Goal: Task Accomplishment & Management: Manage account settings

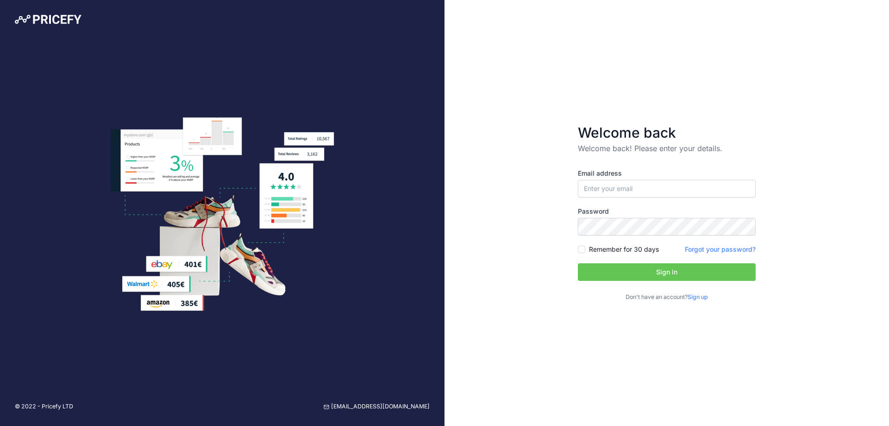
type input "[EMAIL_ADDRESS][DOMAIN_NAME]"
click at [672, 268] on button "Sign in" at bounding box center [667, 272] width 178 height 18
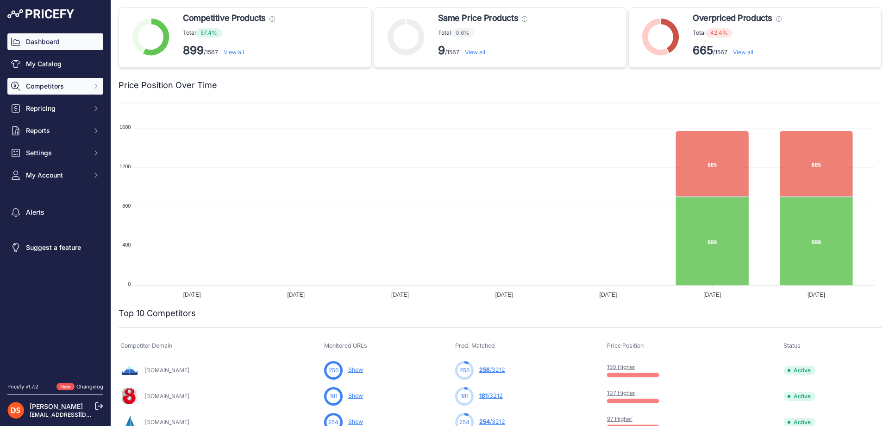
click at [49, 85] on span "Competitors" at bounding box center [56, 86] width 61 height 9
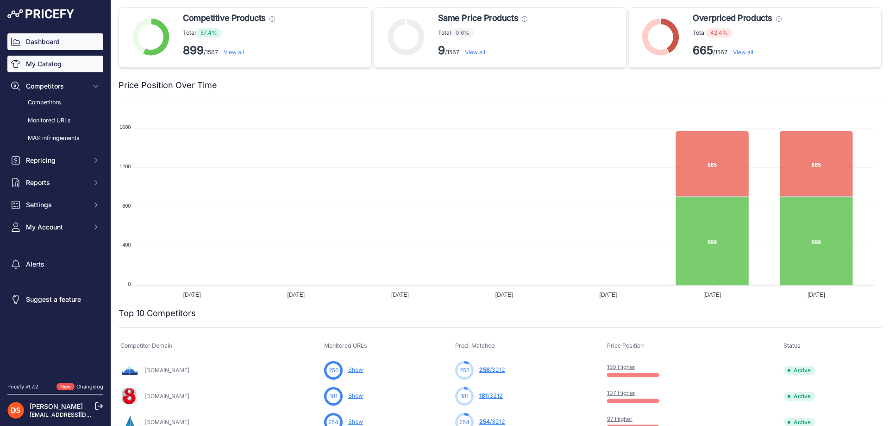
click at [42, 66] on link "My Catalog" at bounding box center [55, 64] width 96 height 17
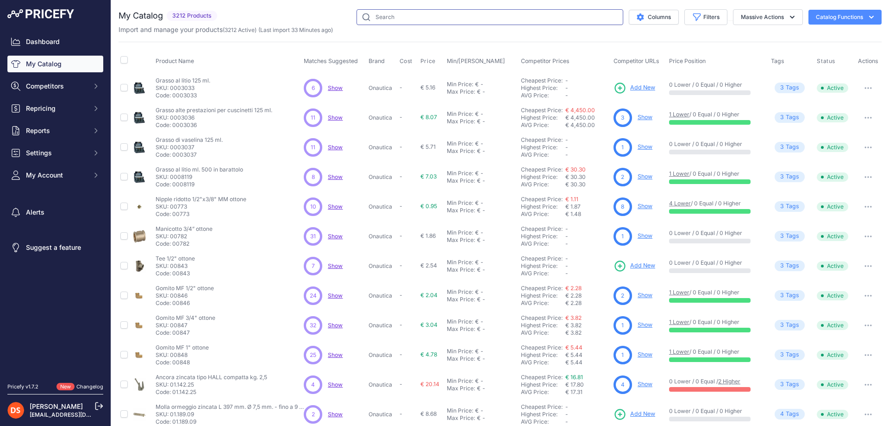
click at [377, 17] on input "text" at bounding box center [490, 17] width 267 height 16
type input "telo"
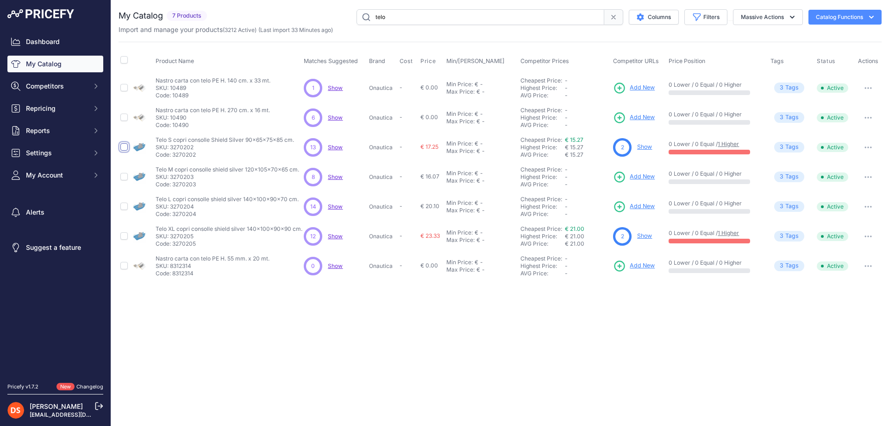
click at [123, 148] on input "checkbox" at bounding box center [123, 146] width 7 height 7
checkbox input "true"
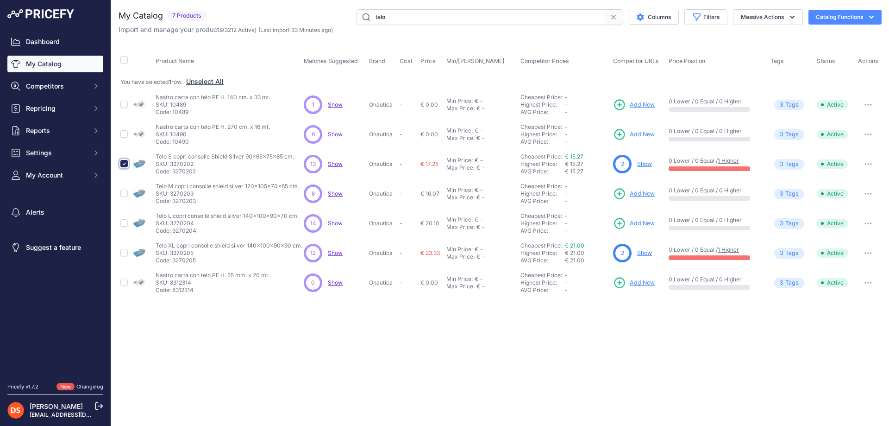
click at [120, 161] on input "checkbox" at bounding box center [123, 163] width 7 height 7
checkbox input "false"
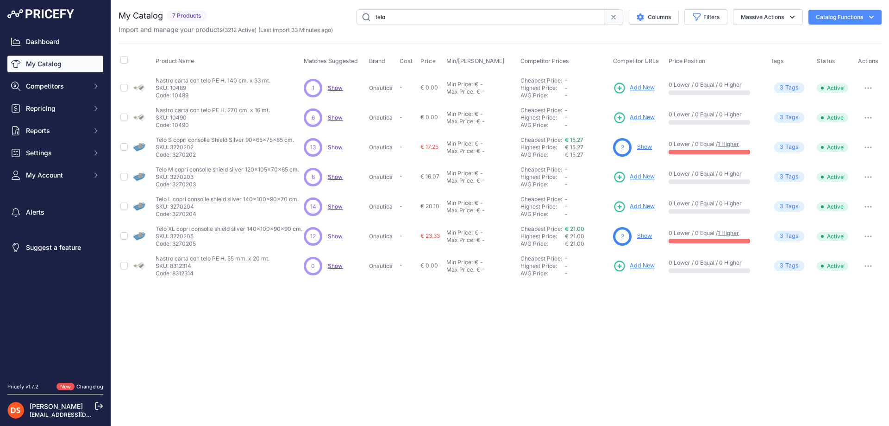
click at [426, 11] on input "telo" at bounding box center [481, 17] width 248 height 16
type input "teli"
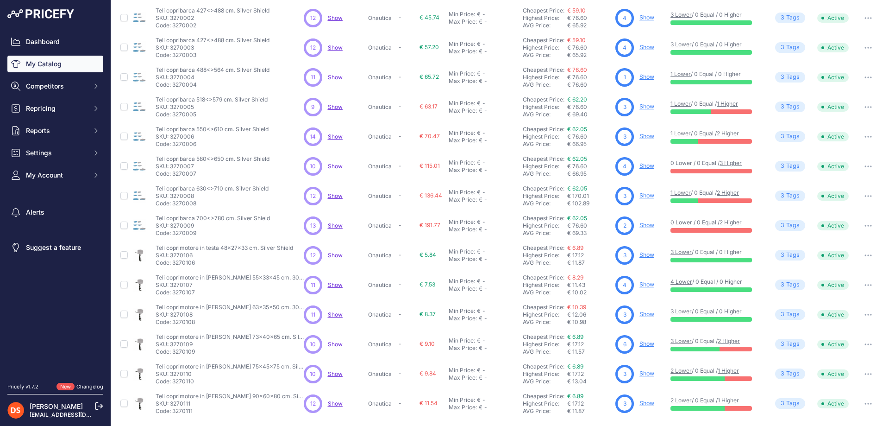
scroll to position [101, 0]
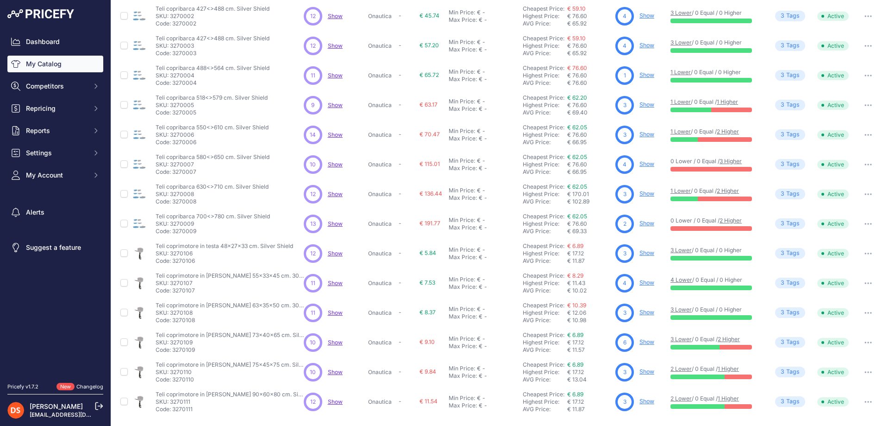
drag, startPoint x: 331, startPoint y: 372, endPoint x: 338, endPoint y: 381, distance: 11.5
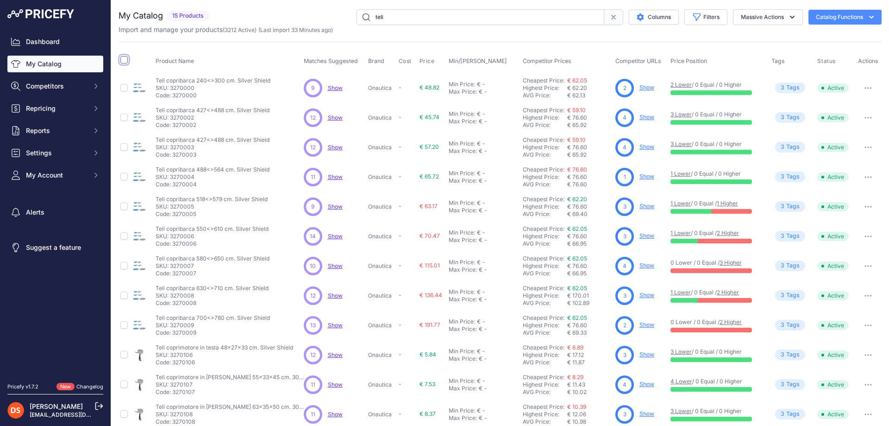
click at [126, 58] on input "checkbox" at bounding box center [123, 59] width 7 height 7
checkbox input "true"
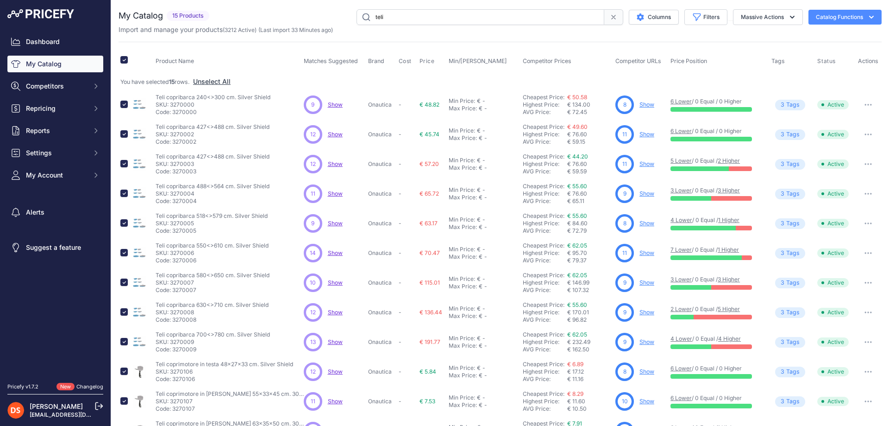
click at [824, 14] on button "Catalog Functions" at bounding box center [845, 17] width 73 height 15
click at [822, 36] on span "Import Additional Info" at bounding box center [827, 36] width 56 height 7
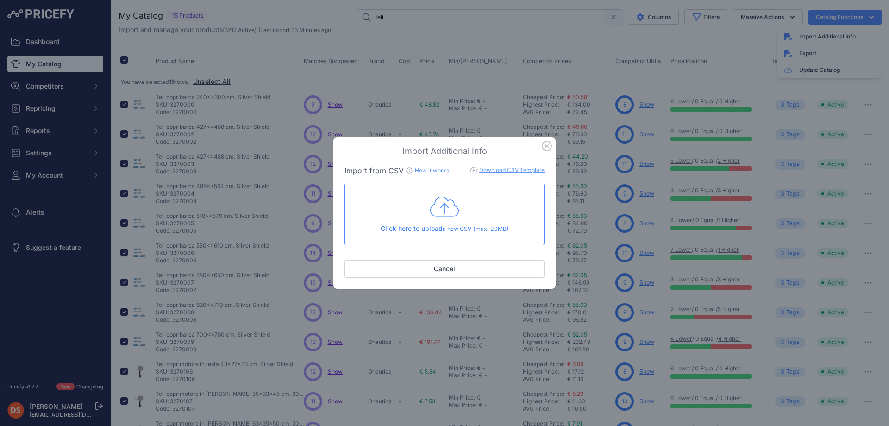
click at [545, 146] on icon "button" at bounding box center [547, 146] width 10 height 10
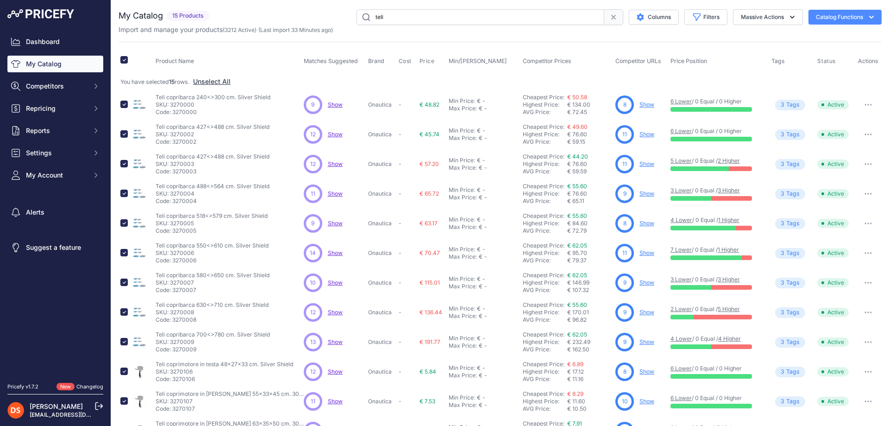
click at [827, 12] on button "Catalog Functions" at bounding box center [845, 17] width 73 height 15
click at [754, 17] on button "Massive Actions" at bounding box center [768, 17] width 70 height 16
click at [641, 40] on div "My Catalog 15 Products" at bounding box center [500, 271] width 763 height 525
click at [45, 107] on span "Repricing" at bounding box center [56, 108] width 61 height 9
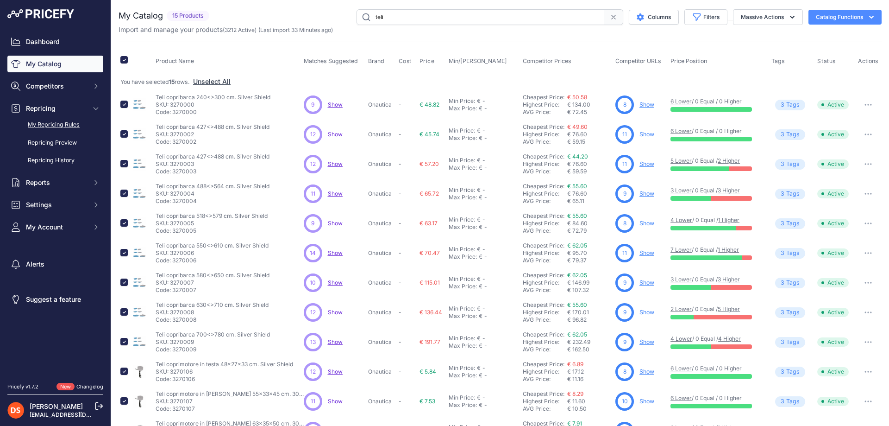
click at [65, 124] on link "My Repricing Rules" at bounding box center [55, 125] width 96 height 16
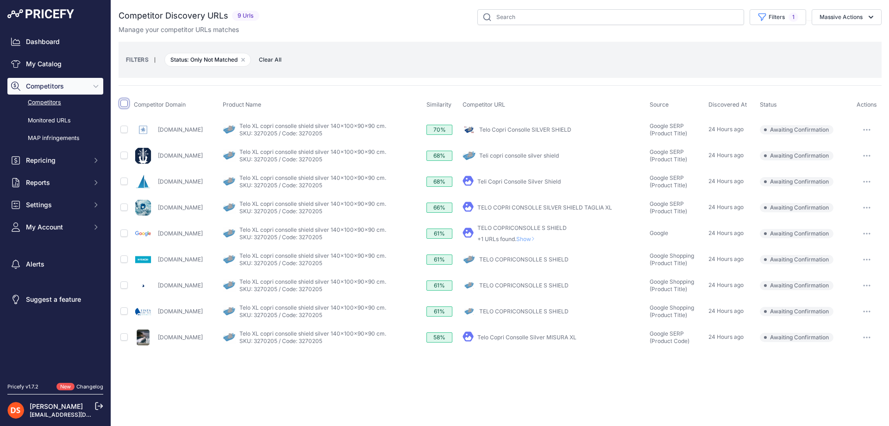
click at [126, 102] on input "checkbox" at bounding box center [123, 103] width 7 height 7
checkbox input "true"
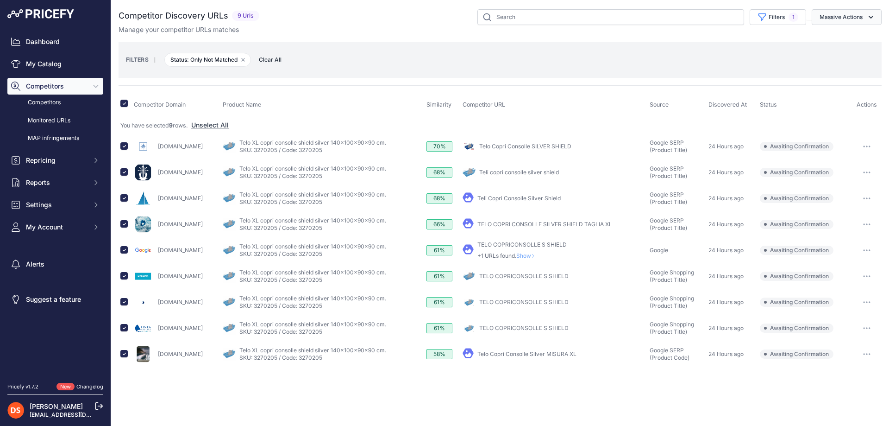
click at [837, 17] on button "Massive Actions" at bounding box center [847, 17] width 70 height 16
click at [833, 36] on span "Confirm Match" at bounding box center [837, 39] width 45 height 8
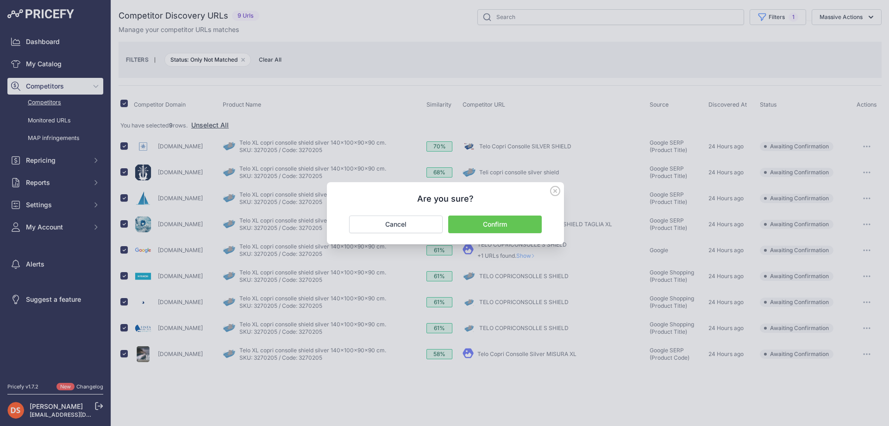
click at [474, 227] on button "Confirm" at bounding box center [495, 224] width 94 height 18
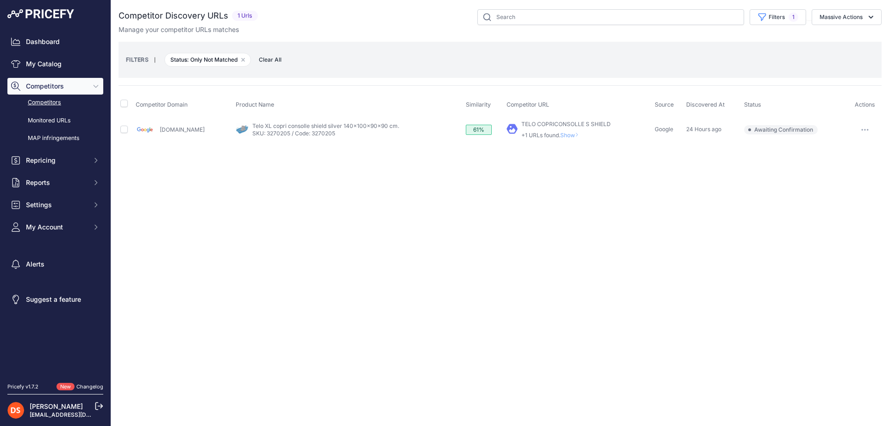
click at [560, 132] on span "Show" at bounding box center [571, 135] width 22 height 7
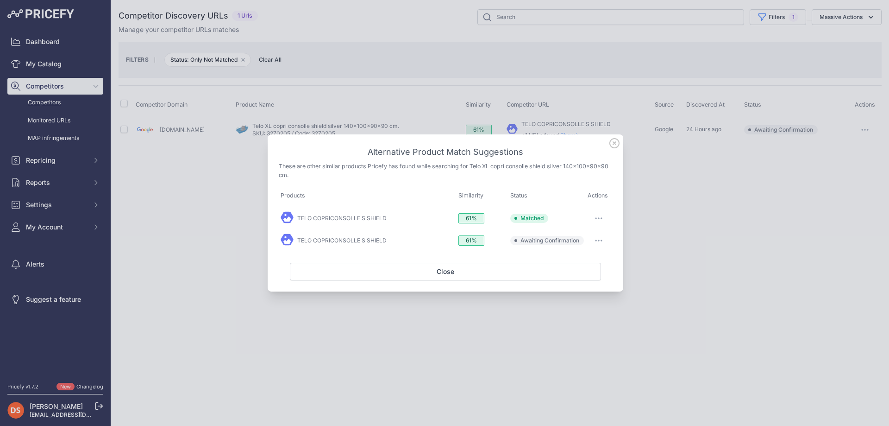
click at [599, 217] on icon "button" at bounding box center [598, 218] width 7 height 2
click at [586, 273] on span "Exclude match" at bounding box center [577, 274] width 39 height 7
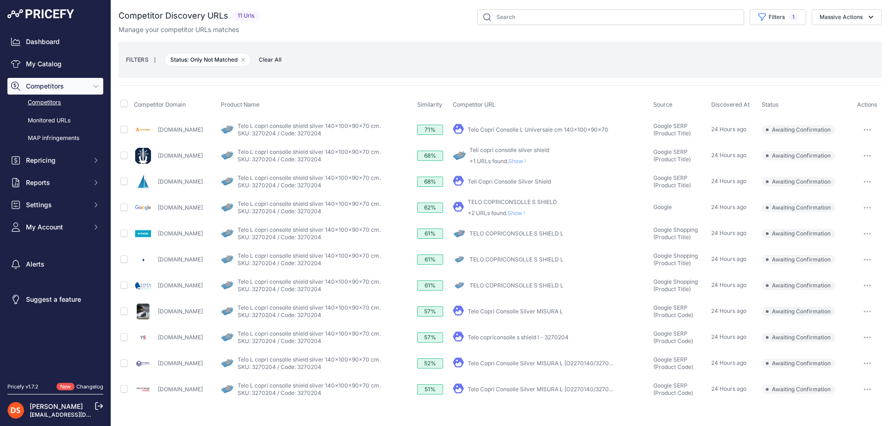
click at [128, 103] on th at bounding box center [125, 104] width 13 height 23
click at [124, 103] on input "checkbox" at bounding box center [123, 103] width 7 height 7
checkbox input "true"
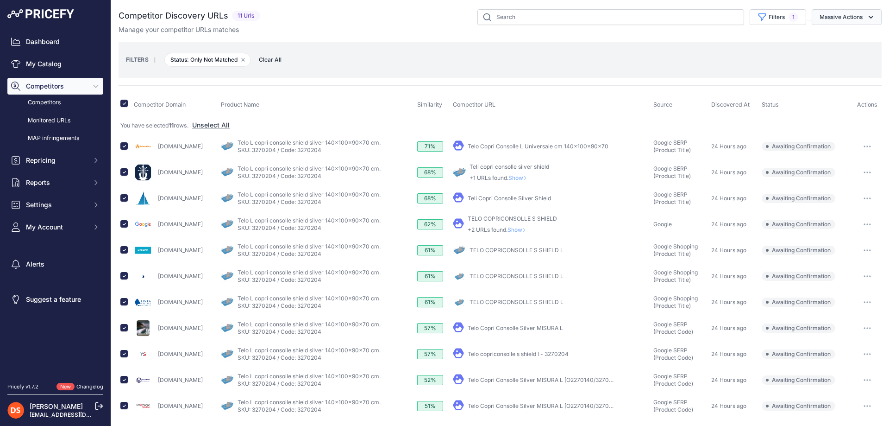
click at [828, 17] on button "Massive Actions" at bounding box center [847, 17] width 70 height 16
click at [818, 41] on span "Confirm Match" at bounding box center [837, 39] width 45 height 8
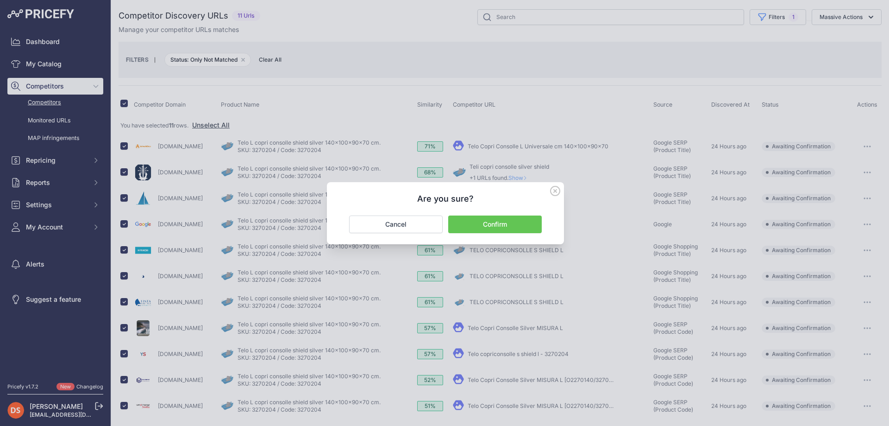
click at [475, 224] on button "Confirm" at bounding box center [495, 224] width 94 height 18
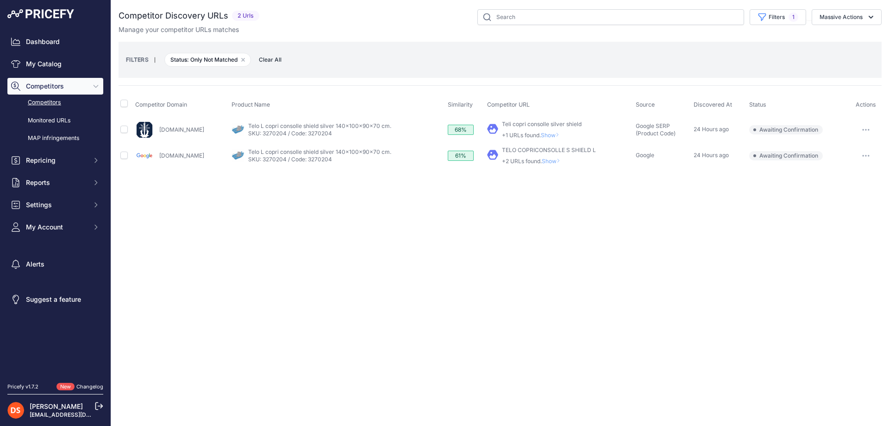
click at [543, 136] on span "Show" at bounding box center [552, 135] width 22 height 7
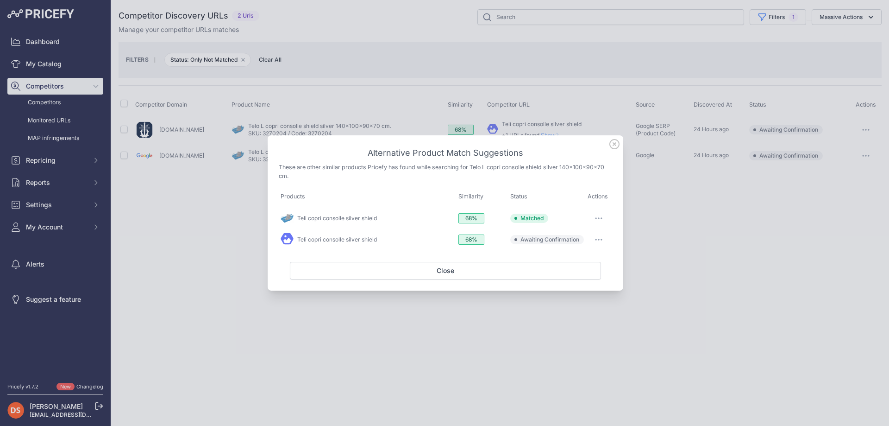
click at [590, 217] on button "button" at bounding box center [598, 218] width 19 height 13
click at [580, 273] on span "Exclude match" at bounding box center [577, 274] width 39 height 7
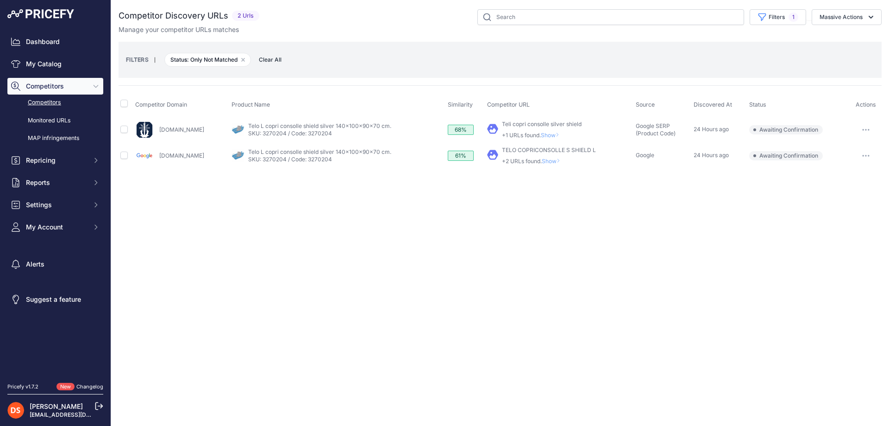
click at [542, 160] on span "Show" at bounding box center [553, 160] width 22 height 7
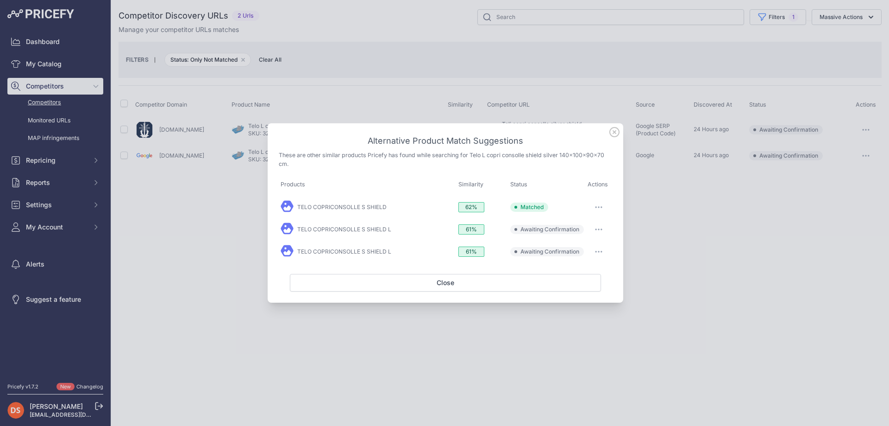
drag, startPoint x: 599, startPoint y: 227, endPoint x: 596, endPoint y: 234, distance: 7.3
click at [599, 227] on button "button" at bounding box center [598, 229] width 19 height 13
click at [583, 251] on span "Match This" at bounding box center [572, 248] width 29 height 7
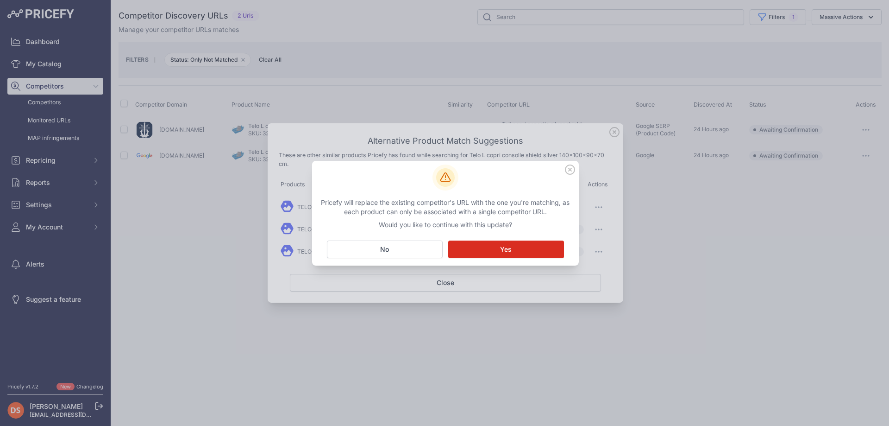
click at [469, 250] on button "Matching... Yes" at bounding box center [506, 249] width 116 height 18
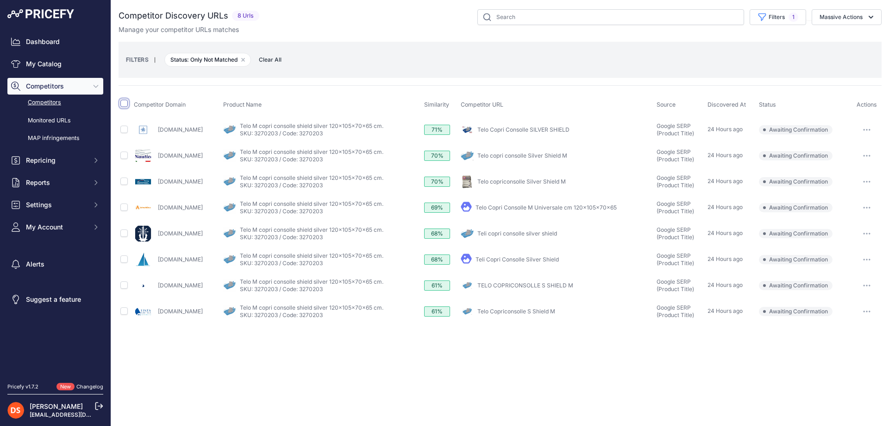
click at [125, 102] on input "checkbox" at bounding box center [123, 103] width 7 height 7
checkbox input "true"
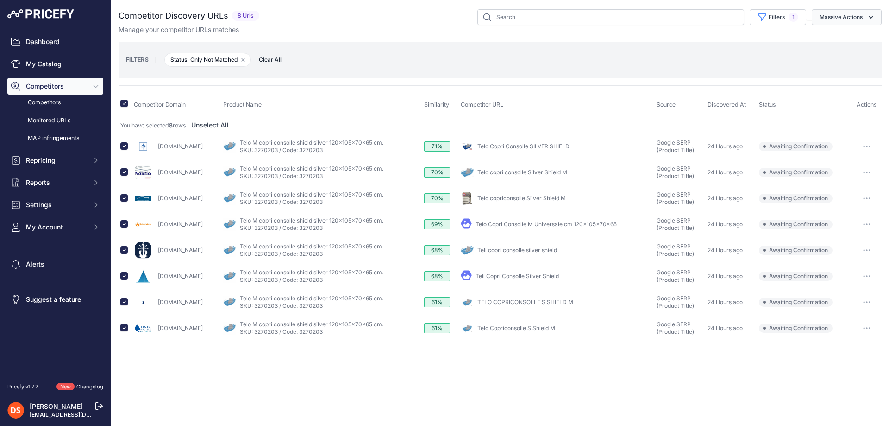
drag, startPoint x: 852, startPoint y: 20, endPoint x: 843, endPoint y: 38, distance: 19.9
click at [852, 20] on button "Massive Actions" at bounding box center [847, 17] width 70 height 16
drag, startPoint x: 843, startPoint y: 39, endPoint x: 742, endPoint y: 94, distance: 114.2
click at [842, 40] on span "Confirm Match" at bounding box center [837, 39] width 45 height 8
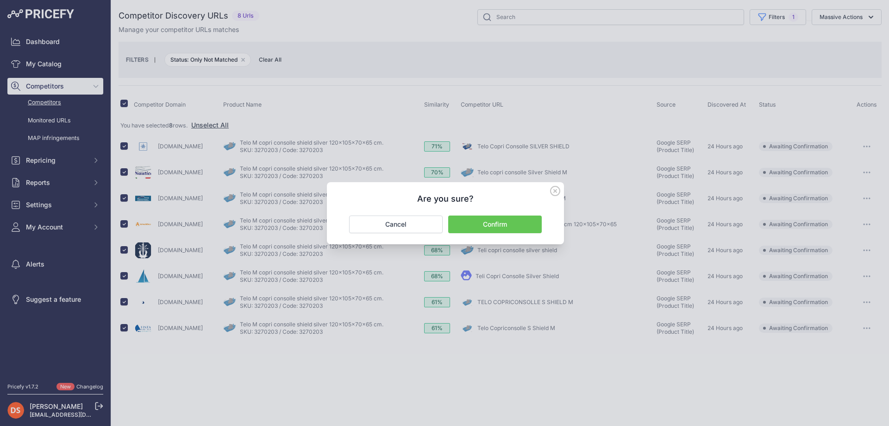
click at [494, 222] on button "Confirm" at bounding box center [495, 224] width 94 height 18
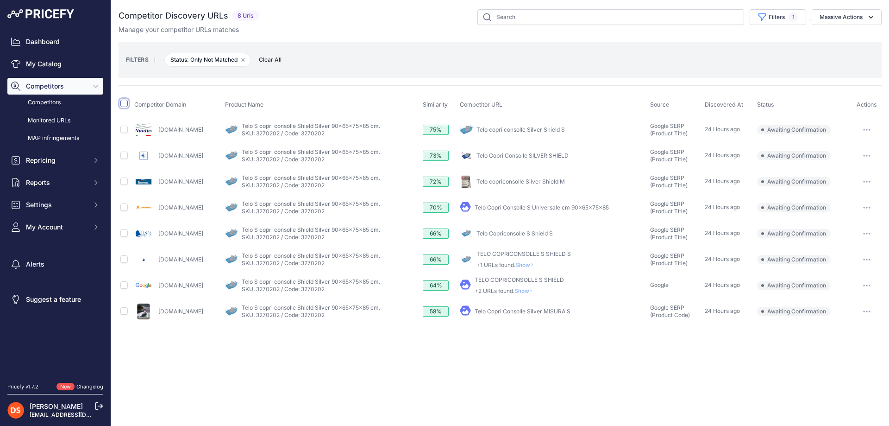
click at [124, 105] on input "checkbox" at bounding box center [123, 103] width 7 height 7
checkbox input "true"
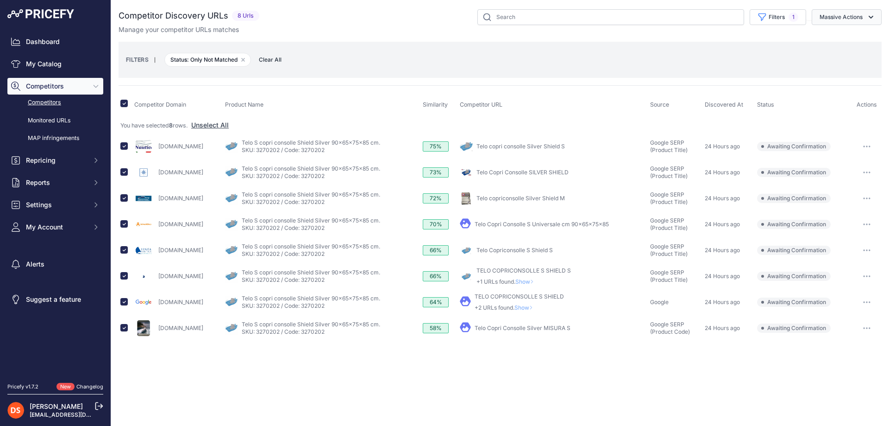
click at [846, 17] on button "Massive Actions" at bounding box center [847, 17] width 70 height 16
click at [839, 37] on span "Confirm Match" at bounding box center [837, 39] width 45 height 8
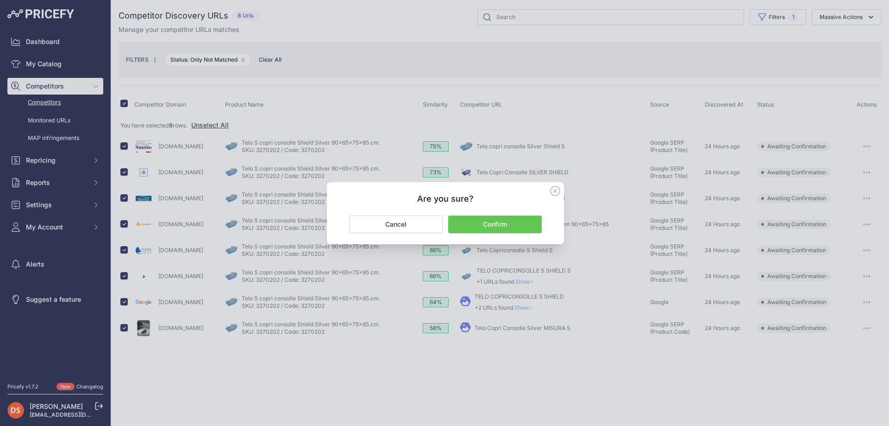
click at [521, 227] on button "Confirm" at bounding box center [495, 224] width 94 height 18
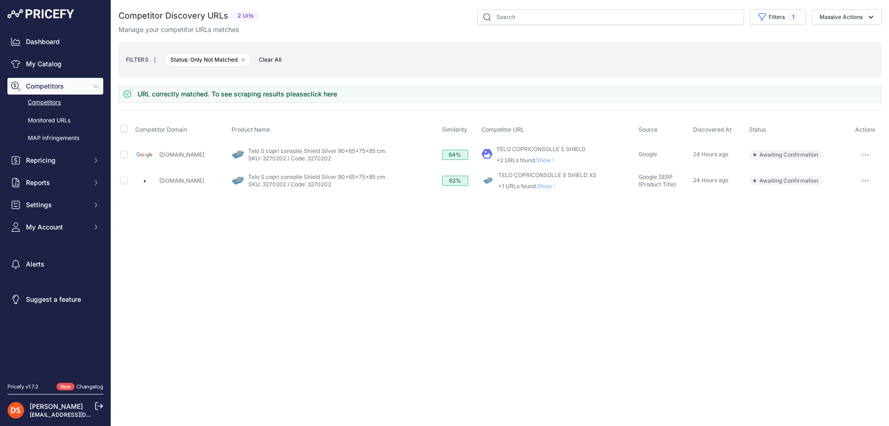
click at [554, 158] on span "Show" at bounding box center [547, 160] width 22 height 7
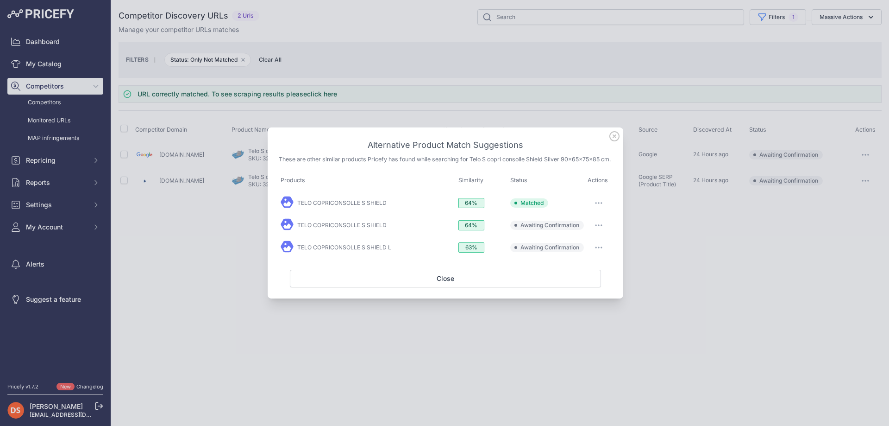
click at [618, 133] on icon at bounding box center [614, 136] width 10 height 10
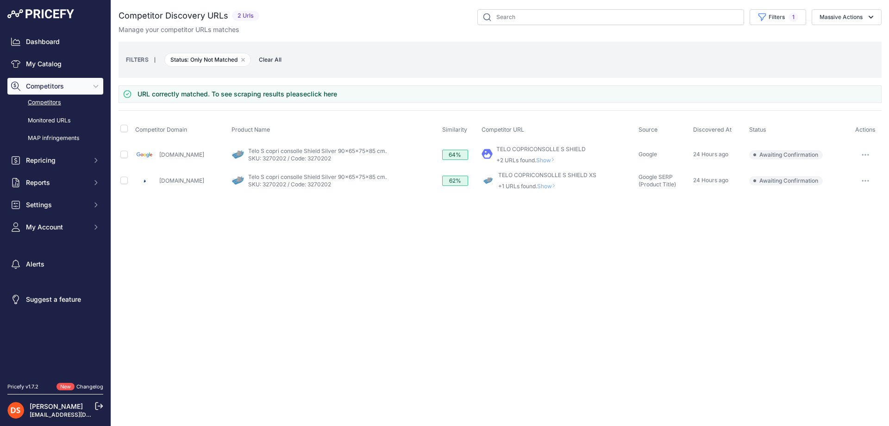
click at [552, 187] on span "Show" at bounding box center [548, 185] width 22 height 7
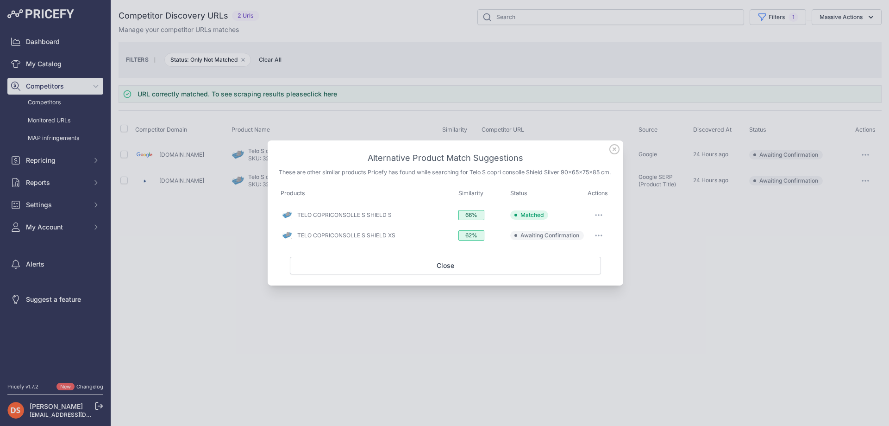
drag, startPoint x: 618, startPoint y: 147, endPoint x: 644, endPoint y: 9, distance: 141.0
click at [618, 144] on icon at bounding box center [614, 149] width 10 height 10
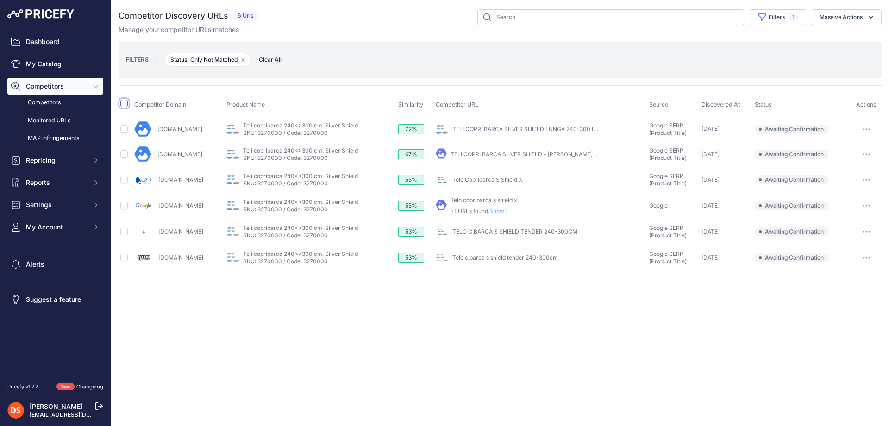
click at [124, 102] on input "checkbox" at bounding box center [123, 103] width 7 height 7
checkbox input "true"
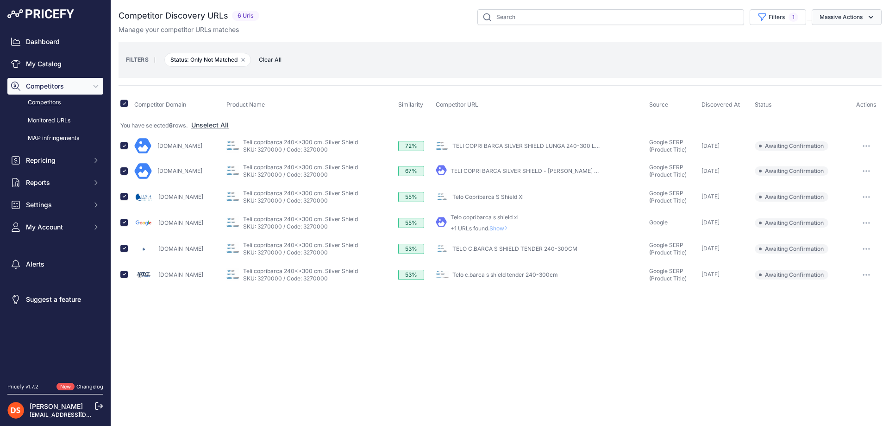
click at [838, 19] on button "Massive Actions" at bounding box center [847, 17] width 70 height 16
click at [841, 38] on span "Confirm Match" at bounding box center [837, 39] width 45 height 8
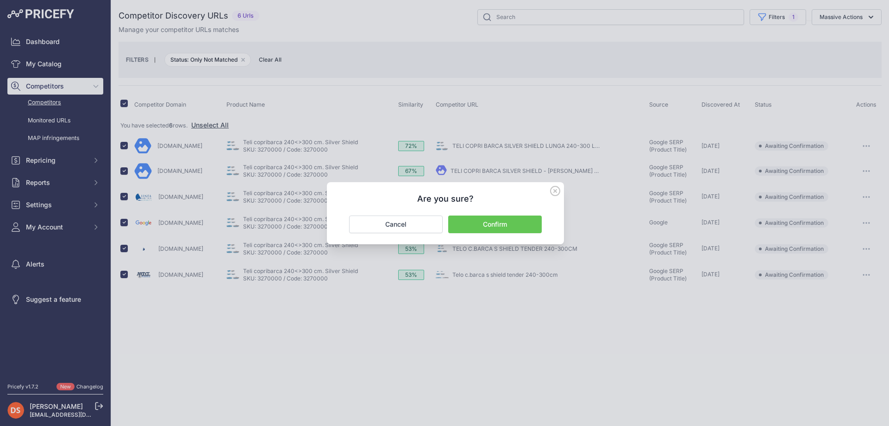
click at [497, 228] on button "Confirm" at bounding box center [495, 224] width 94 height 18
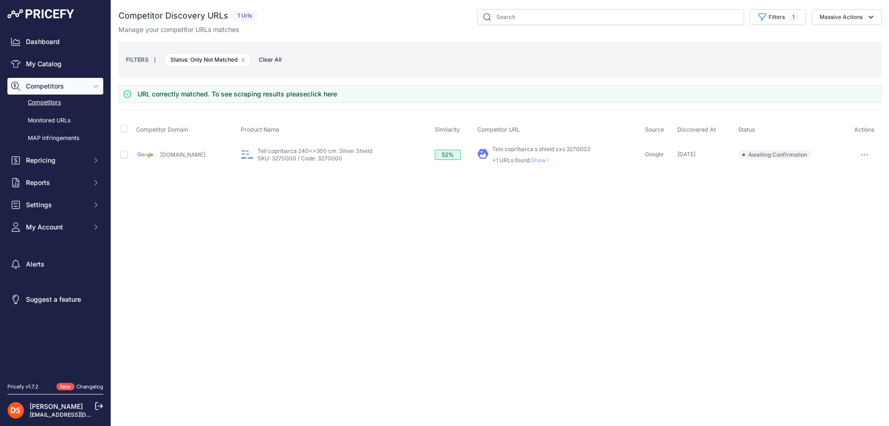
click at [532, 159] on span "Show" at bounding box center [542, 160] width 22 height 7
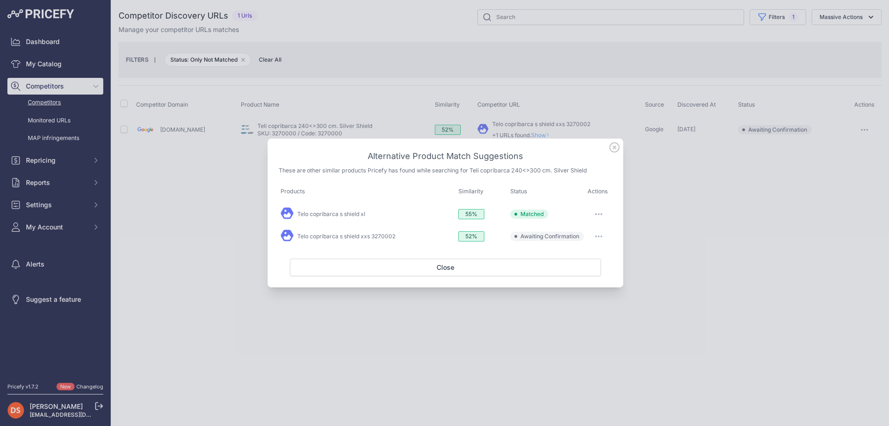
click at [602, 213] on icon "button" at bounding box center [598, 214] width 7 height 2
click at [577, 269] on span "Exclude match" at bounding box center [577, 270] width 39 height 7
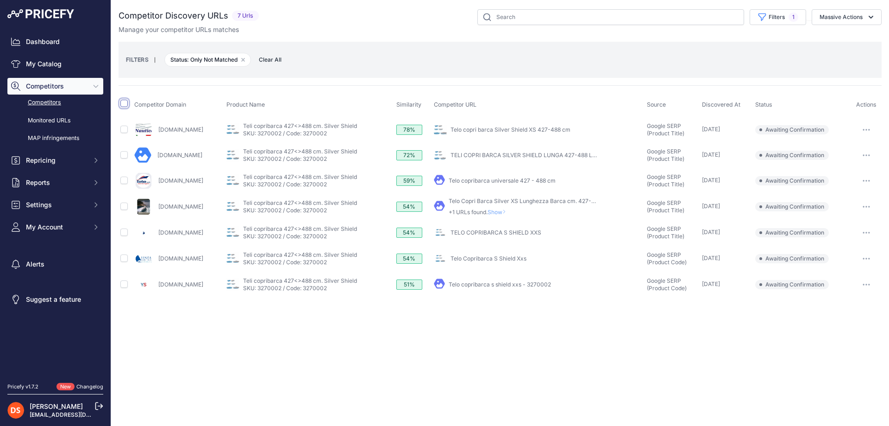
click at [124, 102] on input "checkbox" at bounding box center [123, 103] width 7 height 7
checkbox input "true"
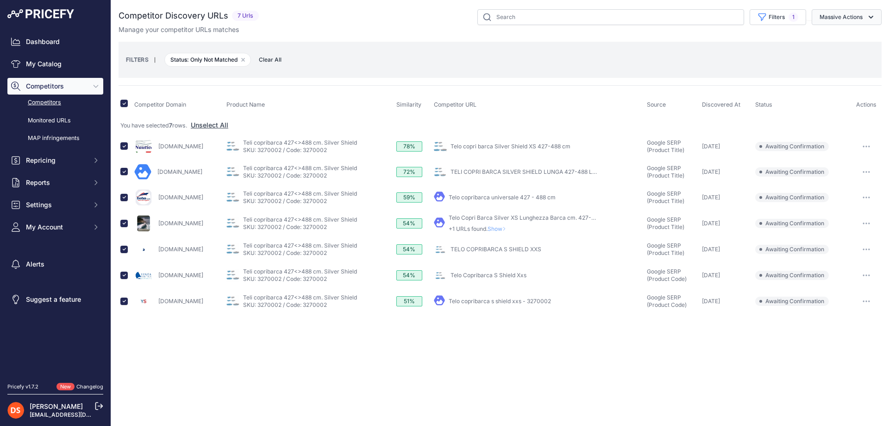
click at [838, 19] on button "Massive Actions" at bounding box center [847, 17] width 70 height 16
click at [841, 38] on span "Confirm Match" at bounding box center [837, 39] width 45 height 8
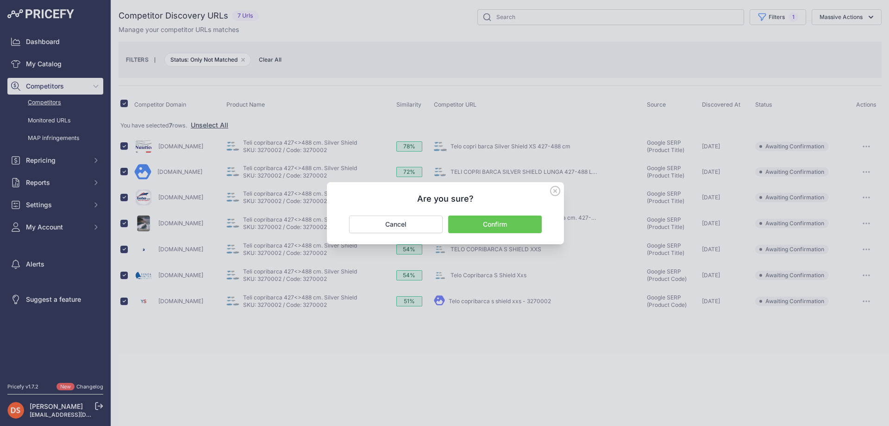
click at [502, 224] on button "Confirm" at bounding box center [495, 224] width 94 height 18
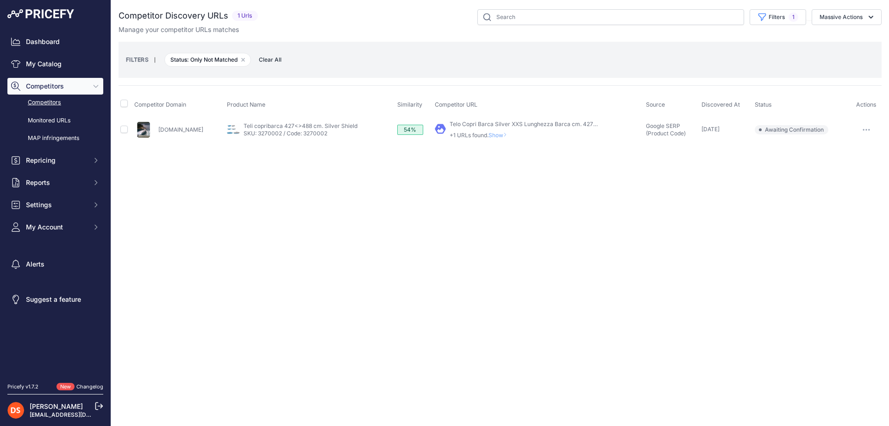
click at [489, 136] on span "Show" at bounding box center [500, 135] width 22 height 7
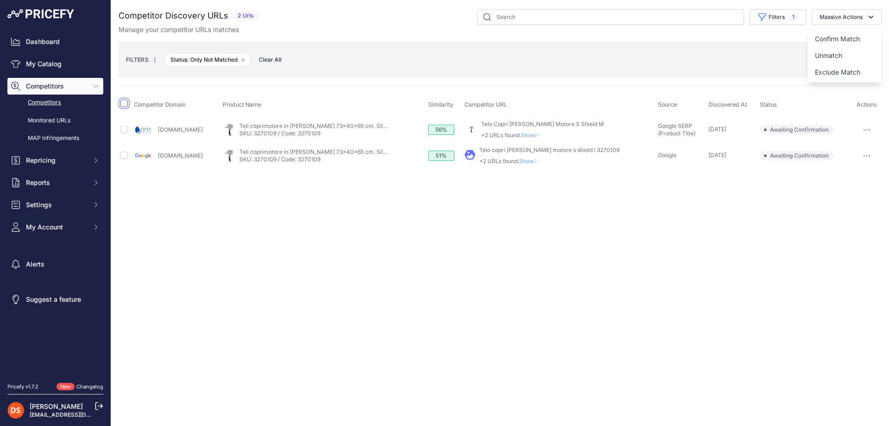
click at [123, 102] on input "checkbox" at bounding box center [123, 103] width 7 height 7
checkbox input "true"
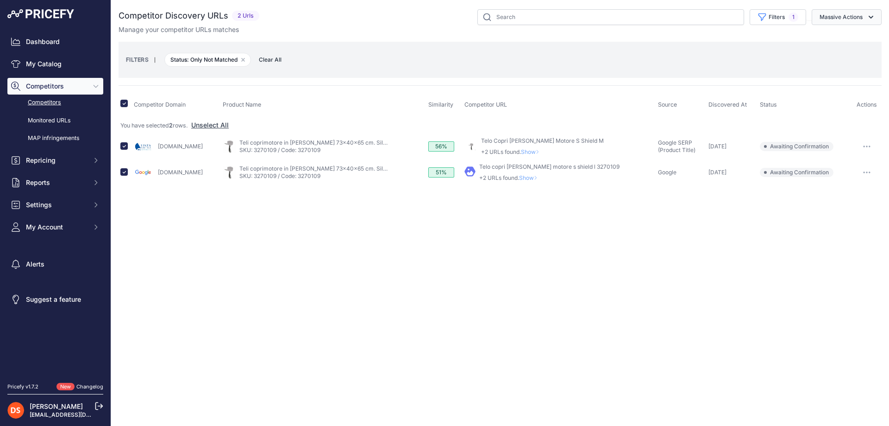
click at [837, 20] on button "Massive Actions" at bounding box center [847, 17] width 70 height 16
click at [840, 37] on span "Confirm Match" at bounding box center [837, 39] width 45 height 8
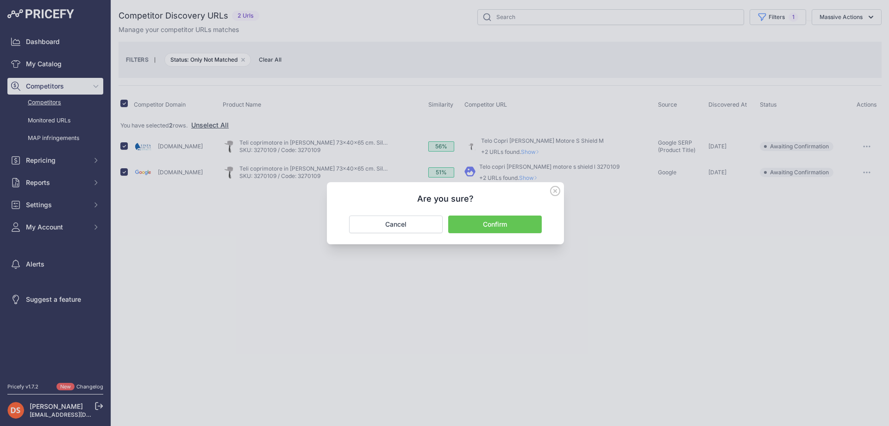
click at [502, 224] on button "Confirm" at bounding box center [495, 224] width 94 height 18
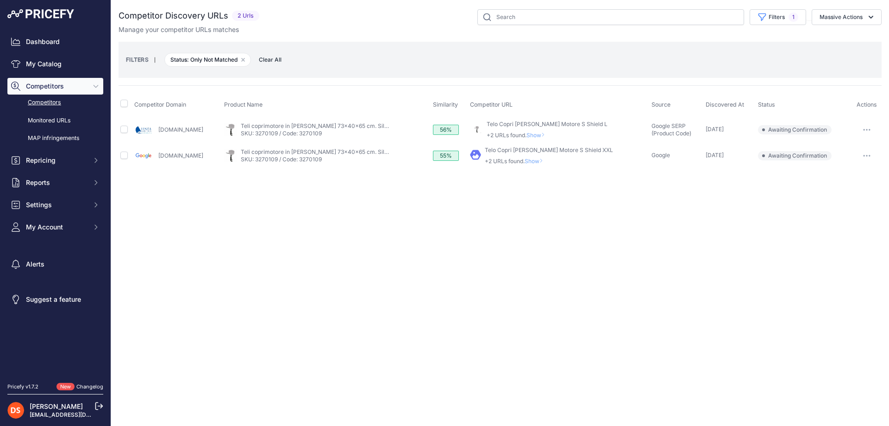
click at [549, 137] on span "Show" at bounding box center [538, 135] width 22 height 7
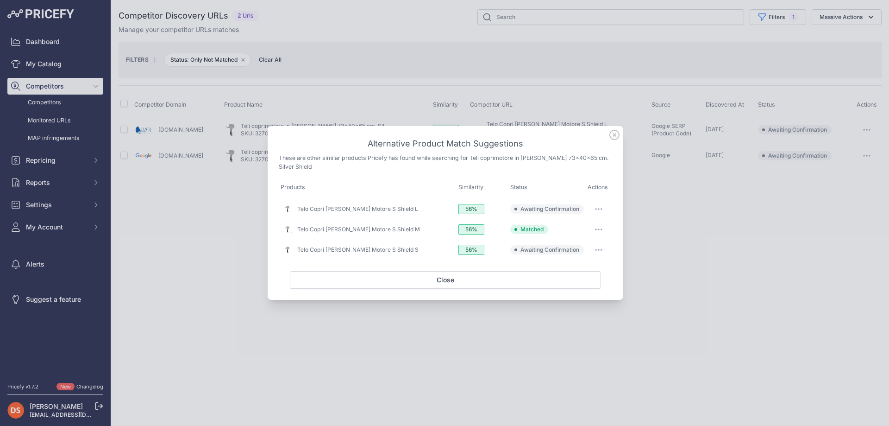
click at [598, 228] on icon "button" at bounding box center [598, 229] width 7 height 2
click at [577, 283] on span "Exclude match" at bounding box center [577, 285] width 39 height 7
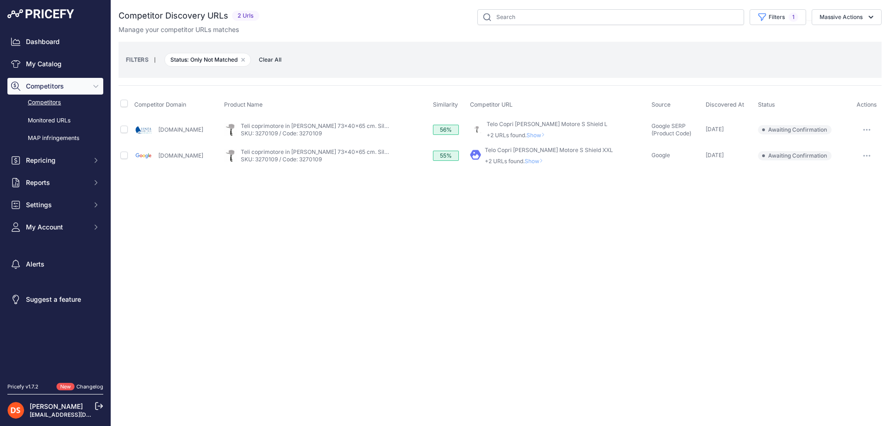
click at [549, 134] on span "Show" at bounding box center [538, 135] width 22 height 7
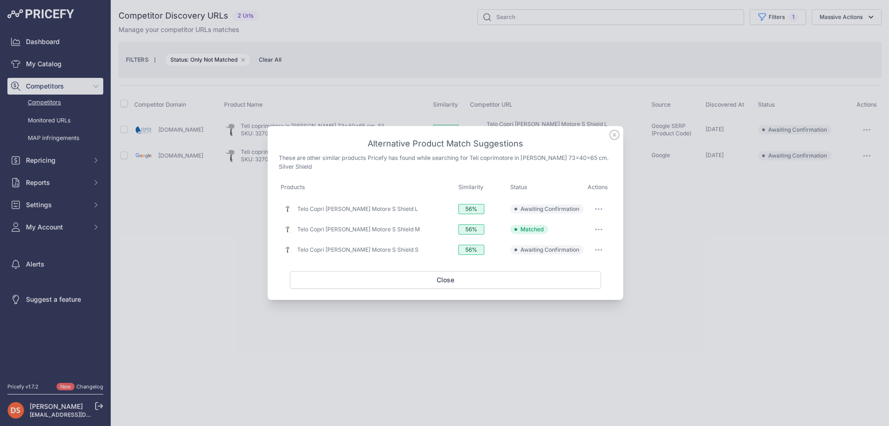
drag, startPoint x: 601, startPoint y: 228, endPoint x: 598, endPoint y: 239, distance: 11.4
click at [601, 229] on icon "button" at bounding box center [598, 229] width 7 height 2
click at [579, 284] on span "Exclude match" at bounding box center [577, 285] width 39 height 7
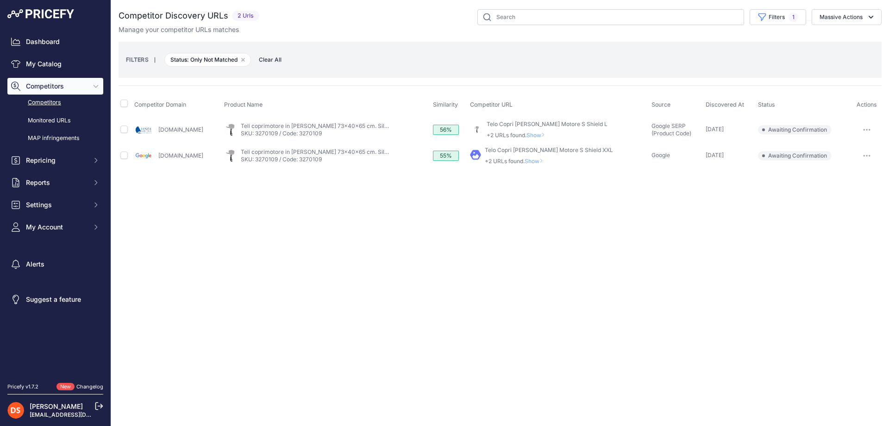
click at [547, 157] on span "Show" at bounding box center [536, 160] width 22 height 7
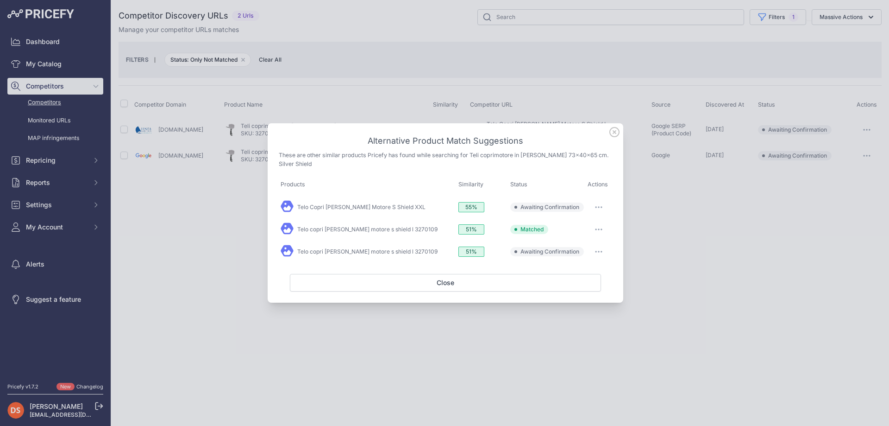
drag, startPoint x: 601, startPoint y: 224, endPoint x: 597, endPoint y: 237, distance: 13.8
click at [601, 224] on button "button" at bounding box center [598, 229] width 19 height 13
click at [584, 285] on span "Exclude match" at bounding box center [577, 285] width 39 height 7
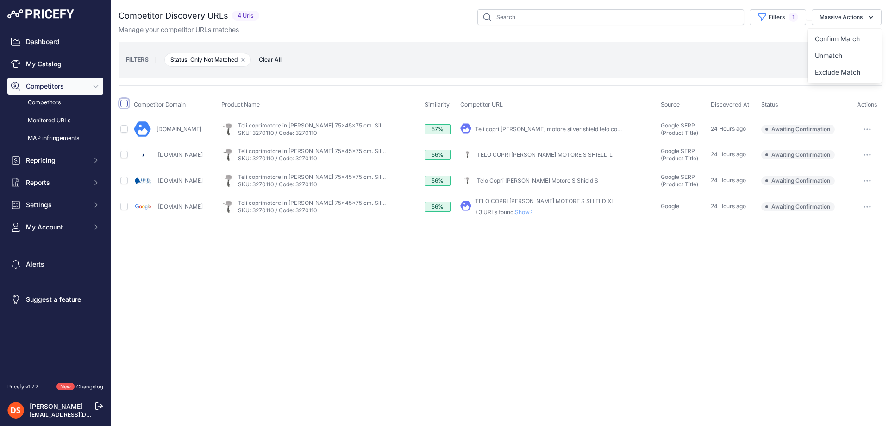
click at [121, 103] on input "checkbox" at bounding box center [123, 103] width 7 height 7
checkbox input "true"
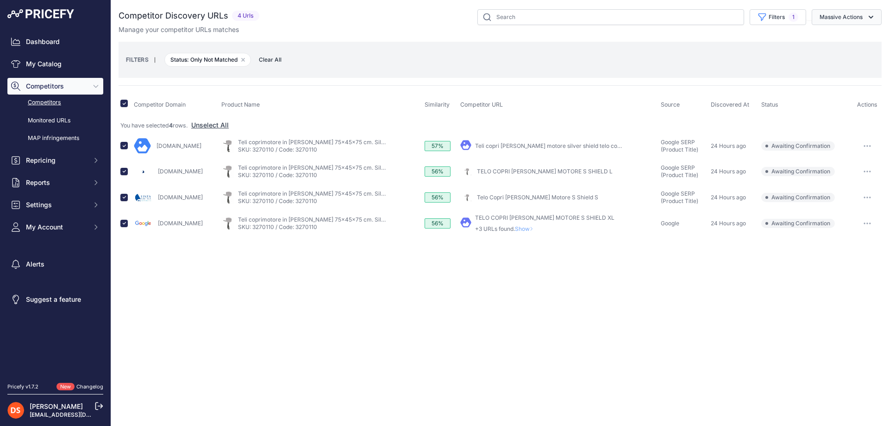
click at [835, 23] on button "Massive Actions" at bounding box center [847, 17] width 70 height 16
click at [836, 35] on span "Confirm Match" at bounding box center [837, 39] width 45 height 8
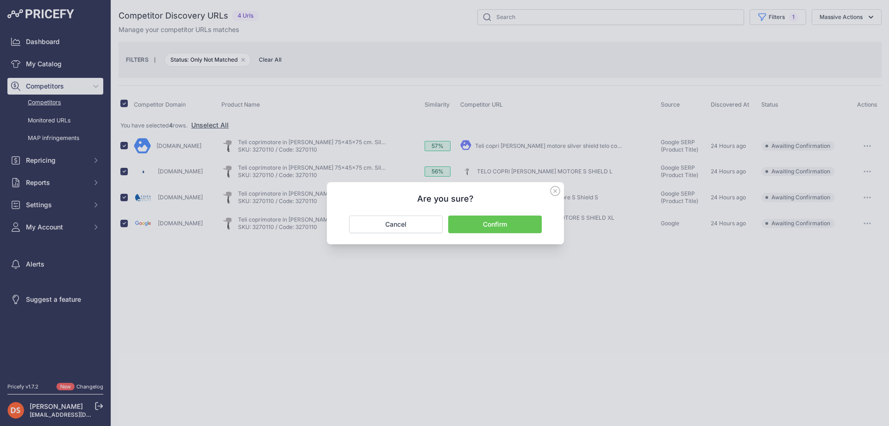
click at [502, 224] on button "Confirm" at bounding box center [495, 224] width 94 height 18
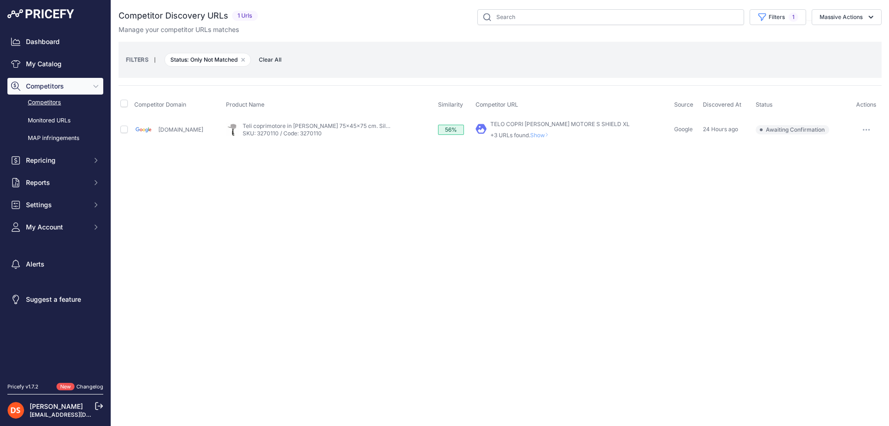
click at [536, 136] on span "Show" at bounding box center [541, 135] width 22 height 7
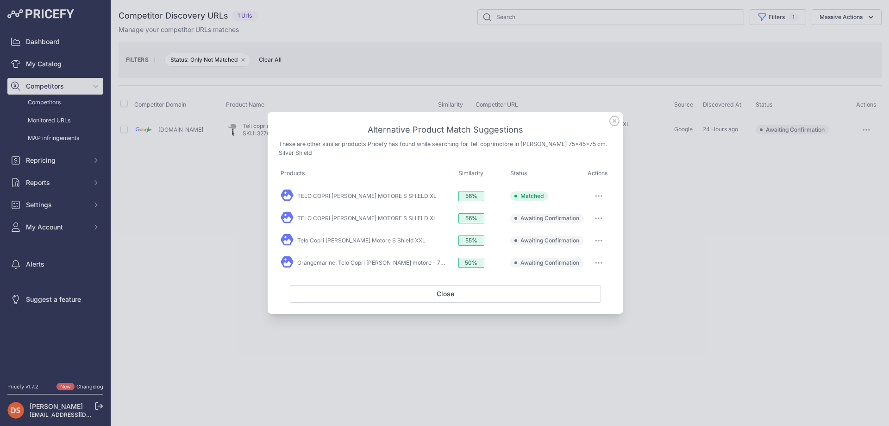
drag, startPoint x: 602, startPoint y: 195, endPoint x: 602, endPoint y: 204, distance: 8.8
click at [602, 196] on icon "button" at bounding box center [601, 195] width 1 height 1
click at [574, 251] on span "Exclude match" at bounding box center [577, 252] width 39 height 7
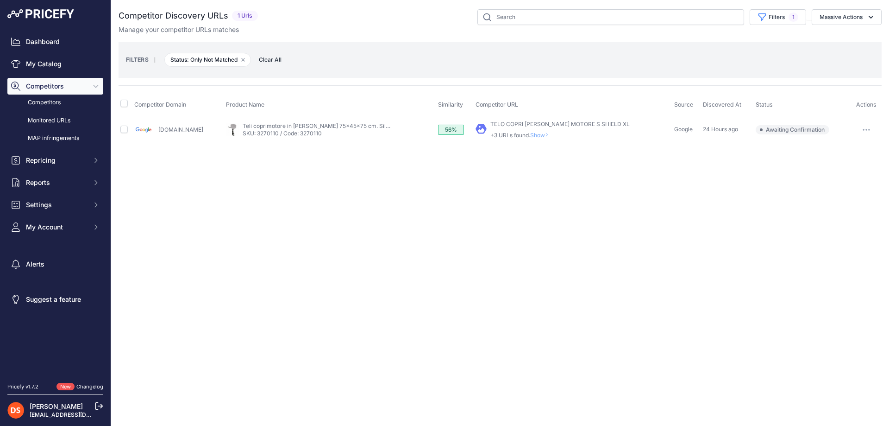
click at [538, 136] on span "Show" at bounding box center [541, 135] width 22 height 7
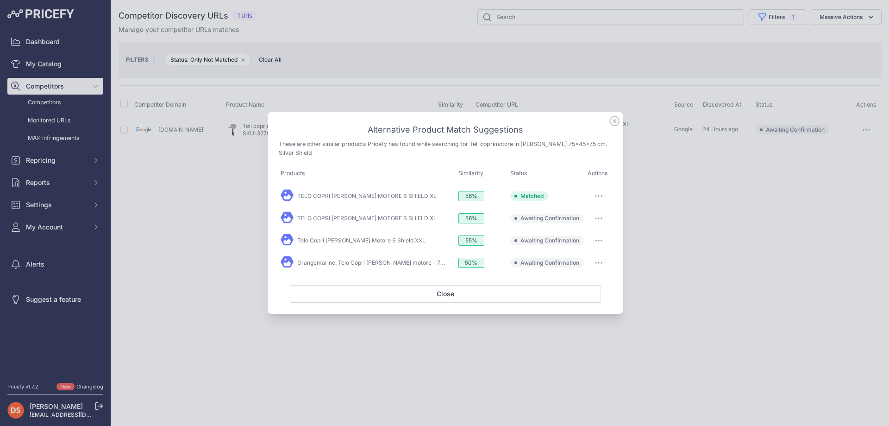
drag, startPoint x: 598, startPoint y: 194, endPoint x: 596, endPoint y: 222, distance: 28.8
click at [598, 197] on button "button" at bounding box center [598, 195] width 19 height 13
click at [577, 253] on span "Exclude match" at bounding box center [577, 252] width 39 height 7
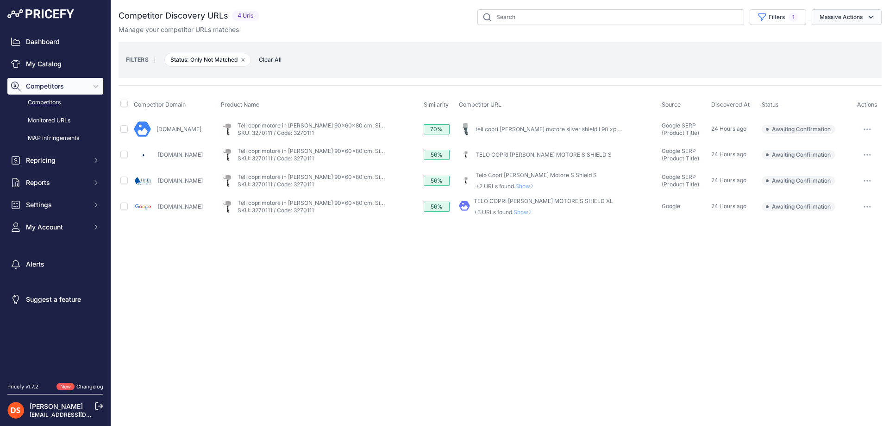
drag, startPoint x: 0, startPoint y: 0, endPoint x: 838, endPoint y: 19, distance: 837.9
click at [838, 19] on button "Massive Actions" at bounding box center [847, 17] width 70 height 16
drag, startPoint x: 124, startPoint y: 106, endPoint x: 268, endPoint y: 102, distance: 143.6
click at [123, 105] on input "checkbox" at bounding box center [123, 103] width 7 height 7
checkbox input "true"
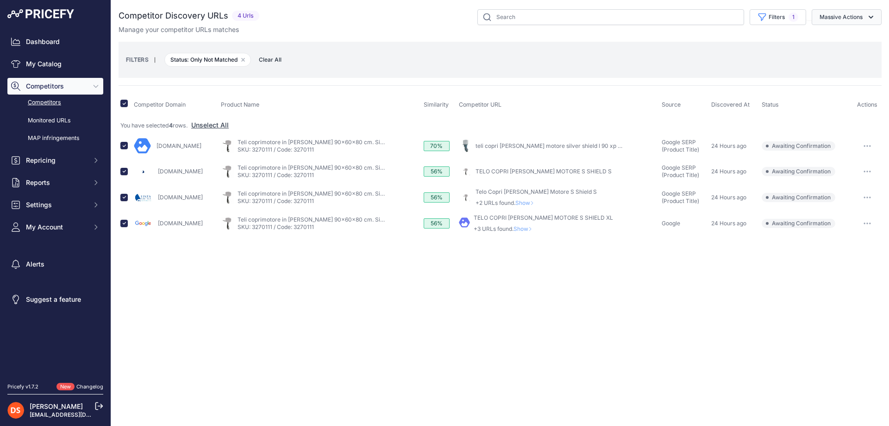
click at [858, 18] on button "Massive Actions" at bounding box center [847, 17] width 70 height 16
click at [852, 34] on button "Confirm Match" at bounding box center [845, 39] width 74 height 17
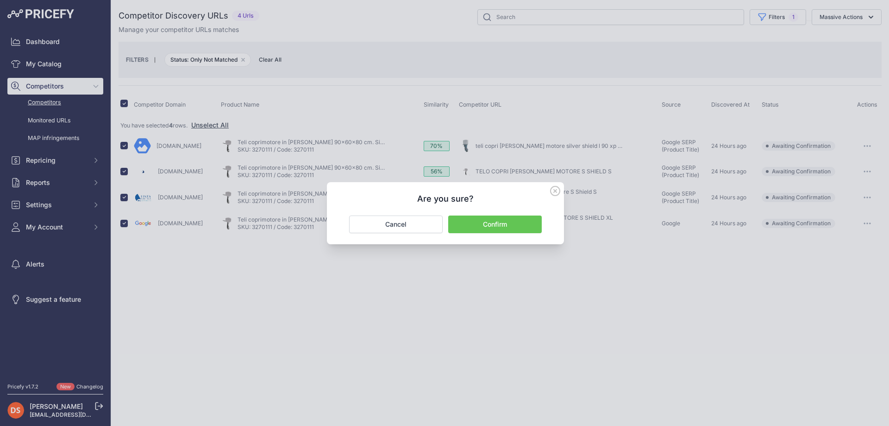
click at [502, 224] on button "Confirm" at bounding box center [495, 224] width 94 height 18
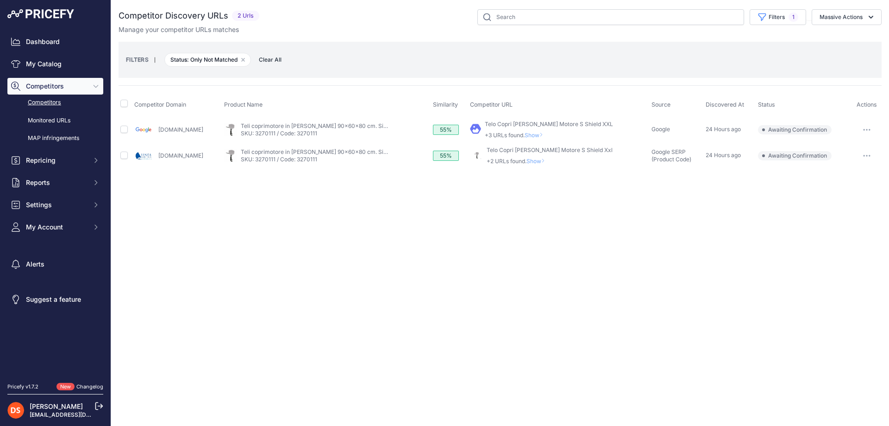
click at [547, 135] on span "Show" at bounding box center [536, 135] width 22 height 7
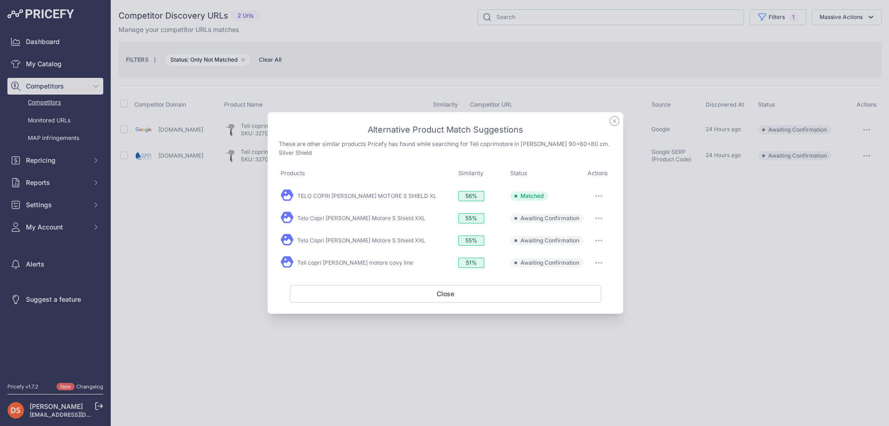
drag, startPoint x: 604, startPoint y: 193, endPoint x: 596, endPoint y: 205, distance: 14.8
click at [604, 193] on button "button" at bounding box center [598, 195] width 19 height 13
click at [576, 251] on span "Exclude match" at bounding box center [577, 252] width 39 height 7
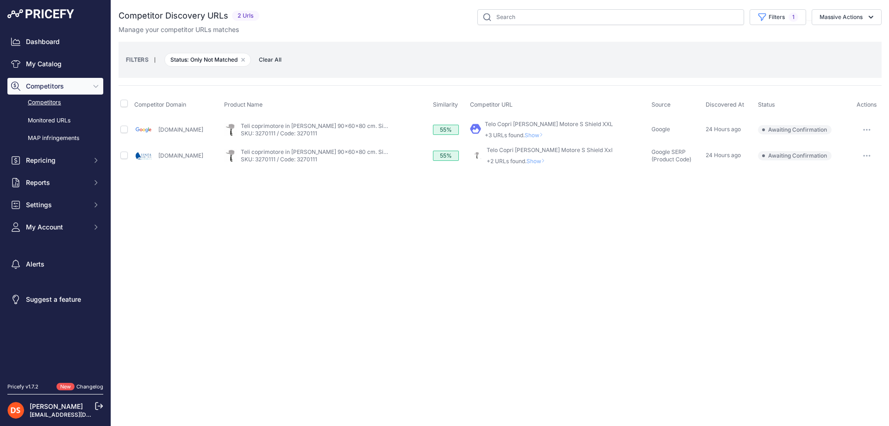
click at [562, 131] on div "Telo Copri Testa Motore S Shield XXL +3 URLs found. Show" at bounding box center [549, 129] width 128 height 19
click at [547, 133] on span "Show" at bounding box center [536, 135] width 22 height 7
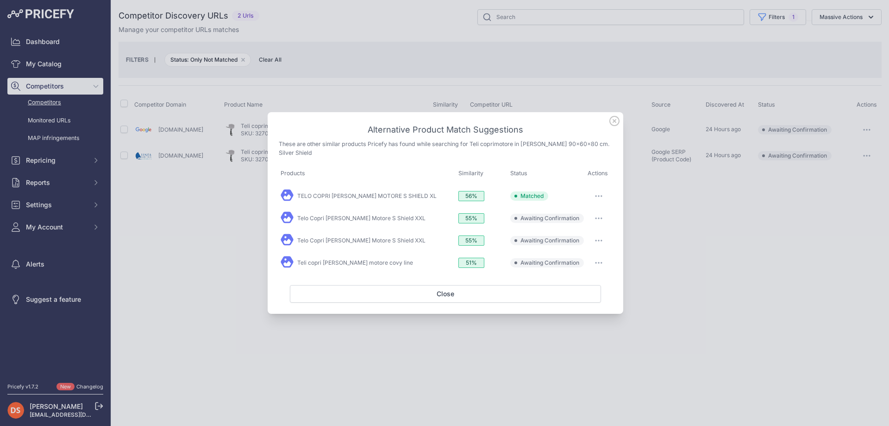
click at [595, 195] on button "button" at bounding box center [598, 195] width 19 height 13
click at [569, 255] on span "Exclude match" at bounding box center [577, 252] width 39 height 7
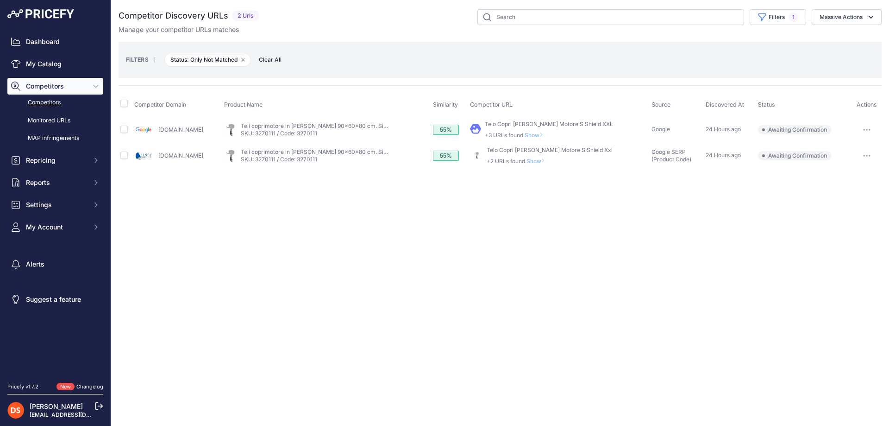
click at [549, 163] on span "Show" at bounding box center [538, 160] width 22 height 7
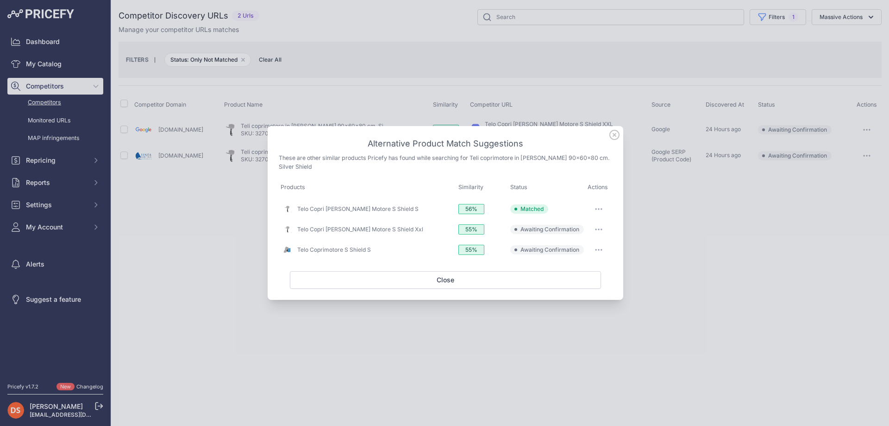
drag, startPoint x: 602, startPoint y: 206, endPoint x: 600, endPoint y: 215, distance: 9.0
click at [602, 207] on button "button" at bounding box center [598, 208] width 19 height 13
click at [582, 263] on span "Exclude match" at bounding box center [577, 265] width 39 height 7
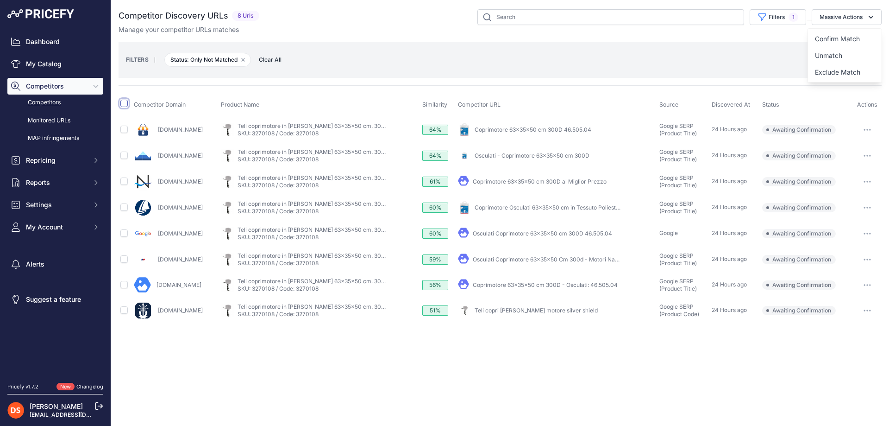
drag, startPoint x: 123, startPoint y: 104, endPoint x: 132, endPoint y: 104, distance: 8.8
click at [123, 104] on input "checkbox" at bounding box center [123, 103] width 7 height 7
checkbox input "true"
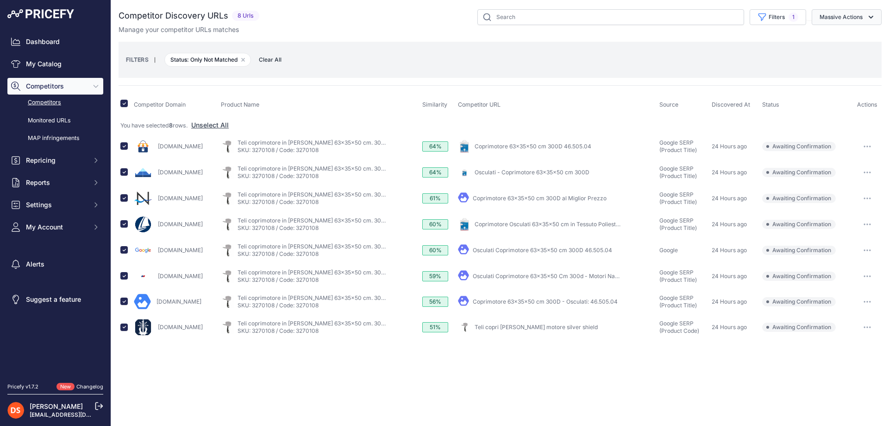
click at [834, 24] on button "Massive Actions" at bounding box center [847, 17] width 70 height 16
click at [837, 38] on span "Confirm Match" at bounding box center [837, 39] width 45 height 8
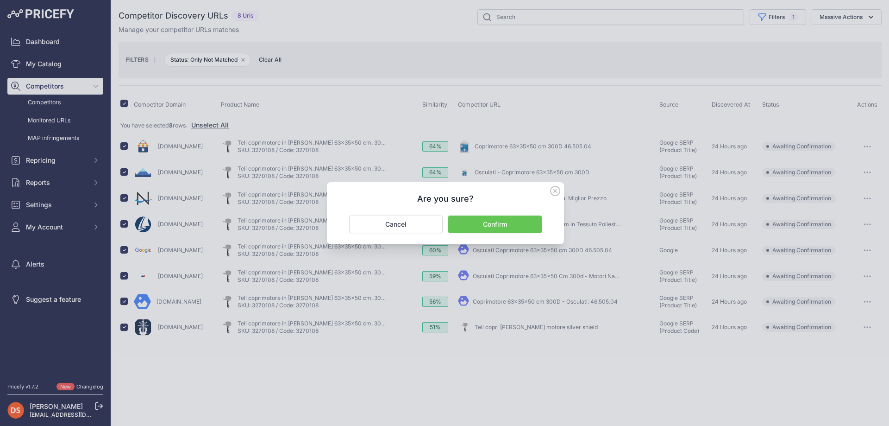
click at [502, 224] on button "Confirm" at bounding box center [495, 224] width 94 height 18
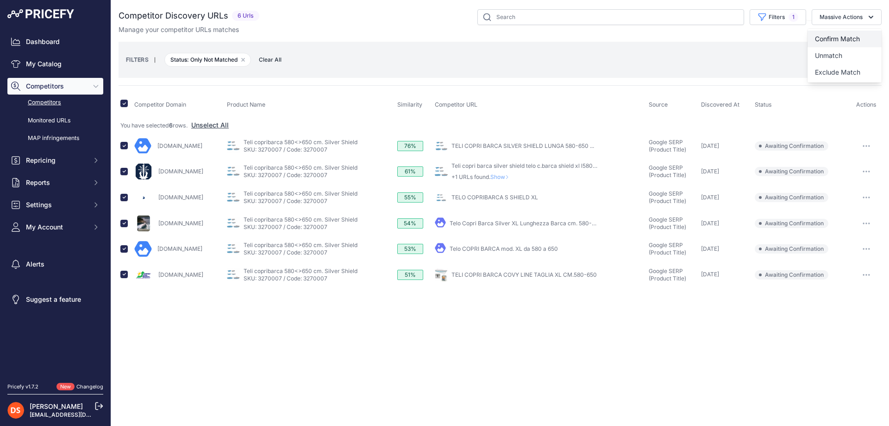
click at [841, 38] on span "Confirm Match" at bounding box center [837, 39] width 45 height 8
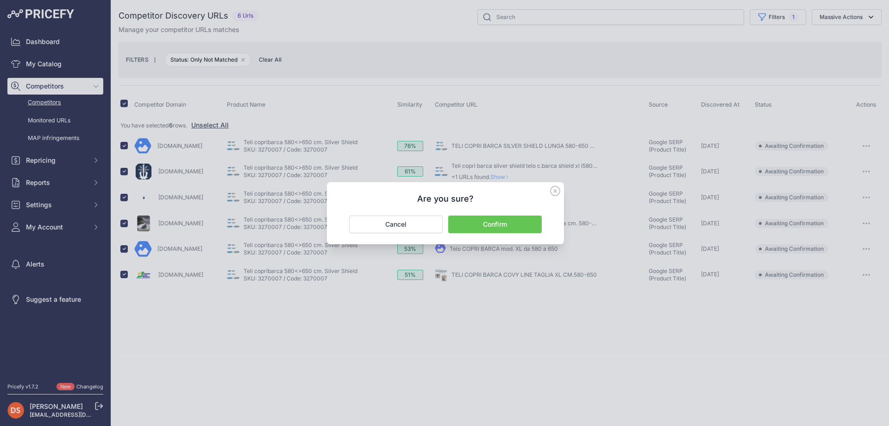
click at [502, 224] on button "Confirm" at bounding box center [495, 224] width 94 height 18
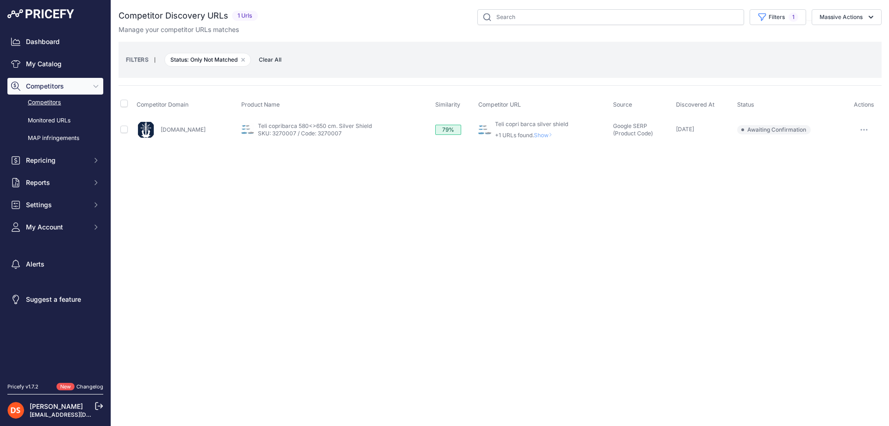
click at [534, 135] on span "Show" at bounding box center [545, 135] width 22 height 7
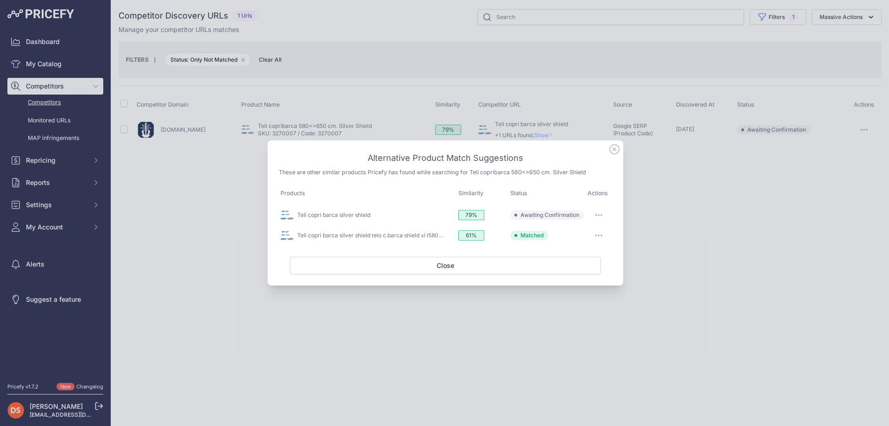
drag, startPoint x: 600, startPoint y: 214, endPoint x: 596, endPoint y: 222, distance: 8.5
click at [600, 214] on icon "button" at bounding box center [598, 215] width 7 height 2
click at [588, 249] on span "Exclude match" at bounding box center [577, 252] width 39 height 7
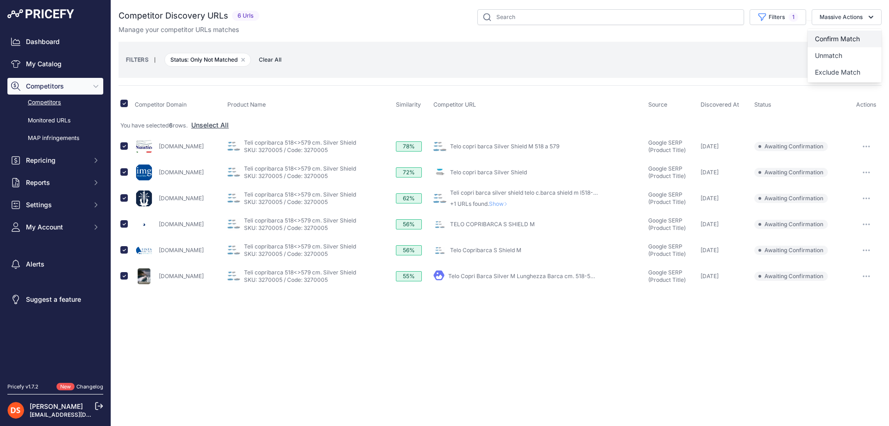
click at [841, 38] on span "Confirm Match" at bounding box center [837, 39] width 45 height 8
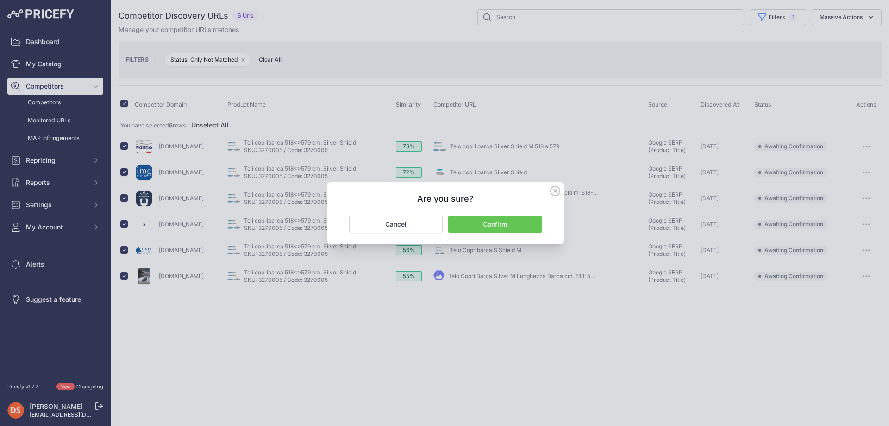
click at [502, 224] on button "Confirm" at bounding box center [495, 224] width 94 height 18
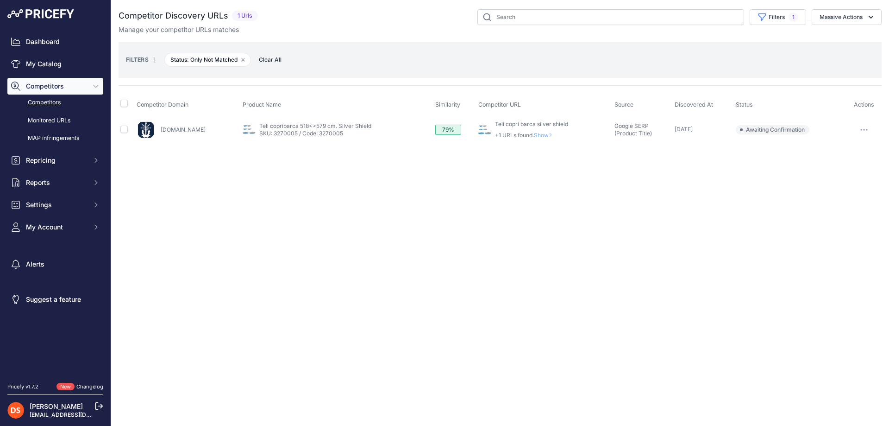
click at [539, 133] on span "Show" at bounding box center [545, 135] width 22 height 7
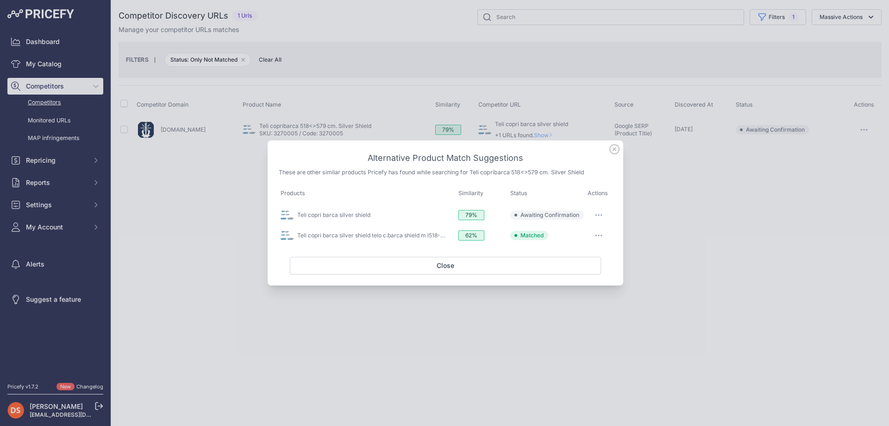
click at [597, 215] on icon "button" at bounding box center [598, 215] width 7 height 2
click at [587, 252] on span "Exclude match" at bounding box center [577, 252] width 39 height 7
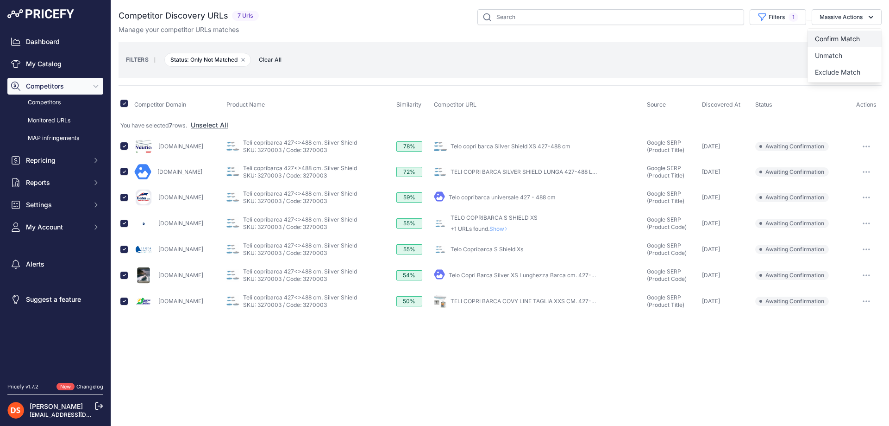
click at [841, 38] on span "Confirm Match" at bounding box center [837, 39] width 45 height 8
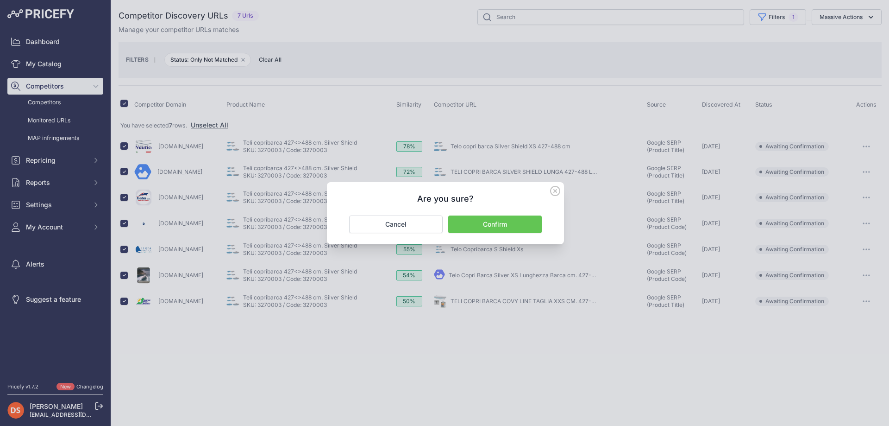
click at [502, 224] on button "Confirm" at bounding box center [495, 224] width 94 height 18
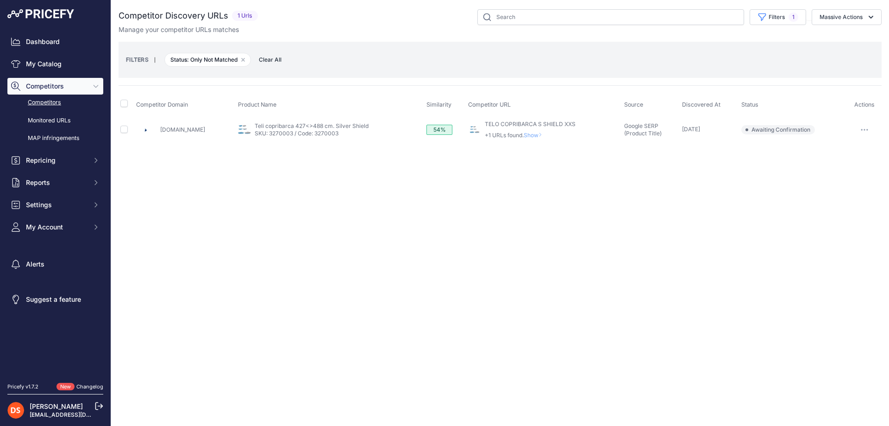
click at [535, 135] on span "Show" at bounding box center [535, 135] width 22 height 7
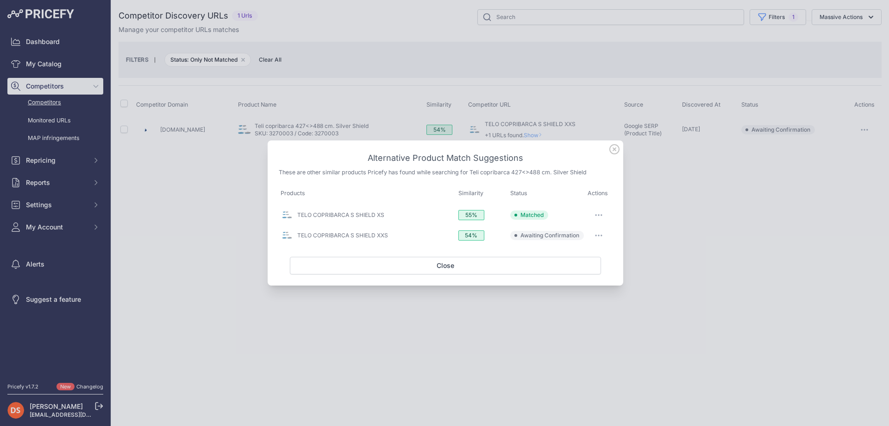
click at [602, 212] on button "button" at bounding box center [598, 214] width 19 height 13
click at [582, 267] on button "Exclude match" at bounding box center [580, 271] width 59 height 15
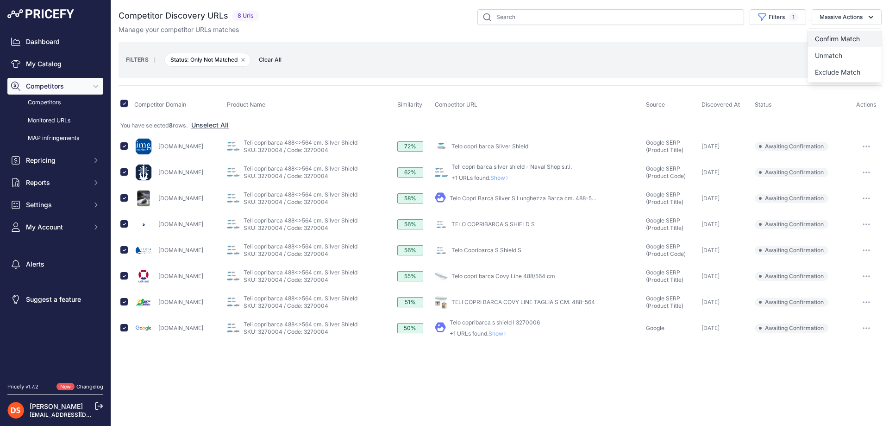
click at [841, 38] on span "Confirm Match" at bounding box center [837, 39] width 45 height 8
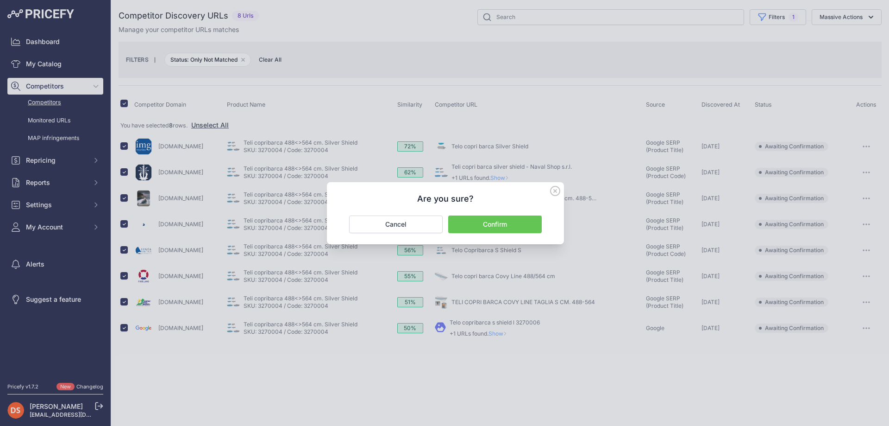
click at [502, 224] on button "Confirm" at bounding box center [495, 224] width 94 height 18
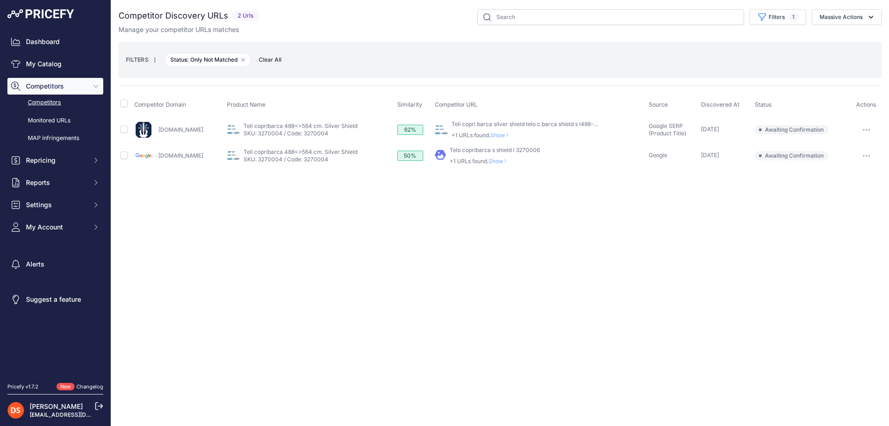
click at [492, 135] on span "Show" at bounding box center [501, 135] width 22 height 7
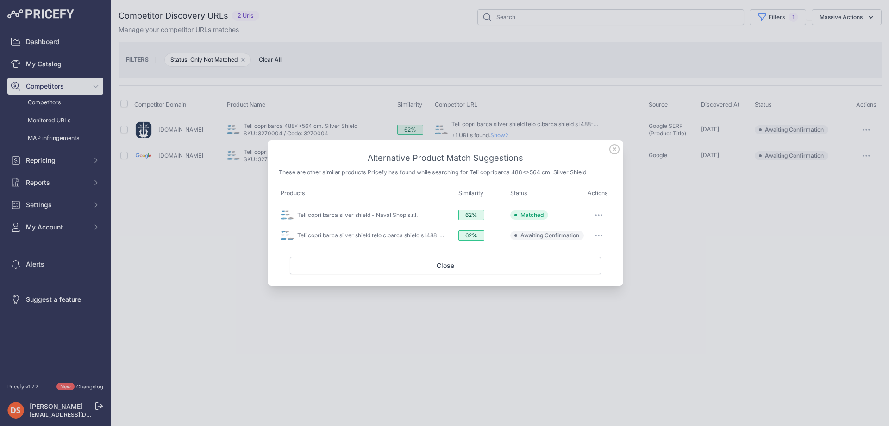
drag, startPoint x: 599, startPoint y: 214, endPoint x: 597, endPoint y: 231, distance: 16.7
click at [599, 214] on icon "button" at bounding box center [598, 214] width 1 height 1
click at [585, 268] on span "Exclude match" at bounding box center [577, 271] width 39 height 7
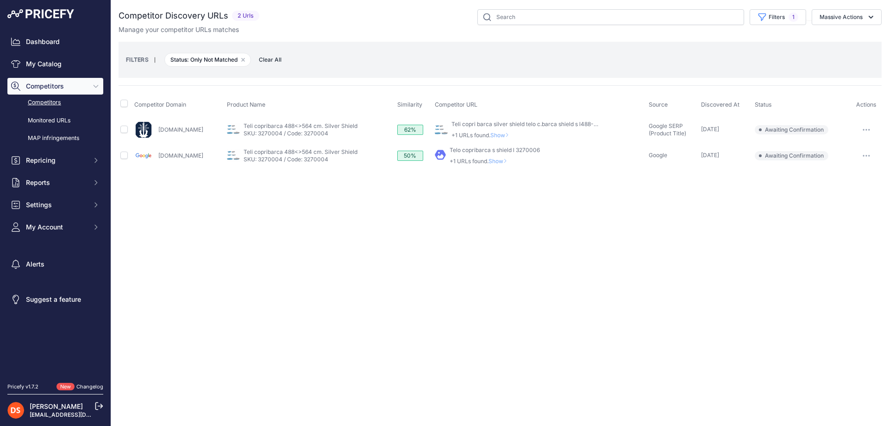
click at [494, 161] on span "Show" at bounding box center [500, 160] width 22 height 7
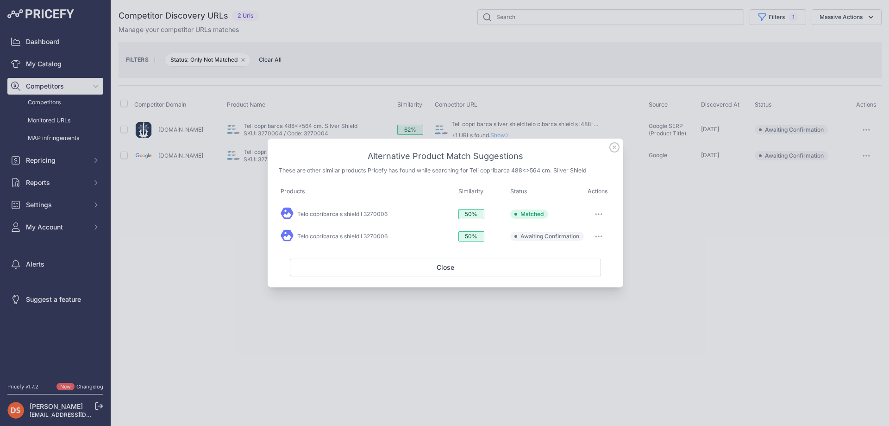
click at [598, 215] on button "button" at bounding box center [598, 213] width 19 height 13
click at [575, 267] on span "Exclude match" at bounding box center [577, 270] width 39 height 7
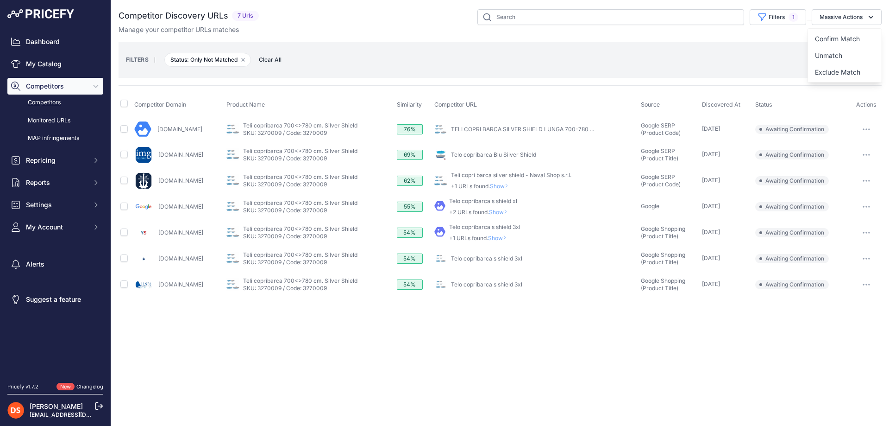
click at [121, 106] on span at bounding box center [123, 104] width 7 height 7
click at [122, 105] on input "checkbox" at bounding box center [123, 103] width 7 height 7
checkbox input "true"
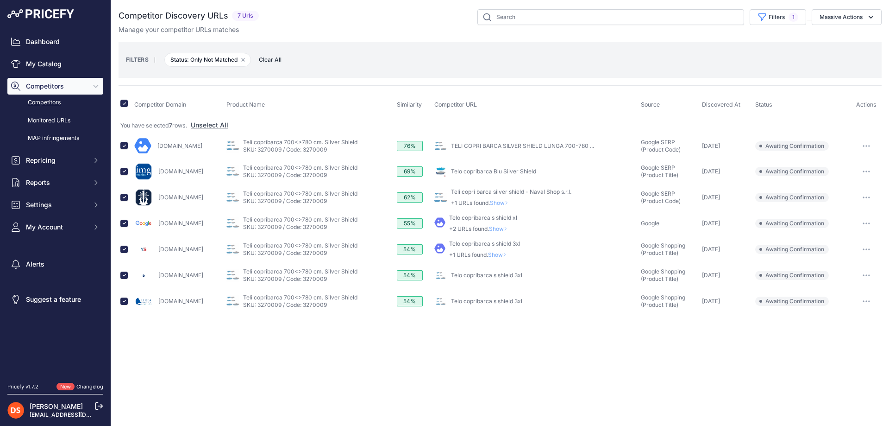
drag, startPoint x: 842, startPoint y: 19, endPoint x: 840, endPoint y: 30, distance: 10.7
click at [842, 20] on button "Massive Actions" at bounding box center [847, 17] width 70 height 16
click at [840, 33] on button "Confirm Match" at bounding box center [845, 39] width 74 height 17
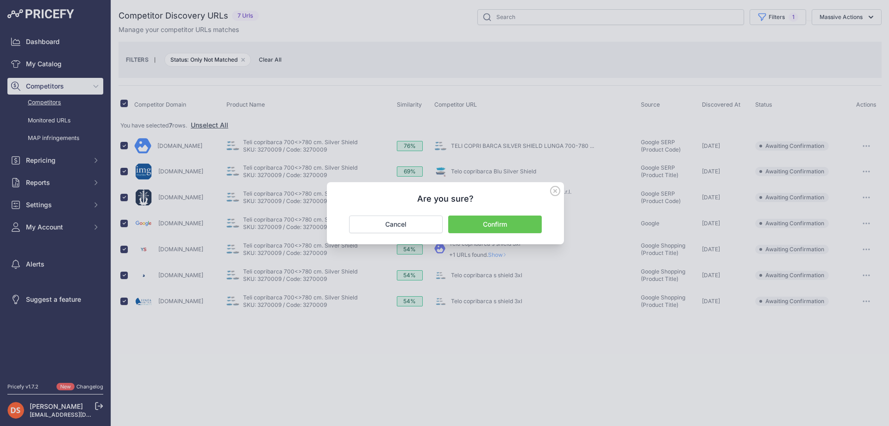
click at [502, 224] on button "Confirm" at bounding box center [495, 224] width 94 height 18
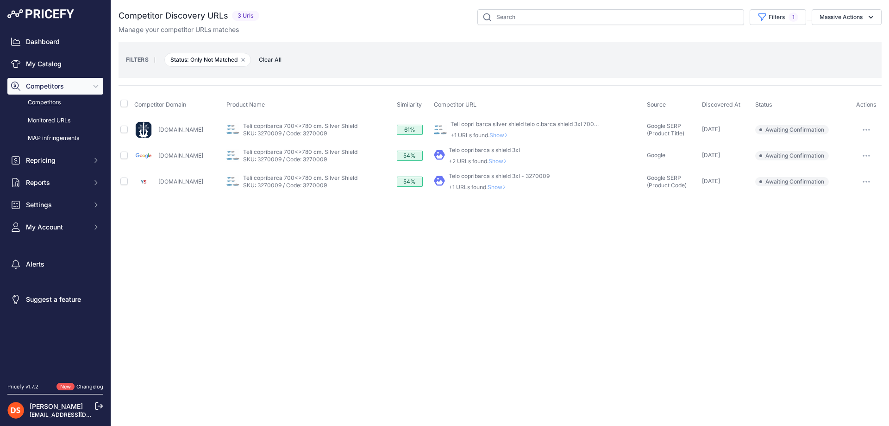
click at [488, 185] on span "Show" at bounding box center [499, 186] width 22 height 7
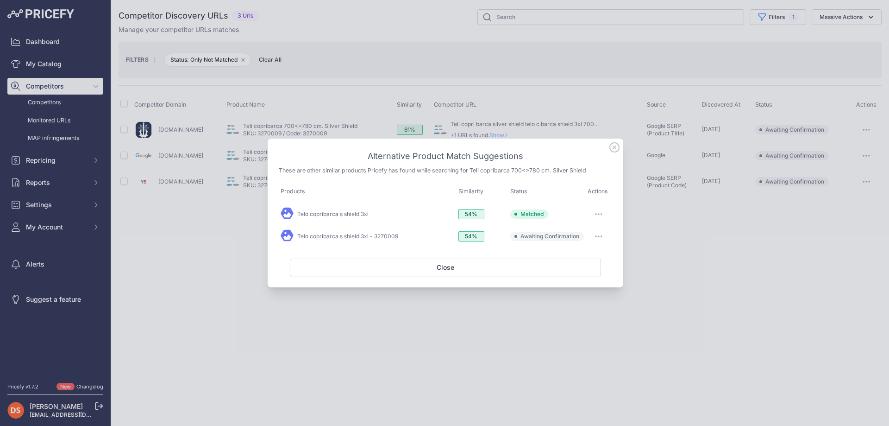
click at [600, 209] on button "button" at bounding box center [598, 213] width 19 height 13
drag, startPoint x: 575, startPoint y: 266, endPoint x: 546, endPoint y: 229, distance: 47.2
click at [574, 266] on button "Exclude match" at bounding box center [580, 270] width 59 height 15
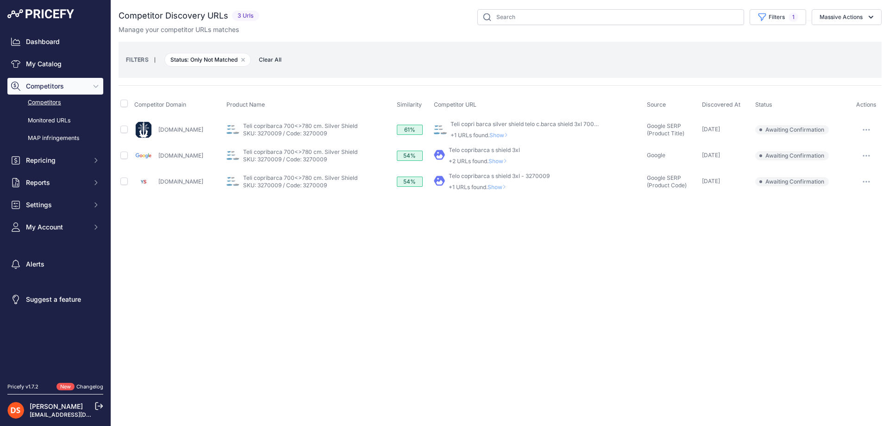
click at [490, 158] on span "Show" at bounding box center [500, 160] width 22 height 7
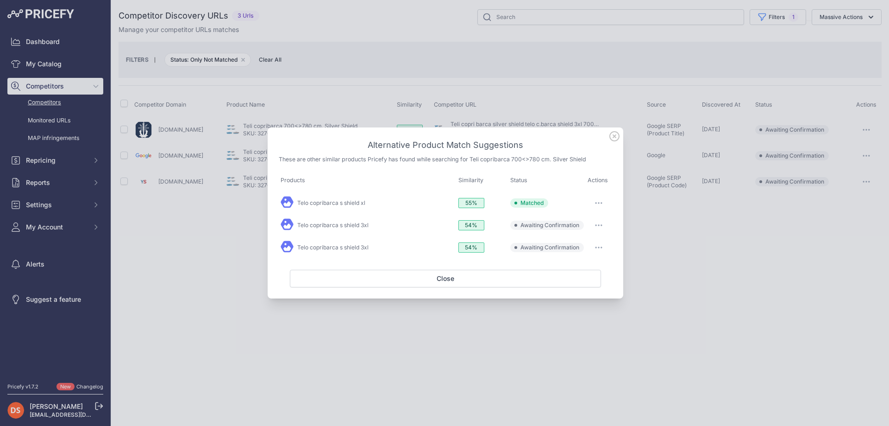
drag, startPoint x: 596, startPoint y: 204, endPoint x: 592, endPoint y: 219, distance: 16.3
click at [596, 204] on button "button" at bounding box center [598, 202] width 19 height 13
click at [583, 259] on span "Exclude match" at bounding box center [577, 259] width 39 height 7
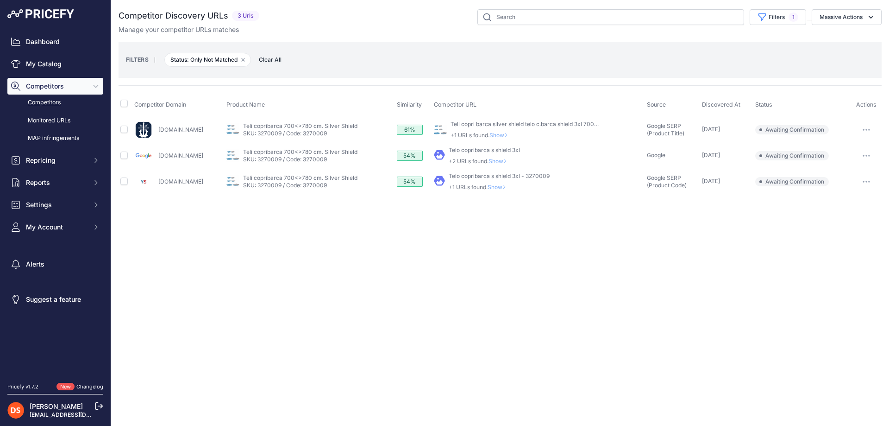
click at [492, 134] on span "Show" at bounding box center [500, 135] width 22 height 7
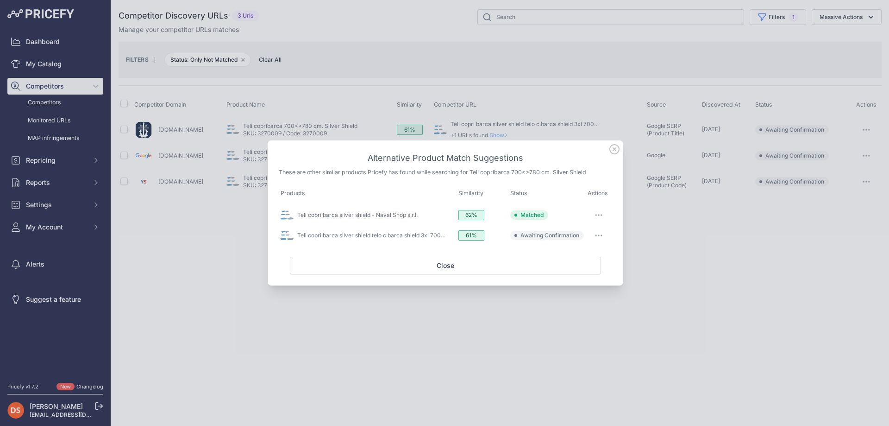
drag, startPoint x: 602, startPoint y: 215, endPoint x: 589, endPoint y: 222, distance: 14.1
click at [601, 215] on icon "button" at bounding box center [598, 215] width 7 height 2
click at [564, 274] on span "Exclude match" at bounding box center [577, 271] width 39 height 7
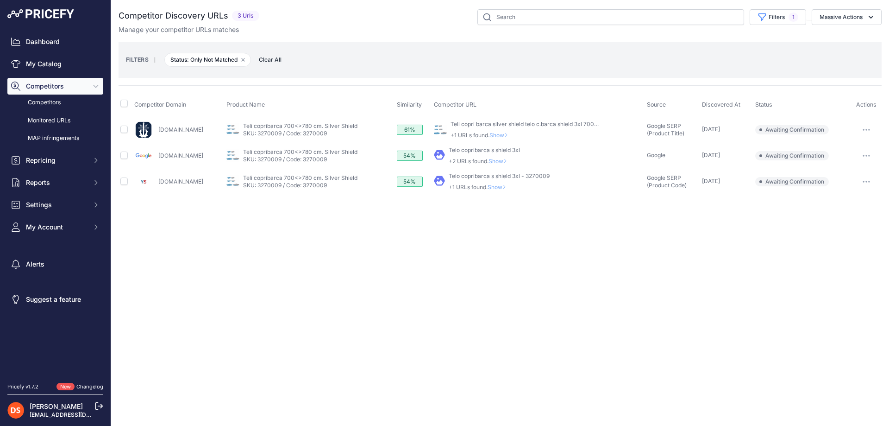
click at [491, 160] on span "Show" at bounding box center [500, 160] width 22 height 7
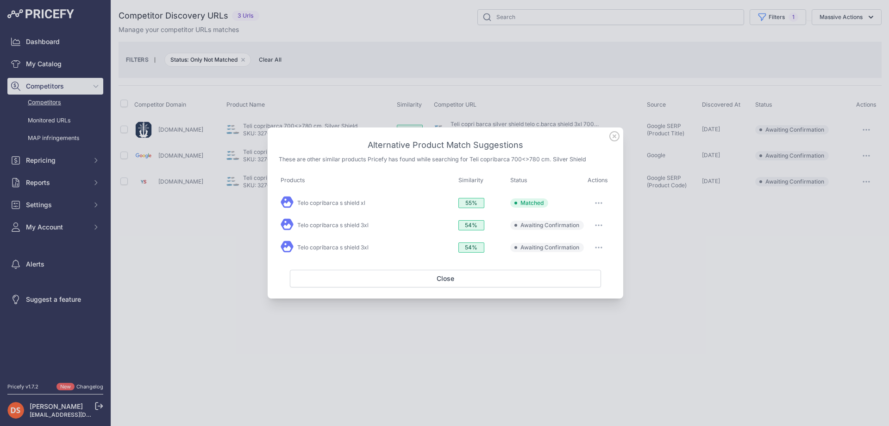
click at [602, 204] on button "button" at bounding box center [598, 202] width 19 height 13
click at [566, 260] on span "Exclude match" at bounding box center [577, 259] width 39 height 7
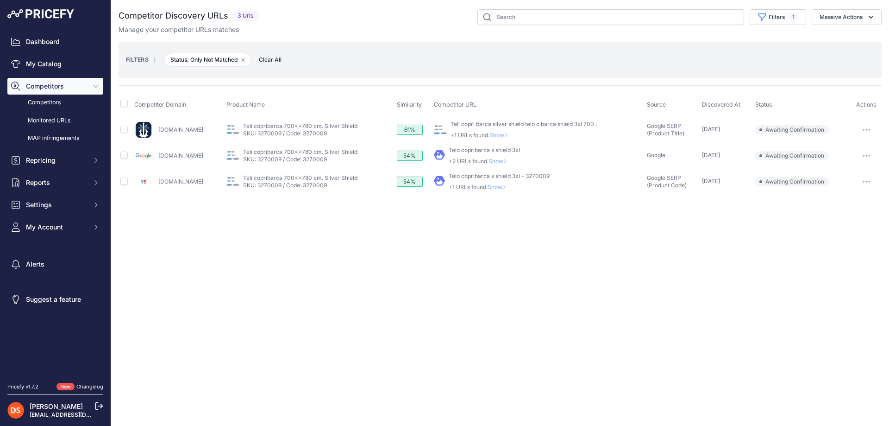
click at [490, 187] on span "Show" at bounding box center [499, 186] width 22 height 7
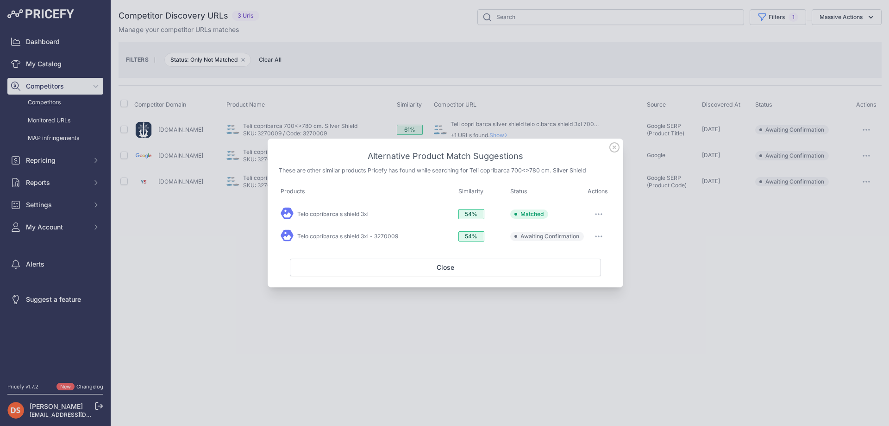
click at [600, 212] on button "button" at bounding box center [598, 213] width 19 height 13
click at [570, 268] on span "Exclude match" at bounding box center [577, 270] width 39 height 7
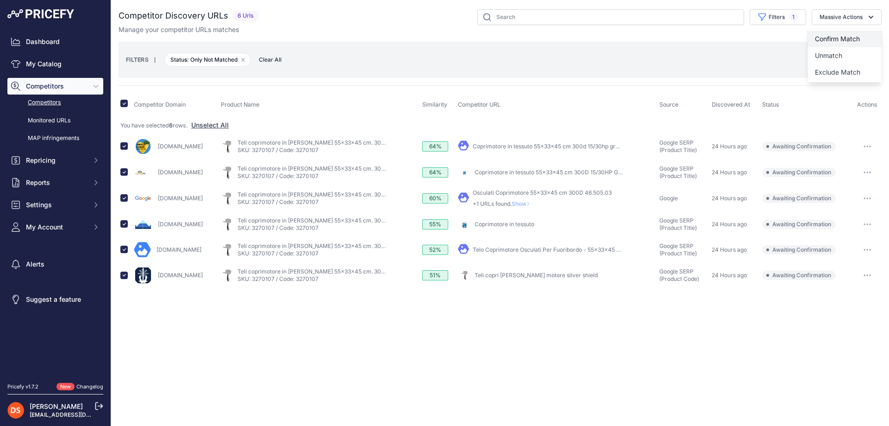
click at [822, 40] on span "Confirm Match" at bounding box center [837, 39] width 45 height 8
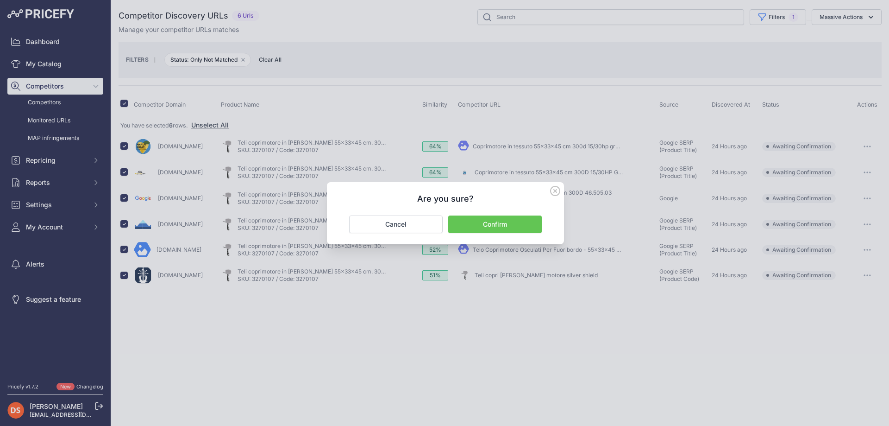
click at [502, 224] on button "Confirm" at bounding box center [495, 224] width 94 height 18
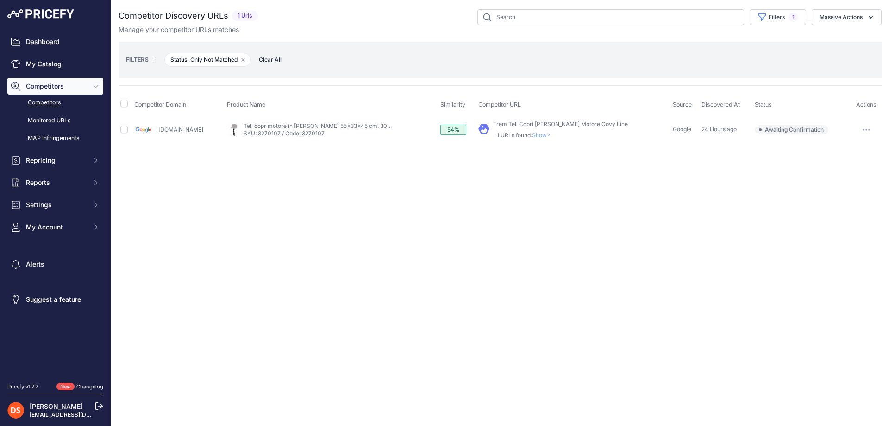
click at [532, 134] on span "Show" at bounding box center [543, 135] width 22 height 7
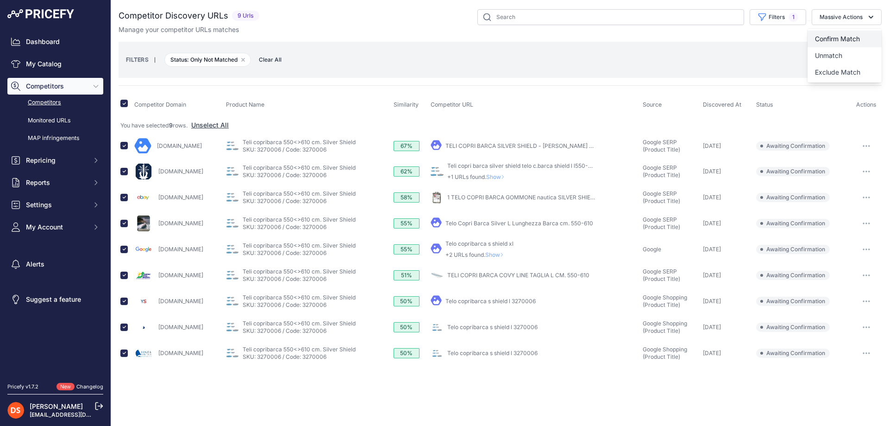
click at [841, 38] on span "Confirm Match" at bounding box center [837, 39] width 45 height 8
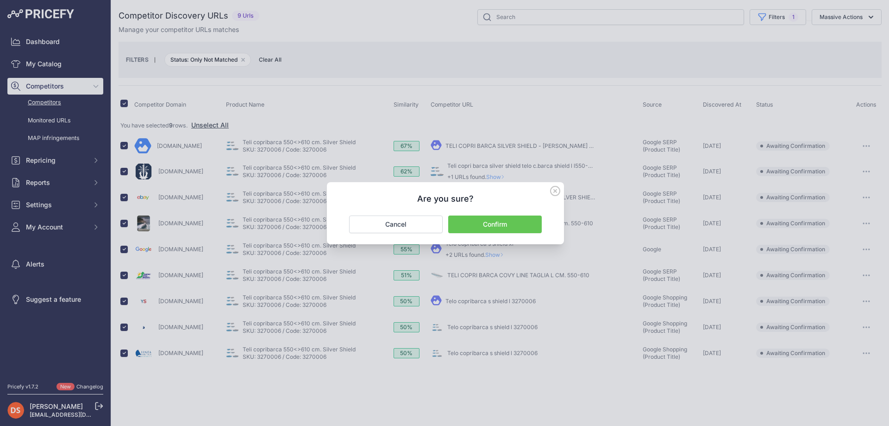
click at [502, 224] on button "Confirm" at bounding box center [495, 224] width 94 height 18
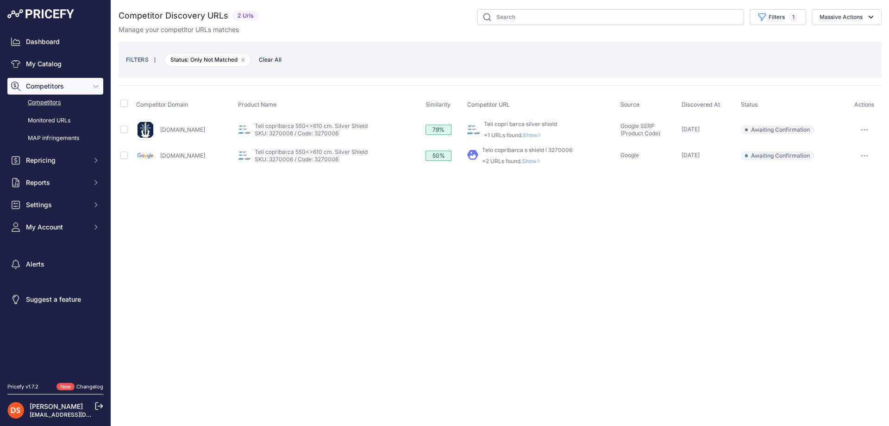
click at [523, 134] on span "Show" at bounding box center [534, 135] width 22 height 7
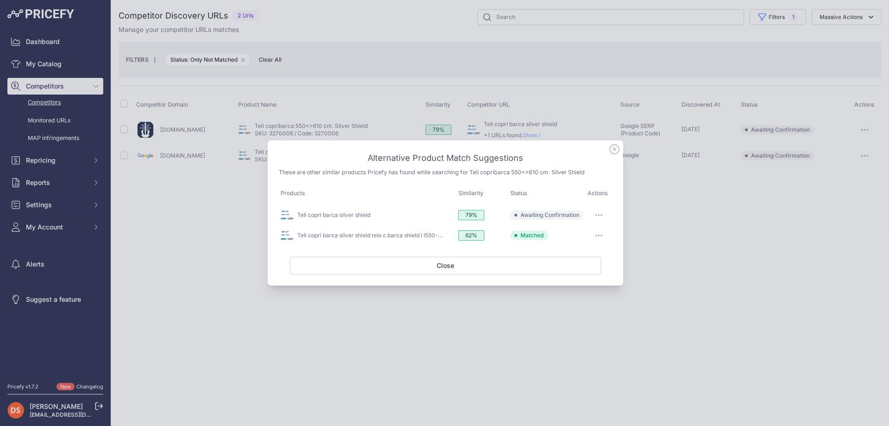
drag, startPoint x: 599, startPoint y: 213, endPoint x: 592, endPoint y: 224, distance: 12.5
click at [599, 214] on button "button" at bounding box center [598, 214] width 19 height 13
drag, startPoint x: 581, startPoint y: 250, endPoint x: 577, endPoint y: 245, distance: 6.3
click at [580, 250] on span "Exclude match" at bounding box center [577, 252] width 39 height 7
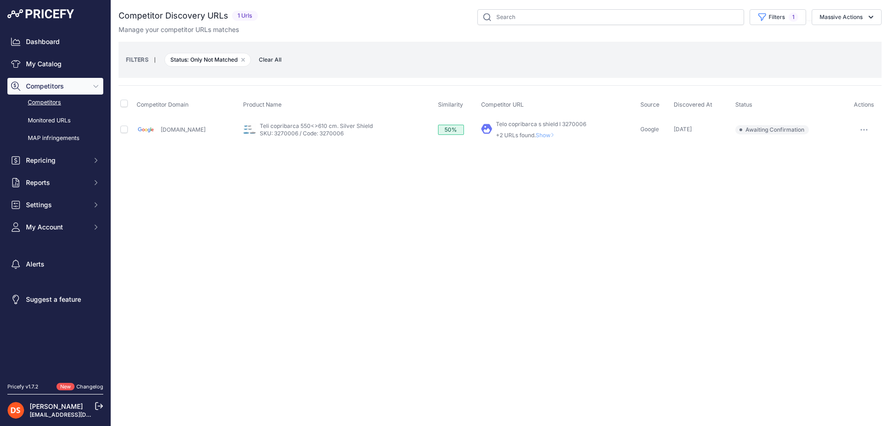
click at [536, 134] on span "Show" at bounding box center [547, 135] width 22 height 7
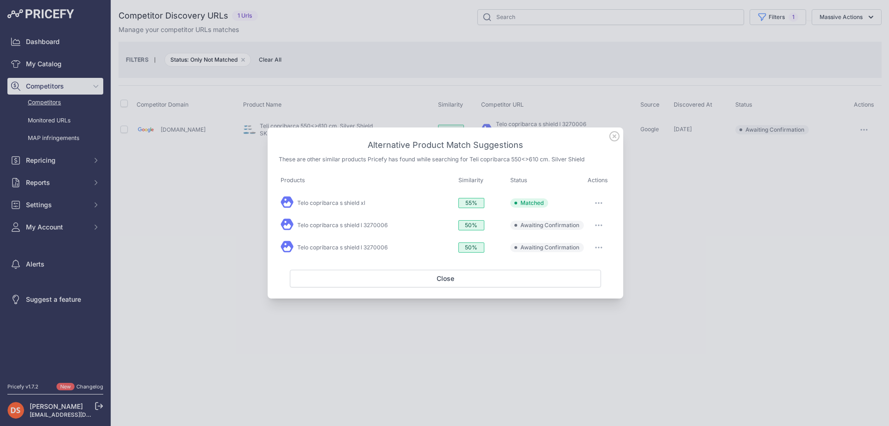
click at [599, 202] on icon "button" at bounding box center [598, 203] width 7 height 2
click at [589, 263] on button "Exclude match" at bounding box center [580, 259] width 59 height 15
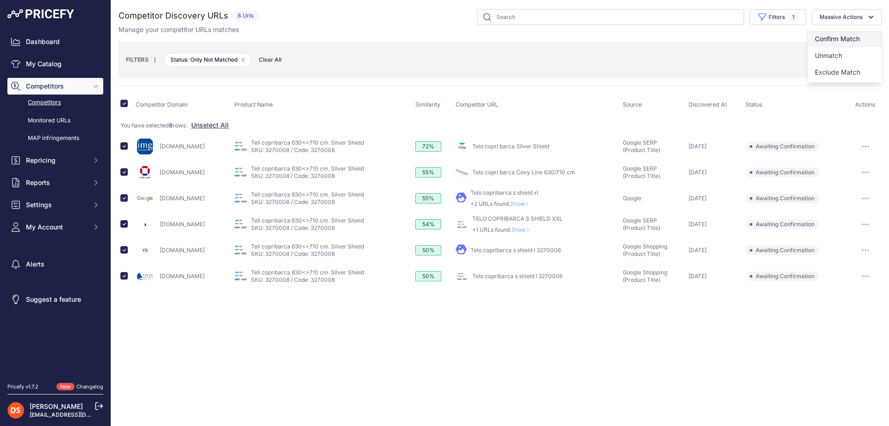
click at [841, 38] on span "Confirm Match" at bounding box center [837, 39] width 45 height 8
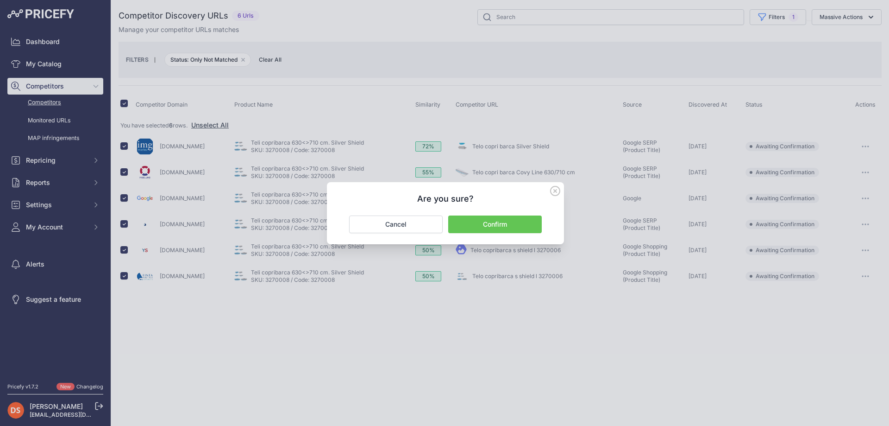
click at [502, 224] on button "Confirm" at bounding box center [495, 224] width 94 height 18
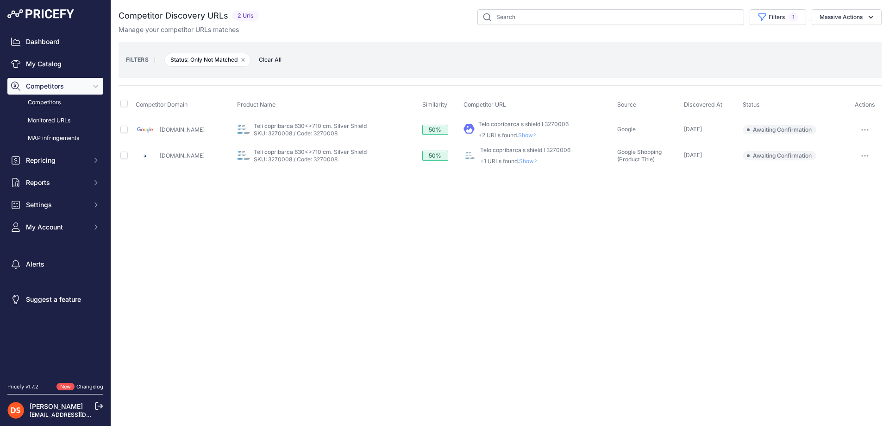
click at [528, 134] on span "Show" at bounding box center [529, 135] width 22 height 7
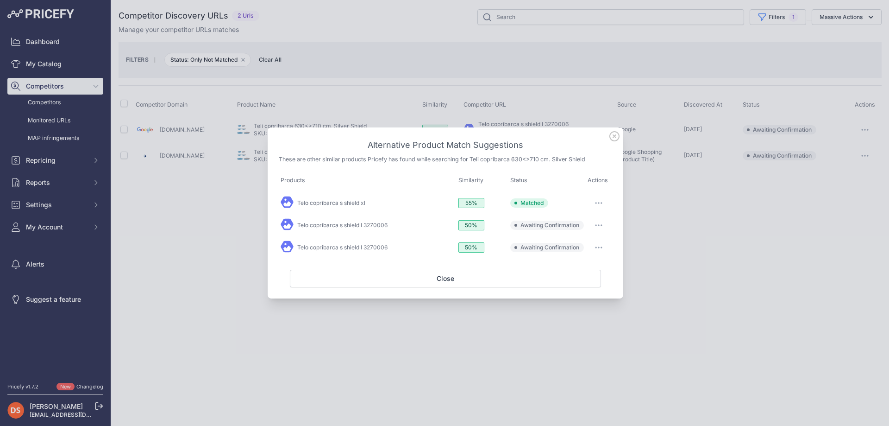
drag, startPoint x: 595, startPoint y: 202, endPoint x: 592, endPoint y: 216, distance: 14.6
click at [595, 202] on button "button" at bounding box center [598, 202] width 19 height 13
drag, startPoint x: 578, startPoint y: 257, endPoint x: 536, endPoint y: 211, distance: 61.6
click at [577, 256] on span "Exclude match" at bounding box center [577, 259] width 39 height 7
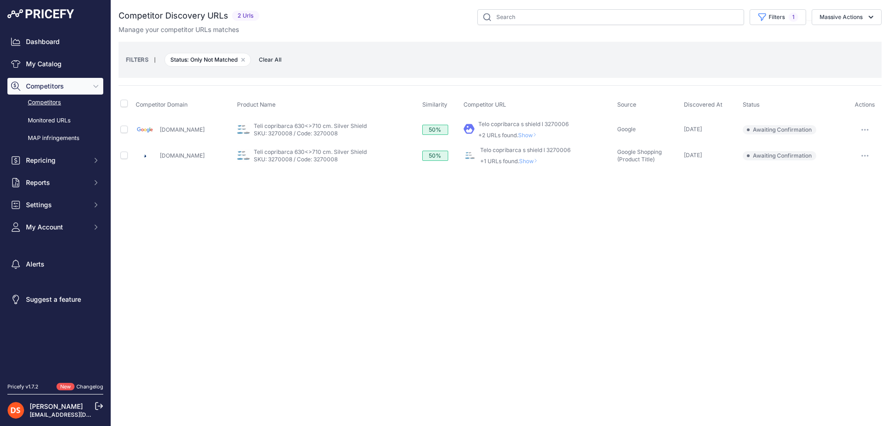
click at [532, 163] on span "Show" at bounding box center [530, 160] width 22 height 7
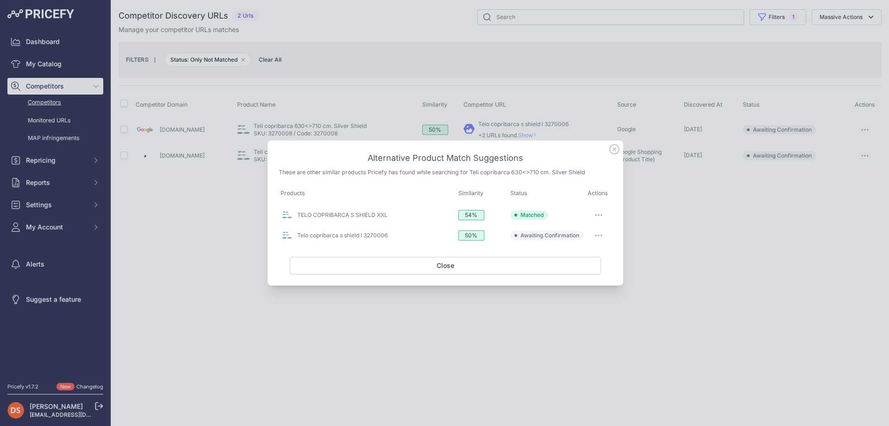
click at [597, 211] on button "button" at bounding box center [598, 214] width 19 height 13
click at [582, 265] on button "Exclude match" at bounding box center [580, 271] width 59 height 15
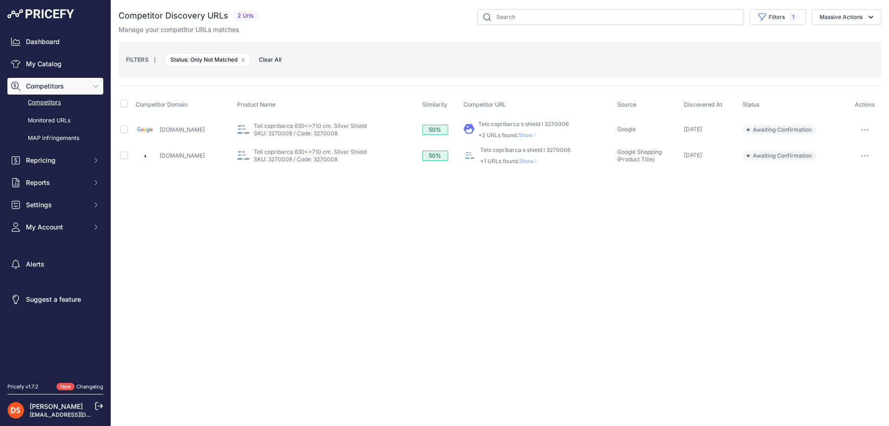
click at [531, 164] on span "Show" at bounding box center [530, 160] width 22 height 7
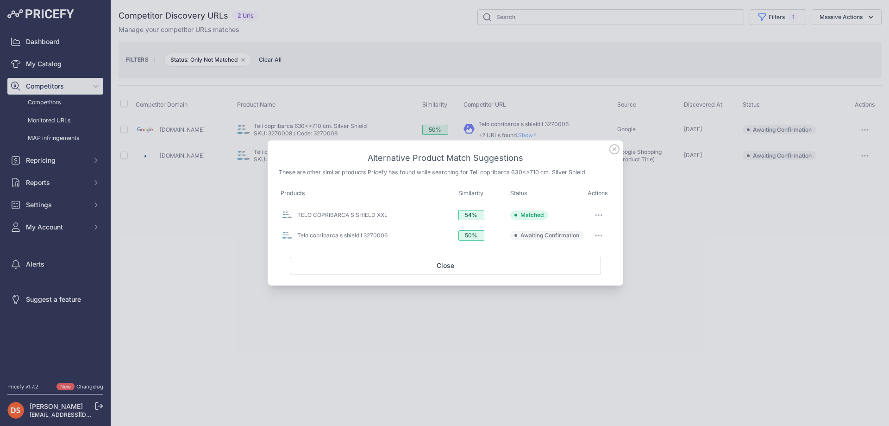
drag, startPoint x: 606, startPoint y: 213, endPoint x: 602, endPoint y: 220, distance: 7.7
click at [606, 214] on button "button" at bounding box center [598, 214] width 19 height 13
click at [591, 268] on span "Exclude match" at bounding box center [577, 271] width 39 height 7
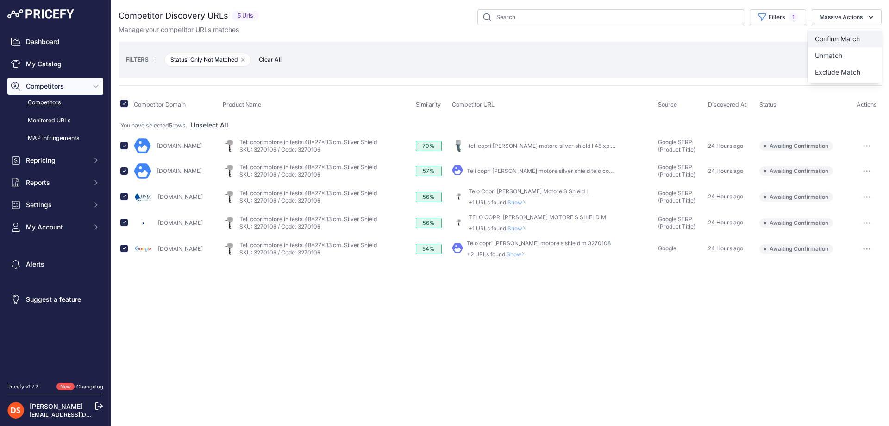
click at [821, 40] on span "Confirm Match" at bounding box center [837, 39] width 45 height 8
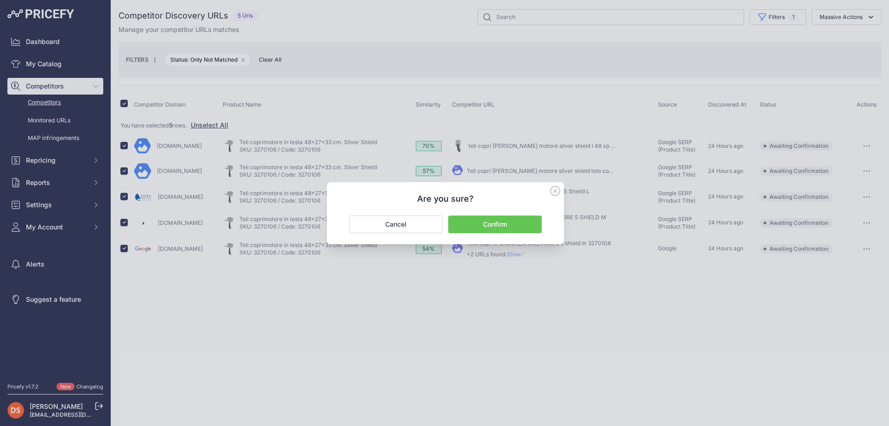
click at [502, 224] on button "Confirm" at bounding box center [495, 224] width 94 height 18
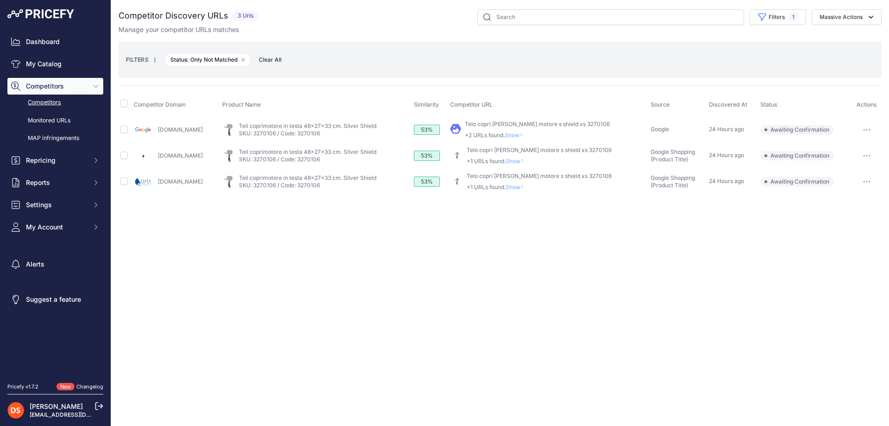
click at [528, 186] on span "Show" at bounding box center [517, 186] width 22 height 7
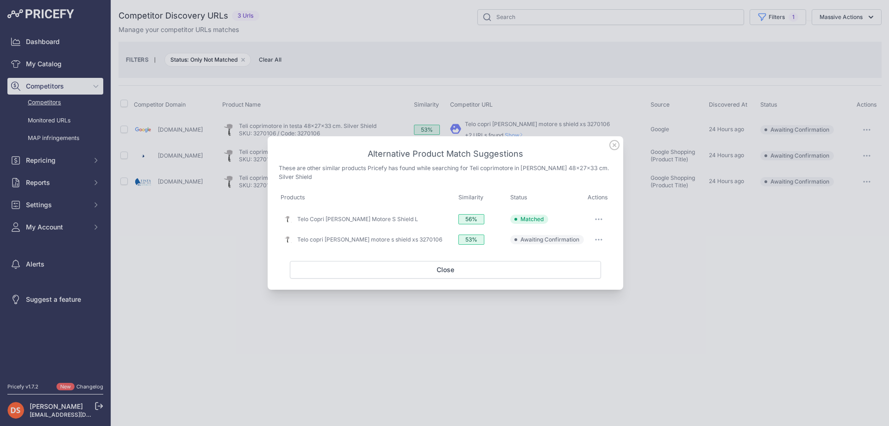
drag, startPoint x: 600, startPoint y: 216, endPoint x: 594, endPoint y: 235, distance: 19.9
click at [600, 216] on button "button" at bounding box center [598, 219] width 19 height 13
click at [578, 269] on button "Exclude match" at bounding box center [580, 275] width 59 height 15
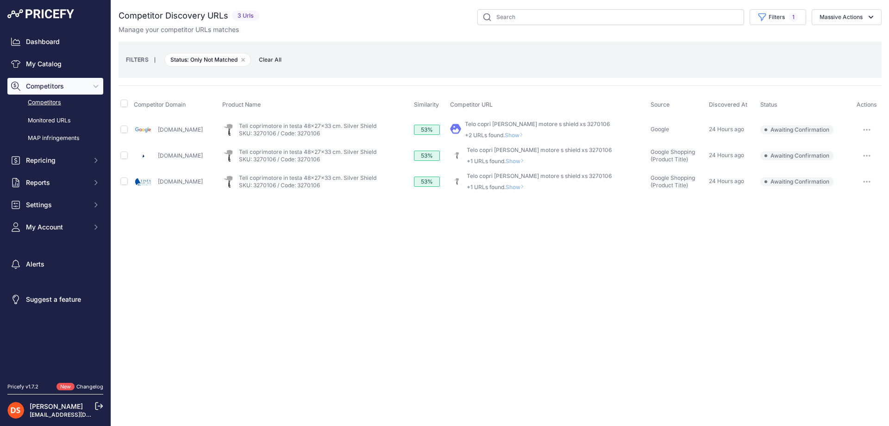
click at [528, 187] on span "Show" at bounding box center [517, 186] width 22 height 7
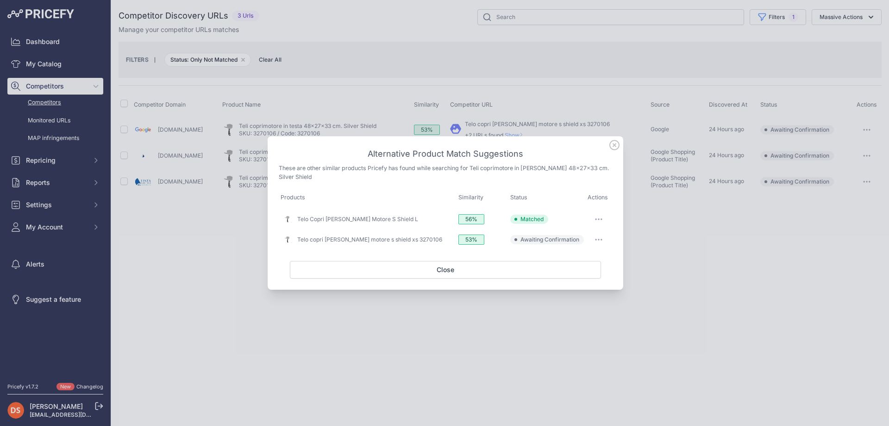
drag, startPoint x: 597, startPoint y: 216, endPoint x: 606, endPoint y: 225, distance: 12.4
click at [599, 217] on button "button" at bounding box center [598, 219] width 19 height 13
click at [564, 277] on span "Exclude match" at bounding box center [577, 275] width 39 height 7
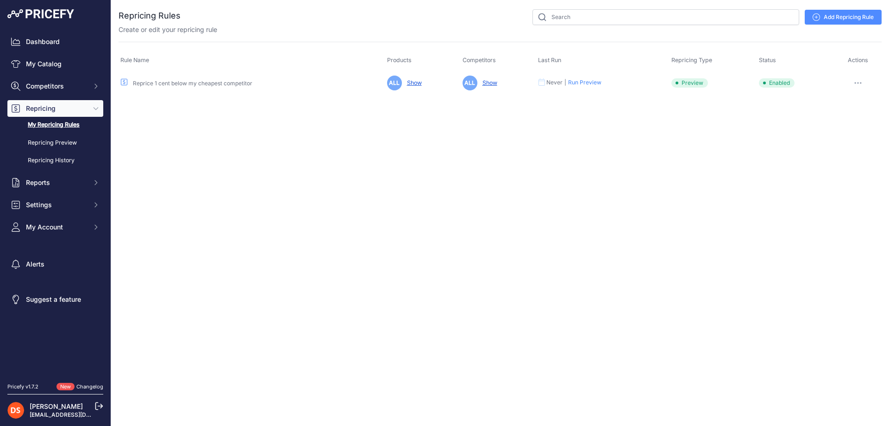
click at [178, 83] on link "Reprice 1 cent below my cheapest competitor" at bounding box center [192, 83] width 119 height 7
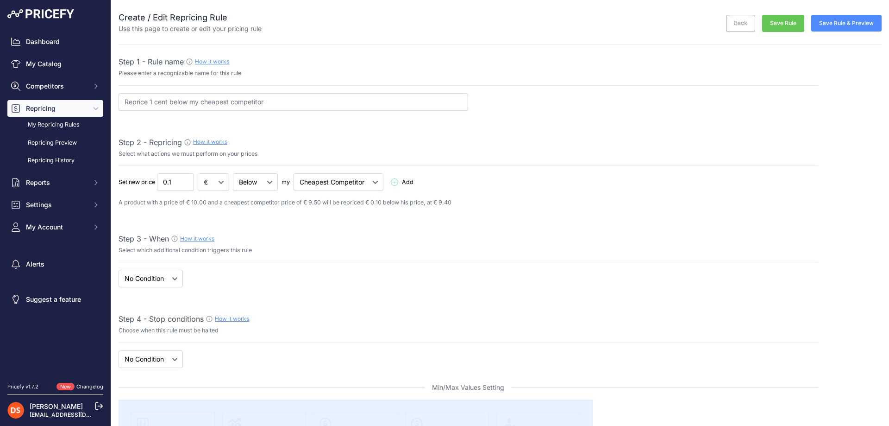
select select "7"
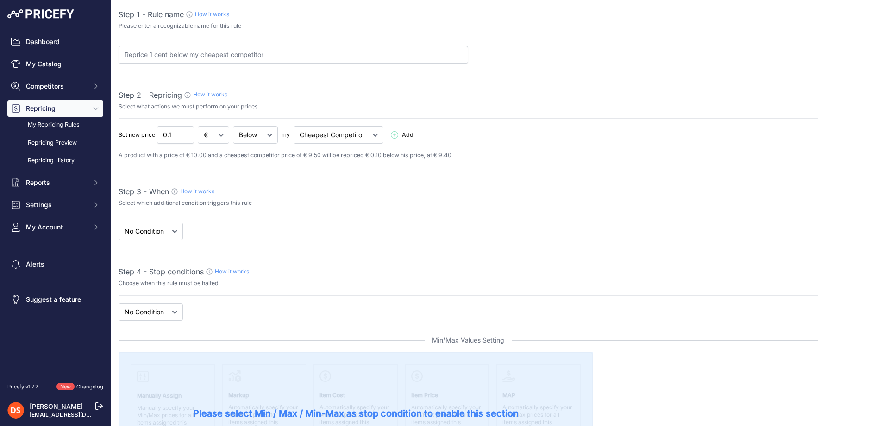
scroll to position [46, 0]
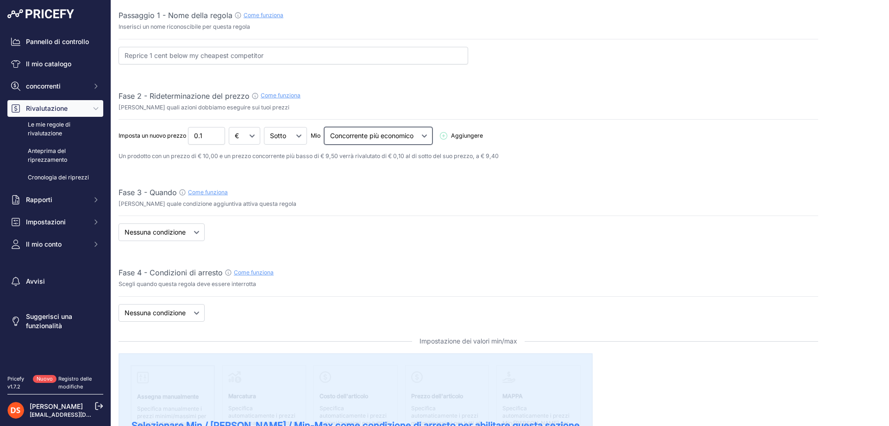
click at [384, 131] on select "Concorrente più economico Il concorrente più forte" at bounding box center [378, 136] width 108 height 18
click at [394, 137] on select "Concorrente più economico Il concorrente più forte" at bounding box center [378, 136] width 108 height 18
click at [326, 127] on select "Concorrente più economico Il concorrente più forte" at bounding box center [378, 136] width 108 height 18
click at [382, 133] on select "Concorrente più economico Il concorrente più forte" at bounding box center [378, 136] width 108 height 18
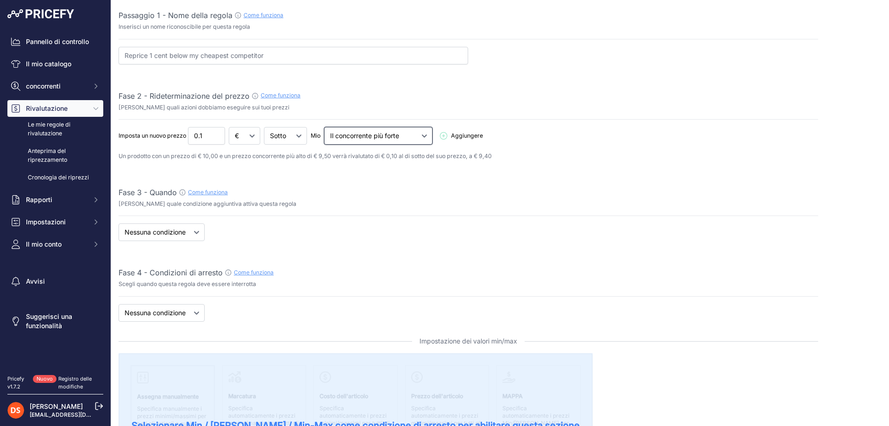
select select "cheapest"
click at [326, 127] on select "Concorrente più economico Il concorrente più forte" at bounding box center [378, 136] width 108 height 18
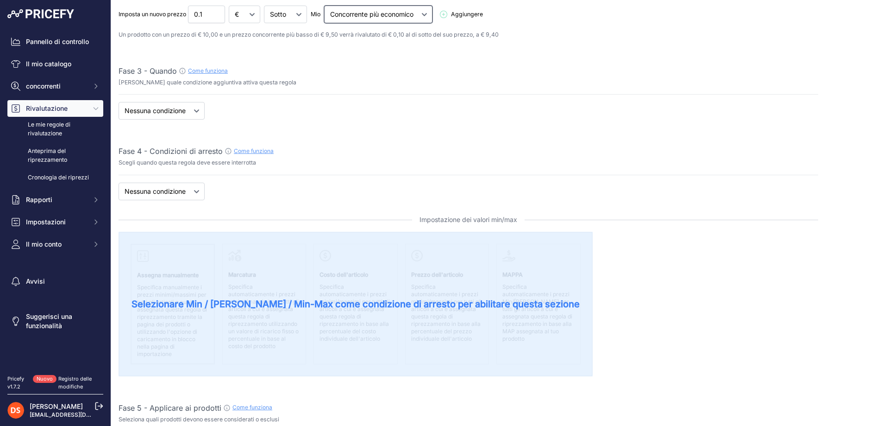
scroll to position [185, 0]
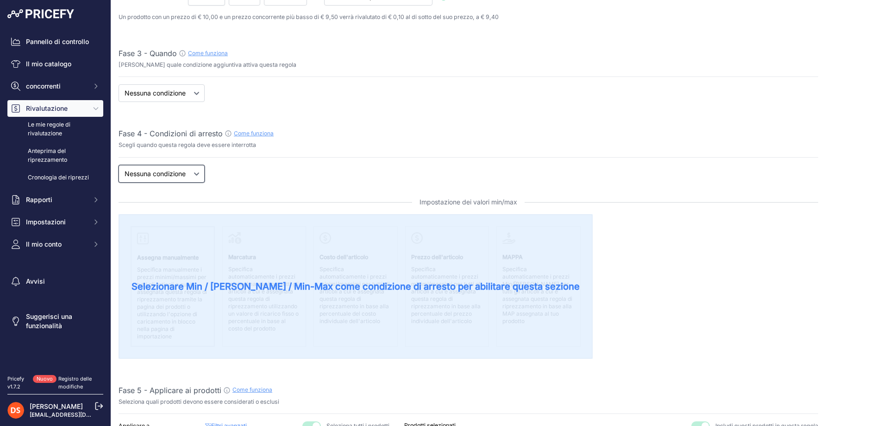
click at [162, 173] on select "Nuovo prezzo Nessuna condizione" at bounding box center [162, 174] width 86 height 18
click at [330, 182] on div "If Nuovo prezzo Nessuna condizione is Add" at bounding box center [469, 174] width 700 height 18
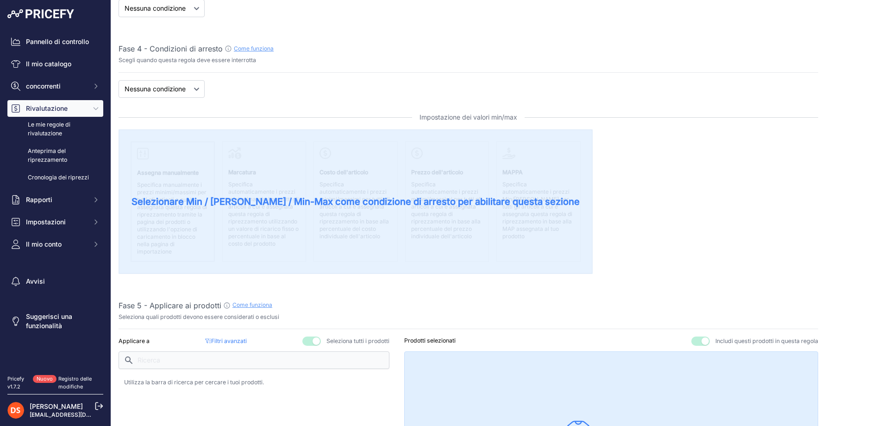
scroll to position [278, 0]
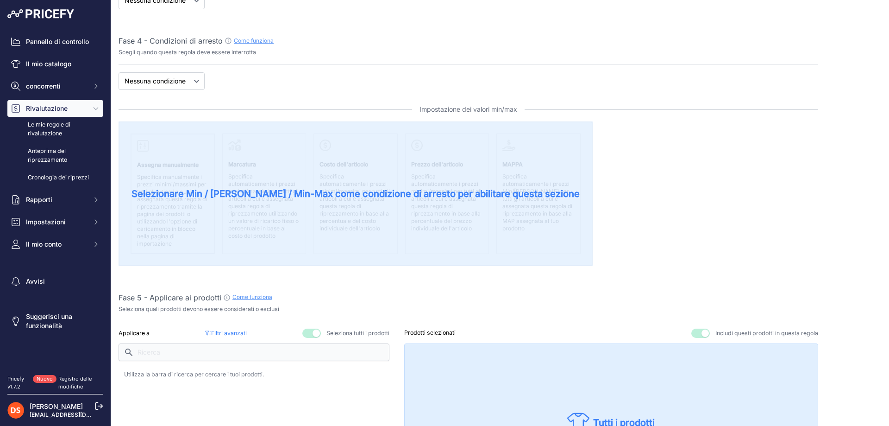
click at [367, 188] on font "Selezionare Min / Max / Min-Max come condizione di arresto per abilitare questa…" at bounding box center [356, 193] width 448 height 11
drag, startPoint x: 214, startPoint y: 193, endPoint x: 224, endPoint y: 194, distance: 10.2
click at [220, 194] on font "Selezionare Min / Max / Min-Max come condizione di arresto per abilitare questa…" at bounding box center [356, 193] width 448 height 11
click at [368, 149] on div "Selezionare Min / Max / Min-Max come condizione di arresto per abilitare questa…" at bounding box center [356, 193] width 474 height 144
click at [301, 166] on div "Selezionare Min / Max / Min-Max come condizione di arresto per abilitare questa…" at bounding box center [356, 193] width 474 height 144
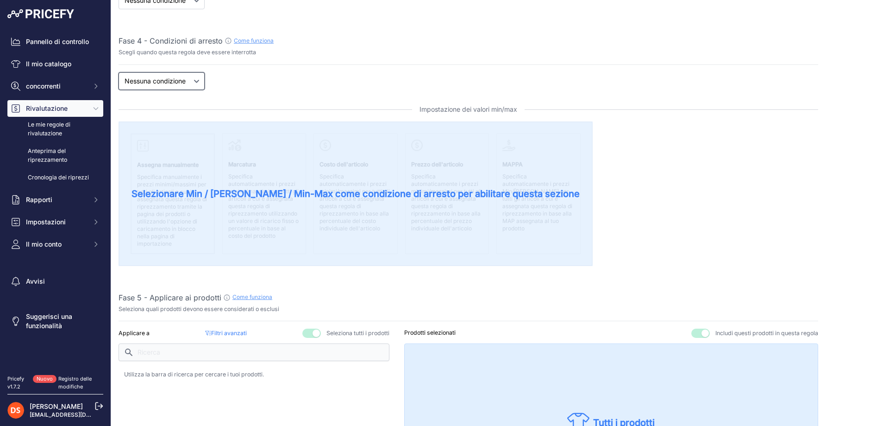
click at [167, 80] on select "Nuovo prezzo Nessuna condizione" at bounding box center [162, 81] width 86 height 18
click at [167, 78] on select "Nuovo prezzo Nessuna condizione" at bounding box center [162, 81] width 86 height 18
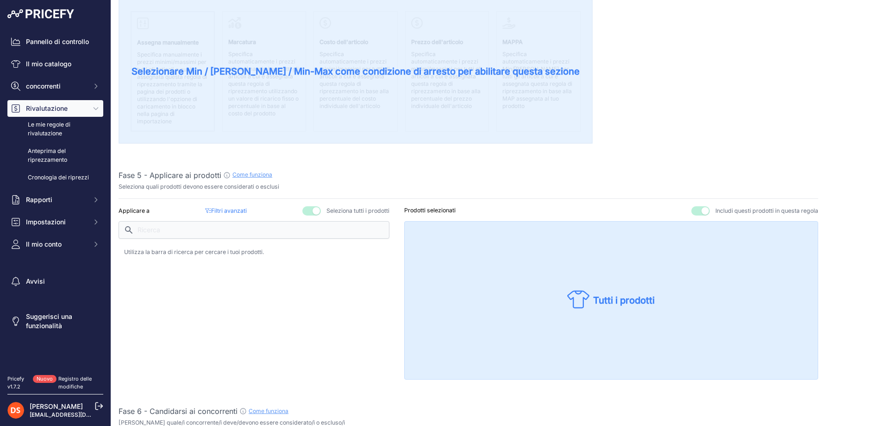
scroll to position [463, 0]
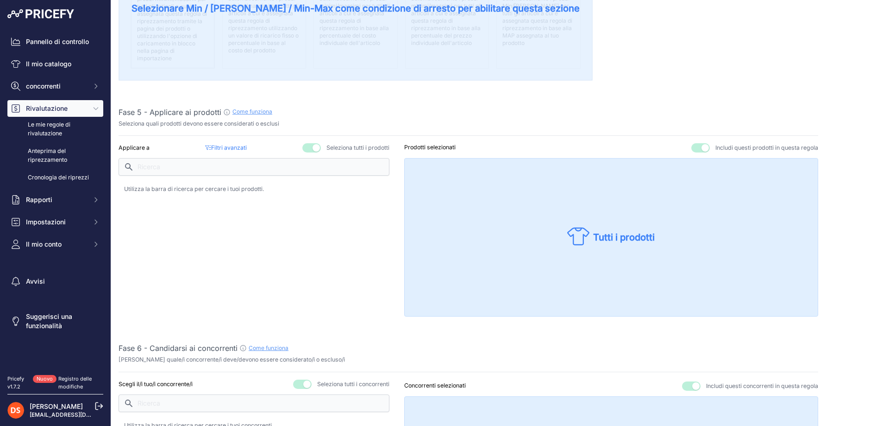
click at [227, 146] on font "Filtri avanzati" at bounding box center [229, 147] width 36 height 7
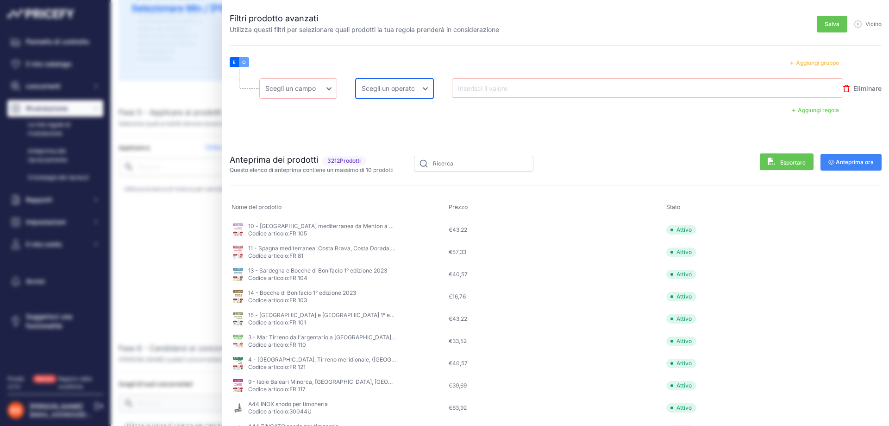
click at [387, 89] on select "Scegli un operatore Pari Non uguale In Non in Meno Meno o uguale Maggiore Maggi…" at bounding box center [395, 88] width 78 height 20
drag, startPoint x: 387, startPoint y: 89, endPoint x: 379, endPoint y: 89, distance: 7.9
click at [387, 89] on select "Scegli un operatore Pari Non uguale In Non in Meno Meno o uguale Maggiore Maggi…" at bounding box center [395, 88] width 78 height 20
click at [292, 89] on select "Scegli un campo Nome Prezzo Costo MAPPA Marca Prezzo minimo Prezzo massimo Codi…" at bounding box center [298, 88] width 78 height 20
select select "[DOMAIN_NAME]"
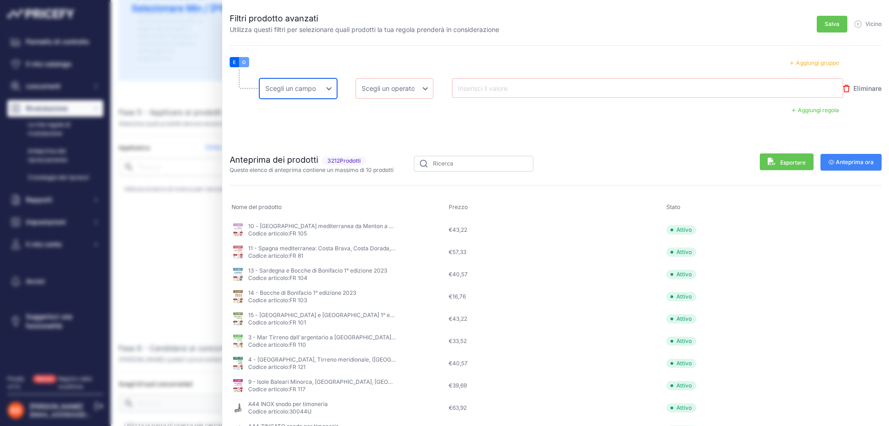
click at [259, 78] on select "Scegli un campo Nome Prezzo Costo MAPPA Marca Prezzo minimo Prezzo massimo Codi…" at bounding box center [298, 88] width 78 height 20
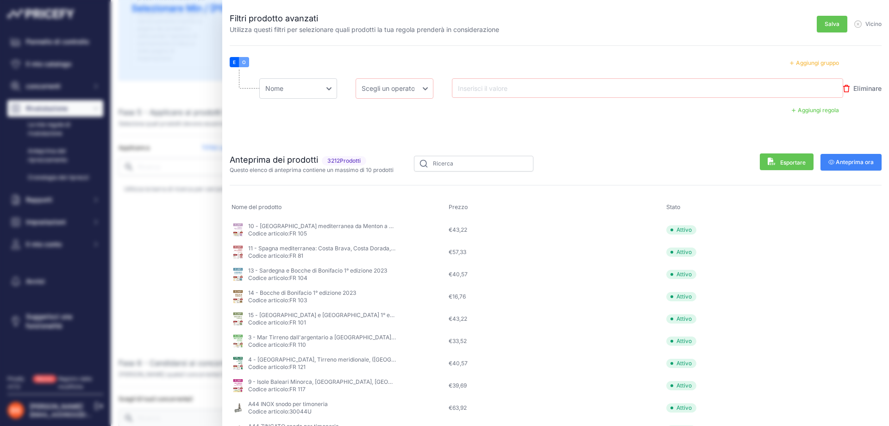
click at [482, 89] on input "text" at bounding box center [493, 87] width 74 height 11
type input "teli"
click at [454, 167] on input "text" at bounding box center [473, 164] width 119 height 16
type input "teli"
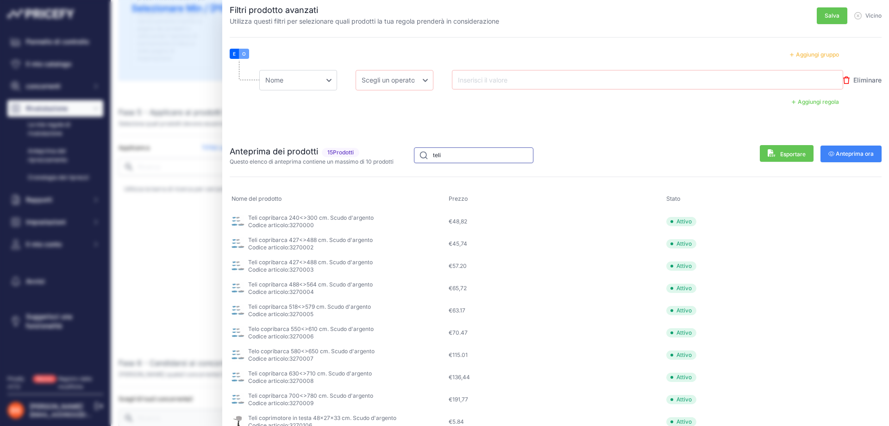
scroll to position [15, 0]
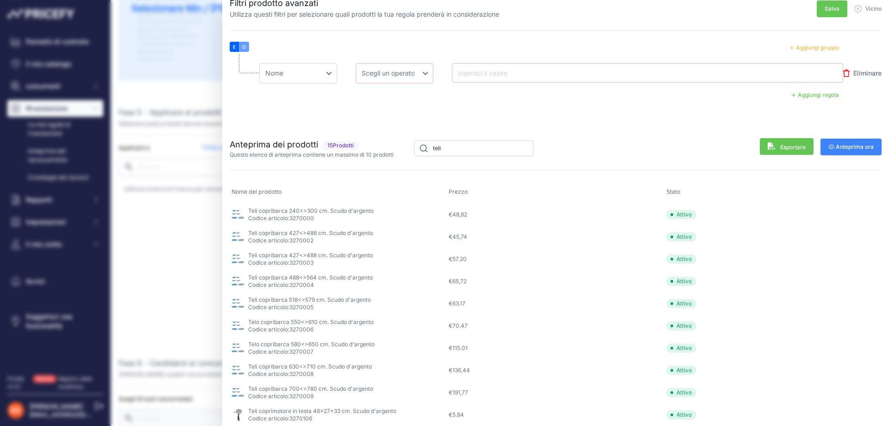
click at [299, 216] on font "3270000" at bounding box center [301, 217] width 25 height 7
click at [229, 214] on div "Filtri prodotto avanzati Utilizza questi filtri per selezionare quali prodotti …" at bounding box center [555, 213] width 667 height 426
click at [238, 214] on img at bounding box center [238, 214] width 13 height 13
click at [335, 214] on p "Codice articolo: 3270000" at bounding box center [310, 217] width 125 height 7
click at [304, 71] on select "Scegli un campo Nome Prezzo Costo MAPPA Marca Prezzo minimo Prezzo massimo Codi…" at bounding box center [298, 73] width 78 height 20
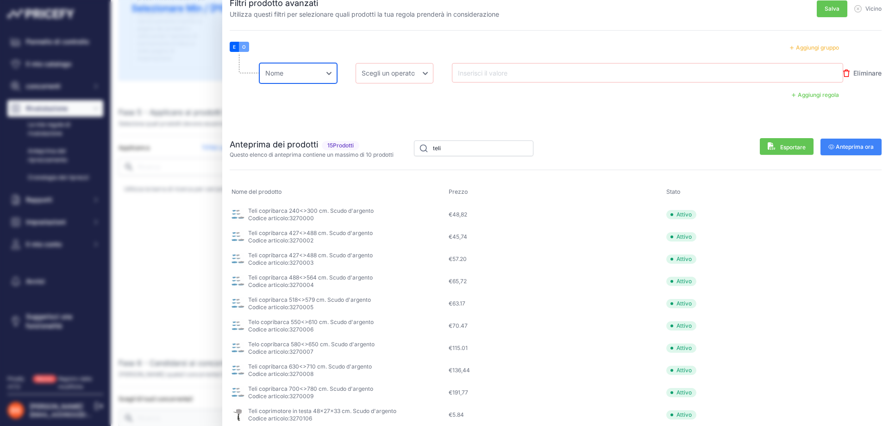
click at [304, 71] on select "Scegli un campo Nome Prezzo Costo MAPPA Marca Prezzo minimo Prezzo massimo Codi…" at bounding box center [298, 73] width 78 height 20
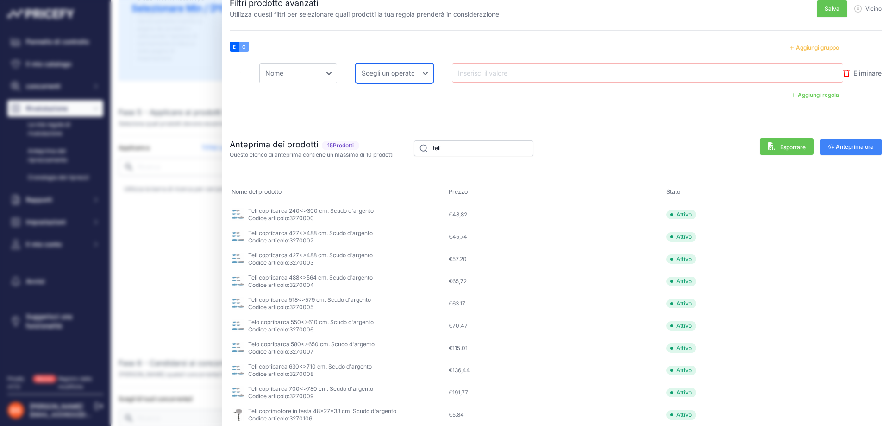
click at [379, 71] on select "Scegli un operatore Pari Non uguale In Non in Meno Meno o uguale Maggiore Maggi…" at bounding box center [395, 73] width 78 height 20
click at [854, 9] on icon "button" at bounding box center [857, 8] width 7 height 7
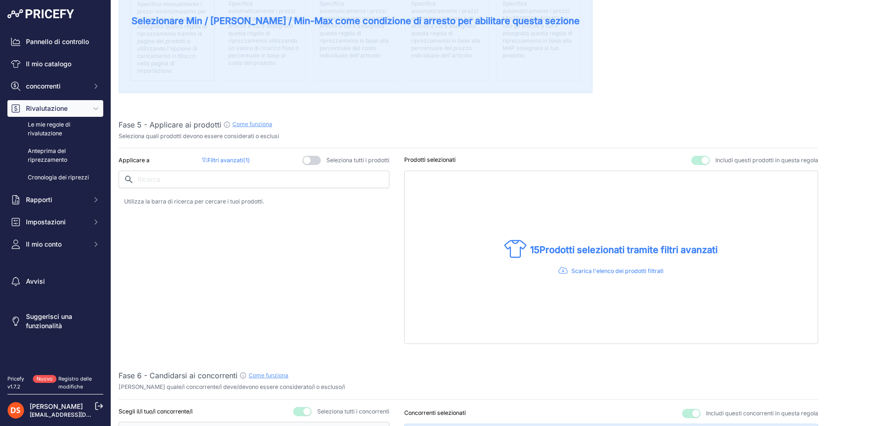
scroll to position [365, 0]
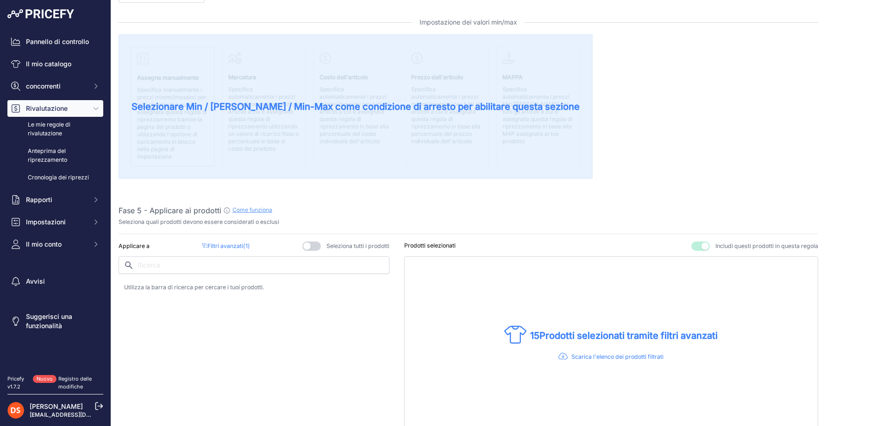
click at [261, 209] on font "Come funziona" at bounding box center [252, 209] width 40 height 7
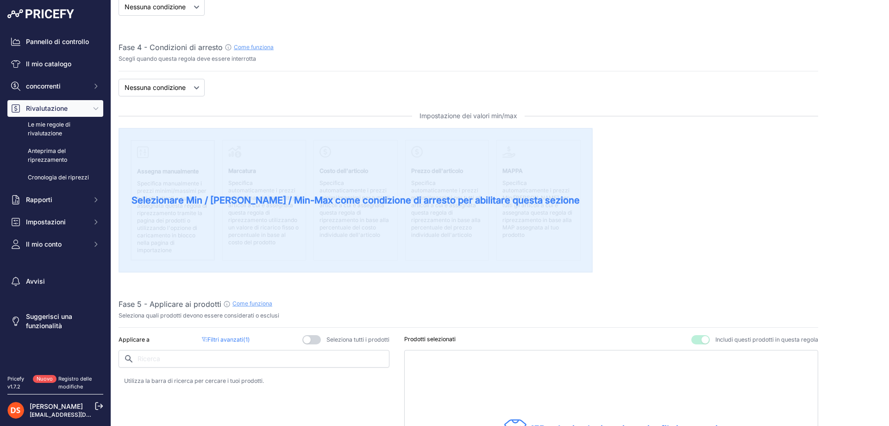
scroll to position [180, 0]
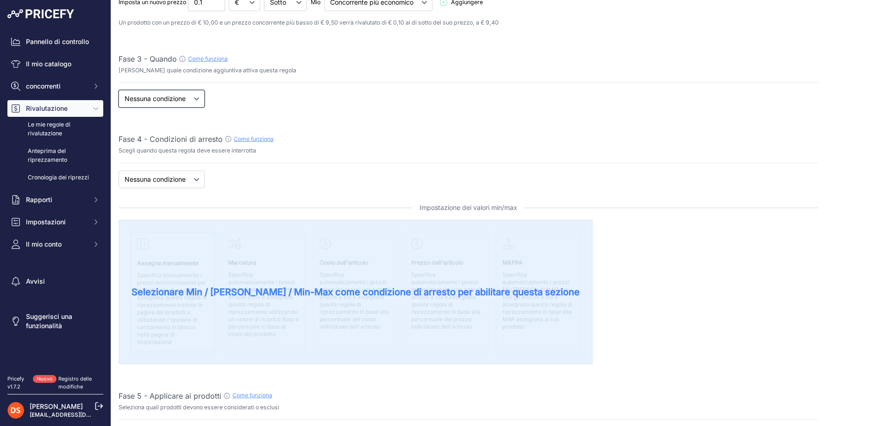
click at [191, 94] on select "Quando Nessuna condizione" at bounding box center [162, 99] width 86 height 18
click at [177, 103] on select "Quando Nessuna condizione" at bounding box center [162, 99] width 86 height 18
select select "when"
click at [119, 90] on select "Quando Nessuna condizione" at bounding box center [162, 99] width 86 height 18
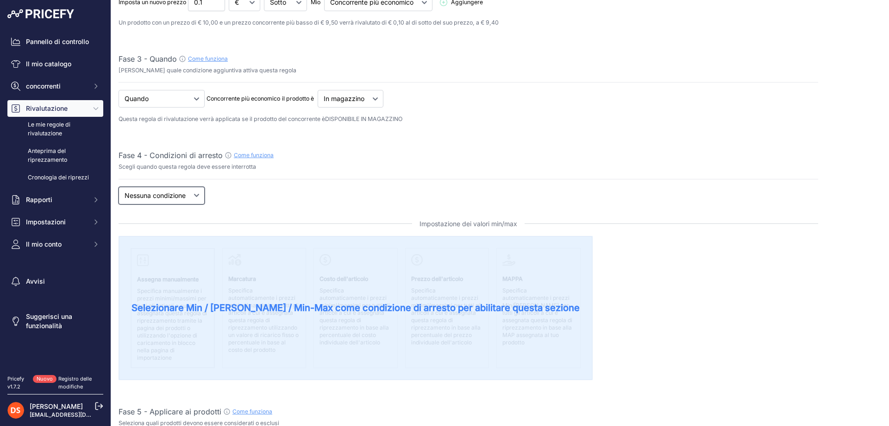
click at [157, 193] on select "Nuovo prezzo Nessuna condizione" at bounding box center [162, 196] width 86 height 18
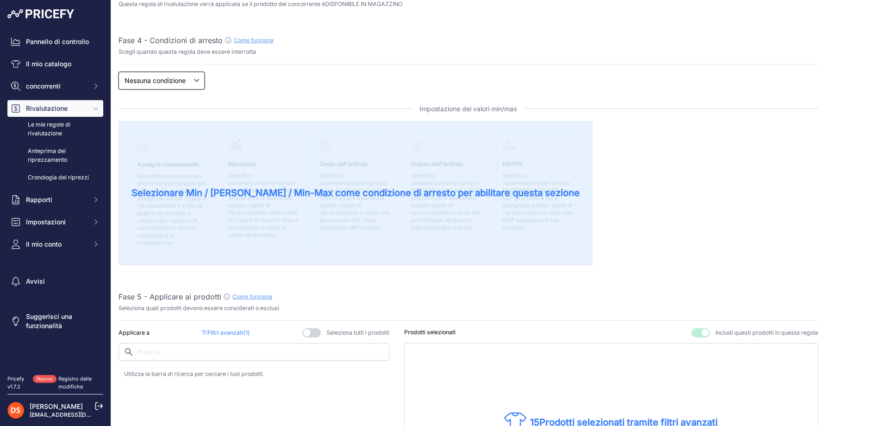
scroll to position [319, 0]
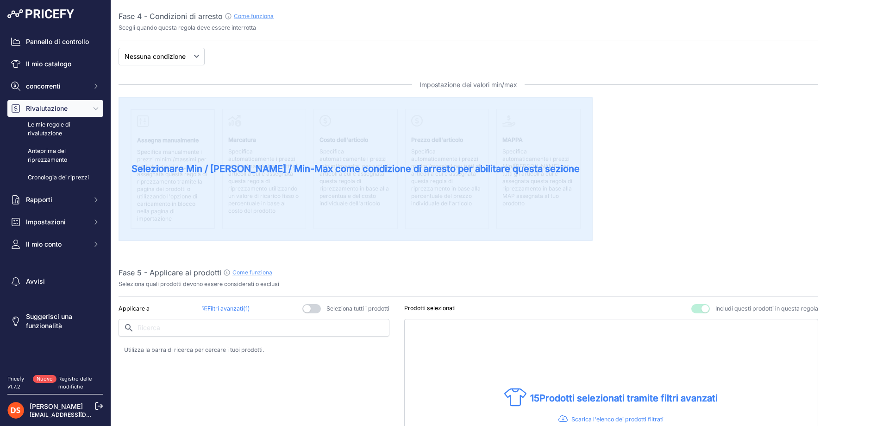
click at [257, 188] on div "Selezionare Min / Max / Min-Max come condizione di arresto per abilitare questa…" at bounding box center [356, 169] width 474 height 144
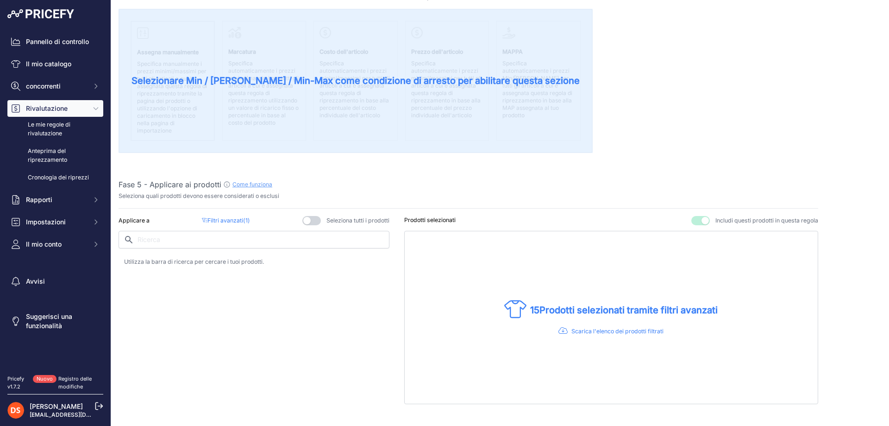
scroll to position [411, 0]
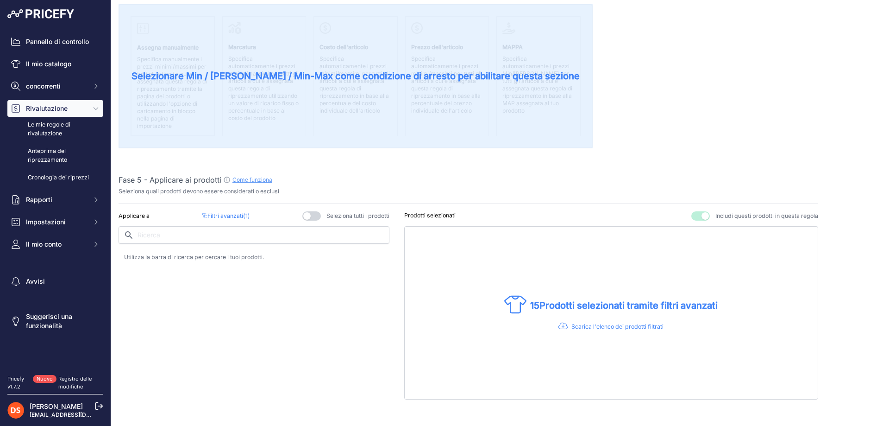
click at [425, 207] on div "Passaggio 1 - Nome della regola Come funziona Inserisci un nome riconoscibile p…" at bounding box center [469, 414] width 700 height 1538
click at [427, 213] on font "Prodotti selezionati" at bounding box center [429, 215] width 51 height 7
click at [702, 214] on button "button" at bounding box center [700, 215] width 19 height 9
click at [684, 214] on button "button" at bounding box center [689, 215] width 19 height 9
click at [562, 317] on div "15 Prodotti selezionati tramite filtri avanzati" at bounding box center [611, 312] width 414 height 173
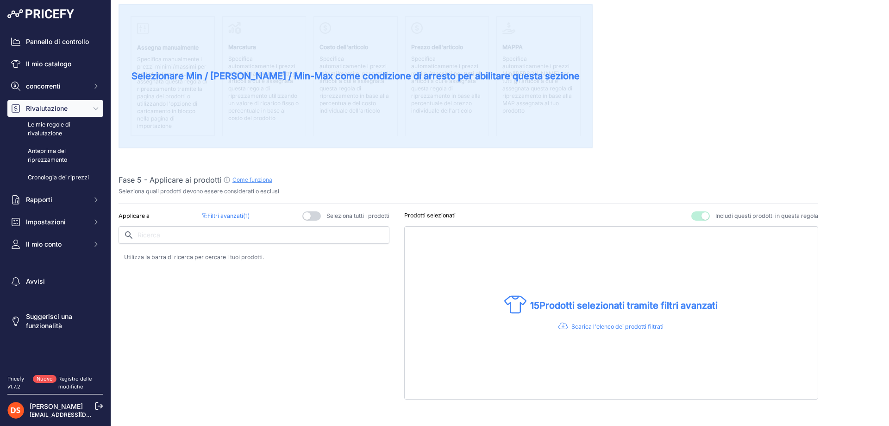
click at [600, 318] on div "15 Prodotti selezionati tramite filtri avanzati" at bounding box center [611, 312] width 414 height 173
click at [156, 232] on input "text" at bounding box center [254, 235] width 271 height 18
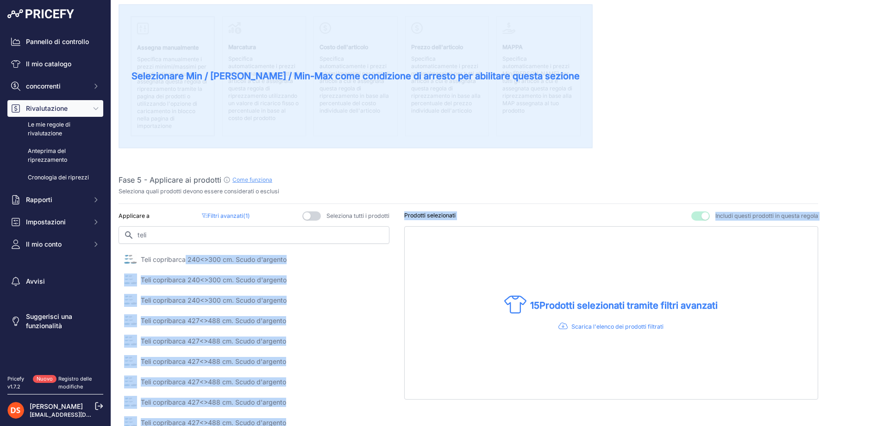
drag, startPoint x: 185, startPoint y: 260, endPoint x: 360, endPoint y: 274, distance: 175.6
click at [429, 262] on div "Applicare a Filtri avanzati ( 1 ) Seleziona tutti i prodotti teli 15" at bounding box center [469, 330] width 700 height 238
click at [130, 257] on img at bounding box center [130, 259] width 13 height 13
click at [130, 269] on div "Teli copribarca 240<>300 cm. Scudo d'argento" at bounding box center [254, 351] width 271 height 196
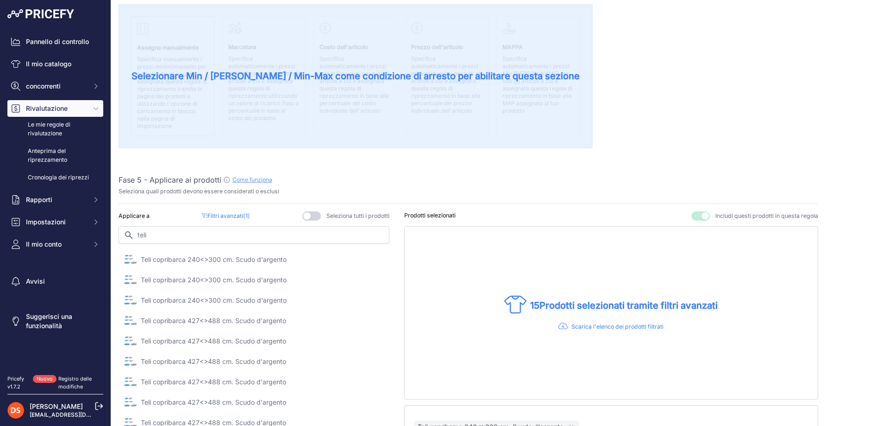
click at [131, 263] on img at bounding box center [130, 259] width 13 height 13
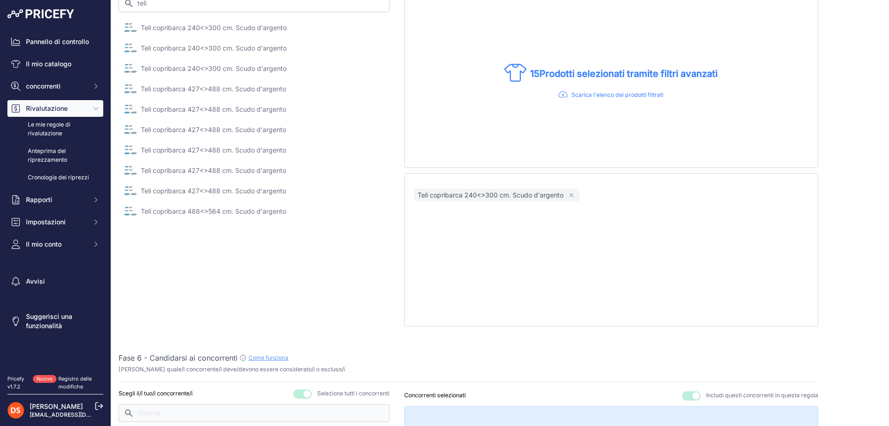
scroll to position [596, 0]
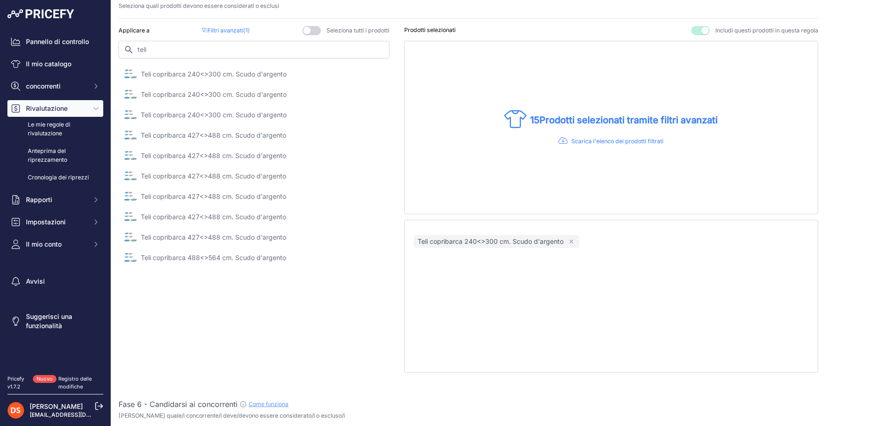
click at [125, 73] on img at bounding box center [130, 74] width 13 height 13
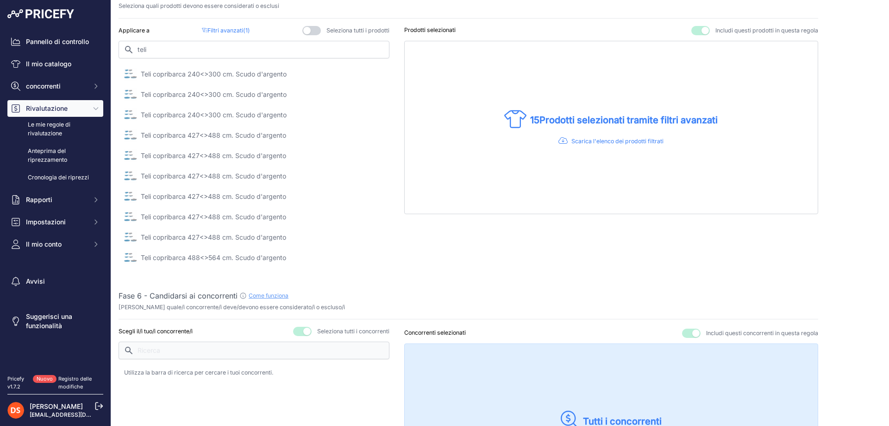
click at [125, 73] on img at bounding box center [130, 74] width 13 height 13
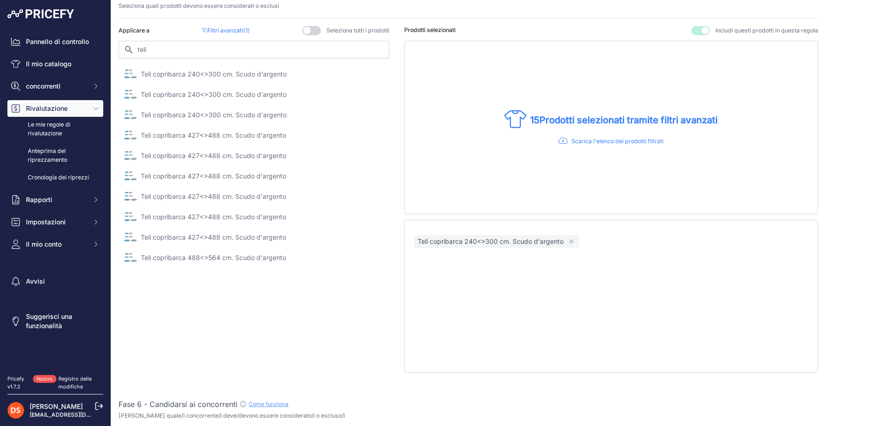
click at [125, 95] on img at bounding box center [130, 94] width 13 height 13
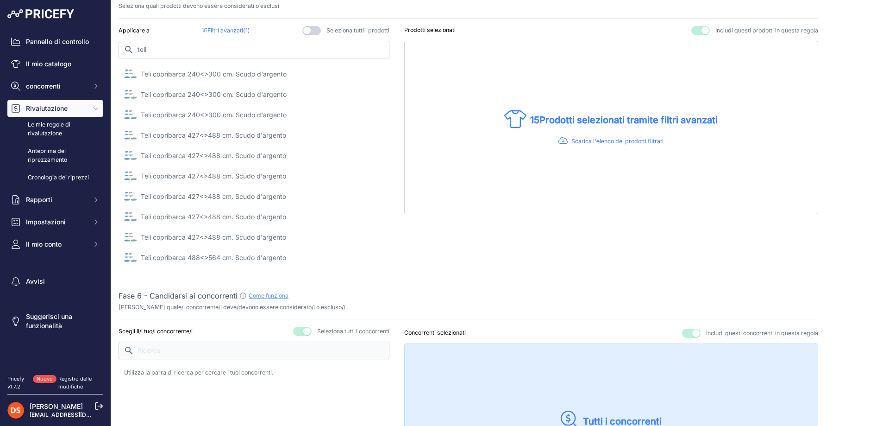
click at [128, 75] on img at bounding box center [130, 74] width 13 height 13
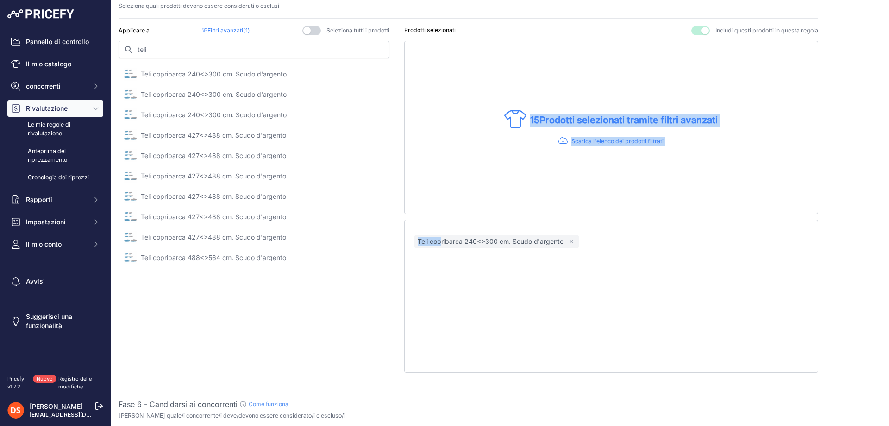
drag, startPoint x: 439, startPoint y: 239, endPoint x: 483, endPoint y: 141, distance: 107.0
click at [483, 141] on div "Prodotti selezionati Escludere questi prodotti da questa regola Includi questi …" at bounding box center [611, 199] width 414 height 346
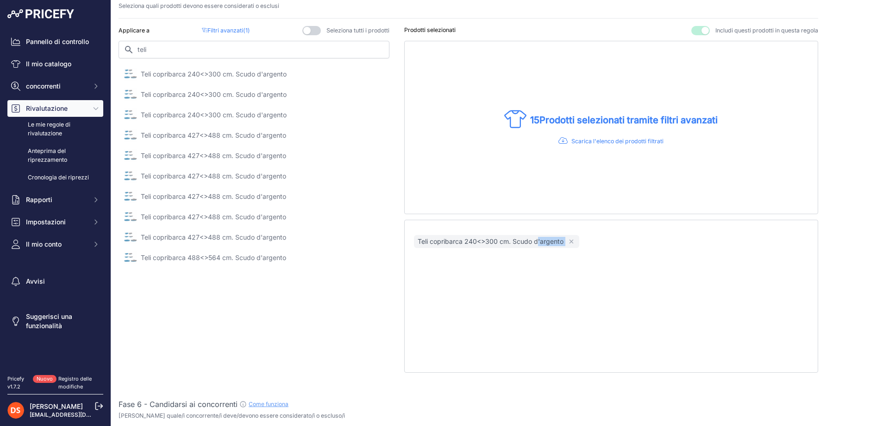
drag, startPoint x: 536, startPoint y: 246, endPoint x: 526, endPoint y: 269, distance: 24.3
click at [526, 269] on div "Teli copribarca 240<>300 cm. Scudo d'argento Rimuovere" at bounding box center [611, 295] width 414 height 153
click at [128, 117] on img at bounding box center [130, 114] width 13 height 13
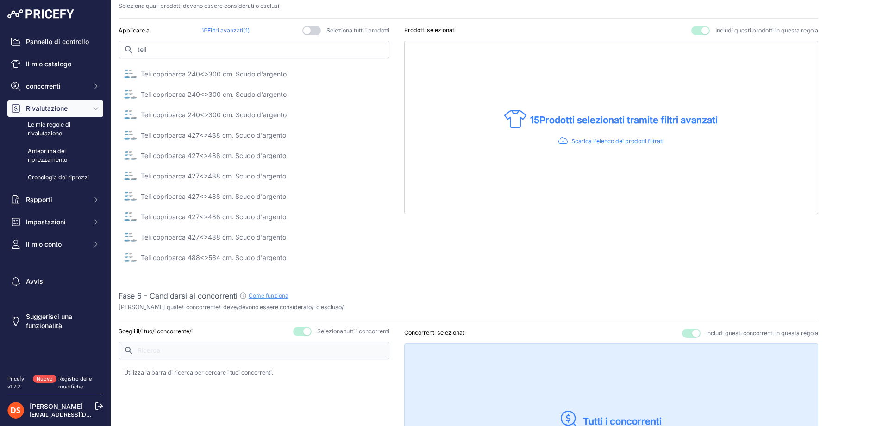
click at [128, 117] on img at bounding box center [130, 114] width 13 height 13
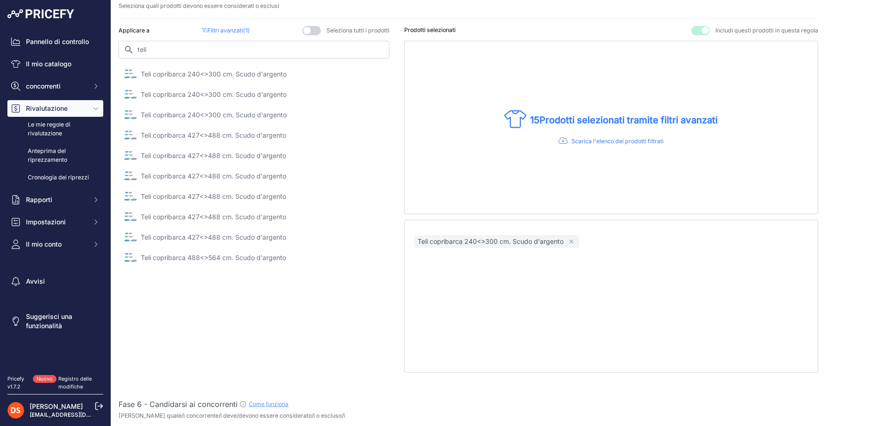
click at [127, 134] on img at bounding box center [130, 135] width 13 height 13
click at [127, 194] on img at bounding box center [130, 196] width 13 height 13
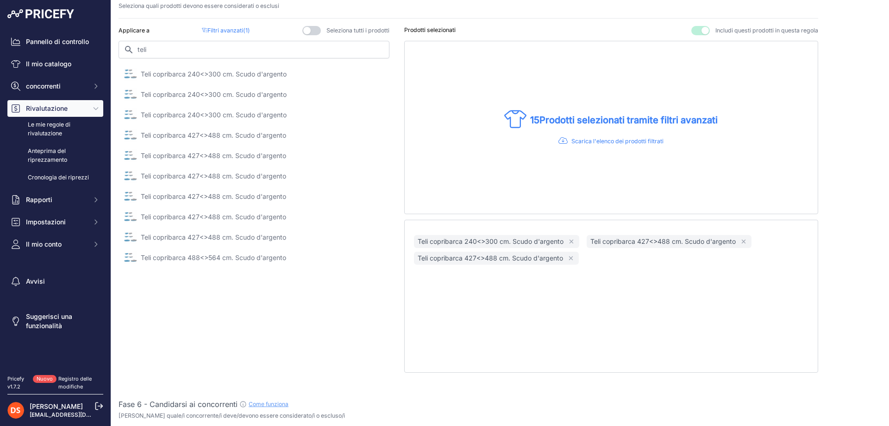
click at [128, 258] on img at bounding box center [130, 257] width 13 height 13
click at [162, 48] on input "teli" at bounding box center [254, 50] width 271 height 18
type input "telo"
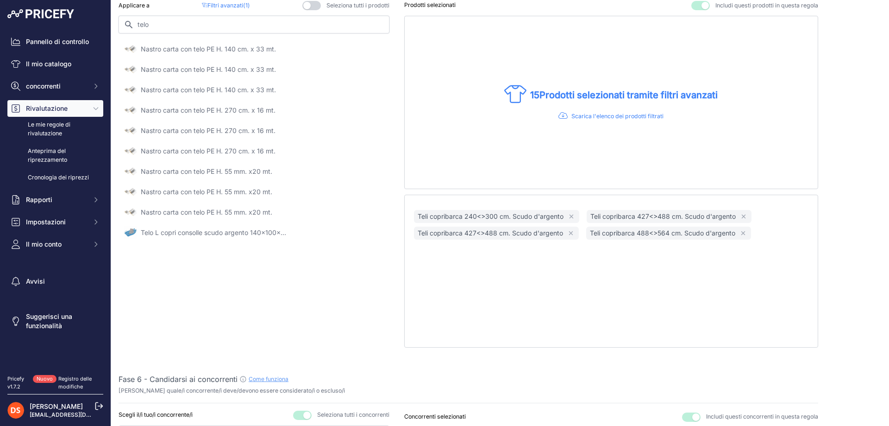
scroll to position [643, 0]
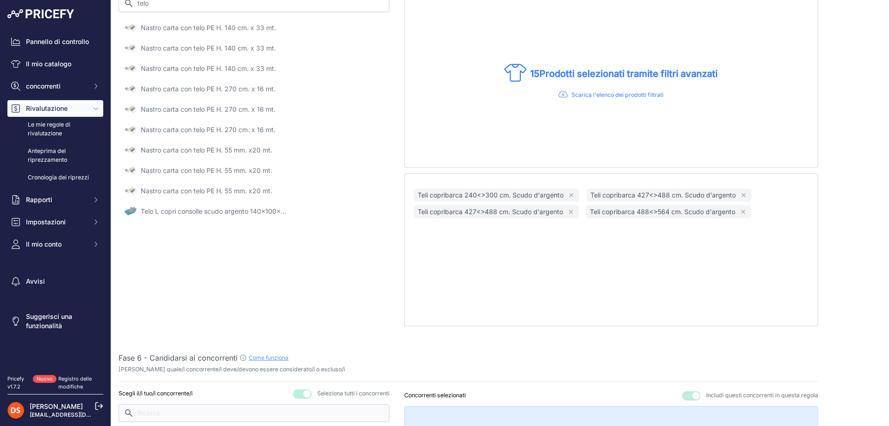
click at [131, 209] on img at bounding box center [130, 211] width 13 height 13
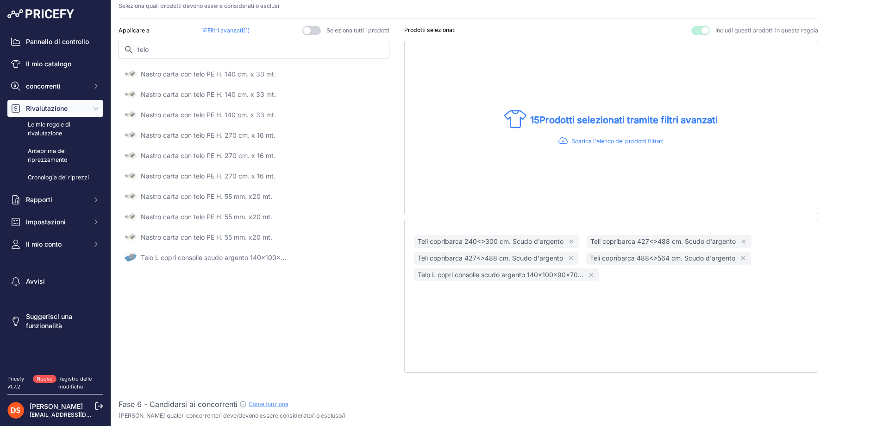
click at [226, 27] on font "Filtri avanzati" at bounding box center [225, 30] width 36 height 7
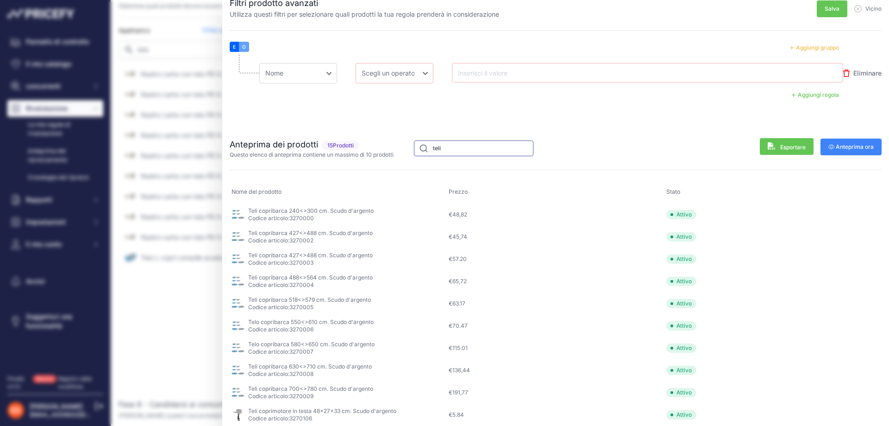
drag, startPoint x: 454, startPoint y: 150, endPoint x: 424, endPoint y: 152, distance: 29.7
click at [424, 152] on input "teli" at bounding box center [473, 148] width 119 height 16
click at [854, 4] on button "Vicino" at bounding box center [867, 6] width 27 height 13
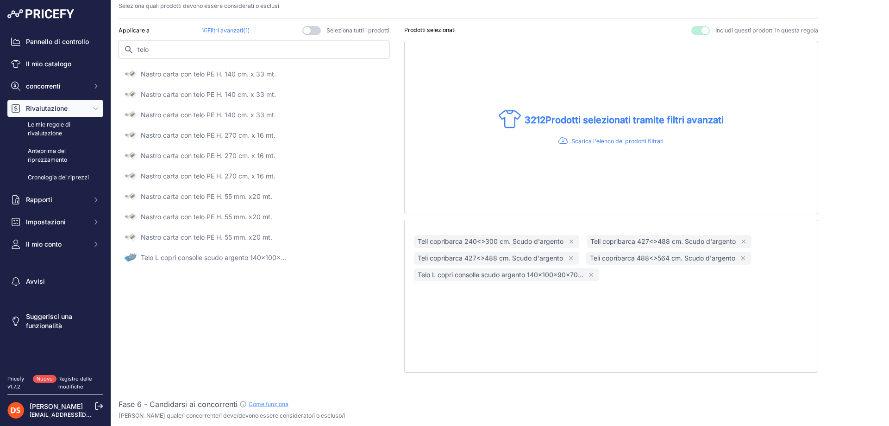
click at [171, 49] on input "telo" at bounding box center [254, 50] width 271 height 18
type input "t"
type input "copribarca"
click at [131, 74] on img at bounding box center [130, 74] width 13 height 13
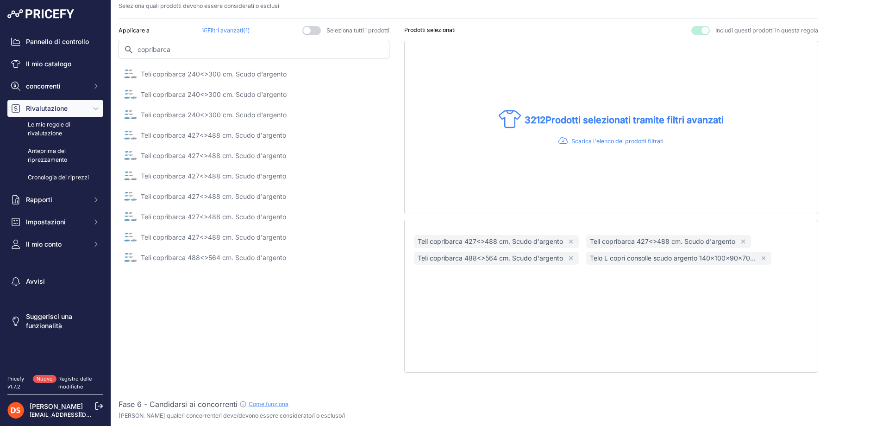
click at [131, 74] on img at bounding box center [130, 74] width 13 height 13
click at [130, 96] on img at bounding box center [130, 94] width 13 height 13
click at [127, 114] on img at bounding box center [130, 114] width 13 height 13
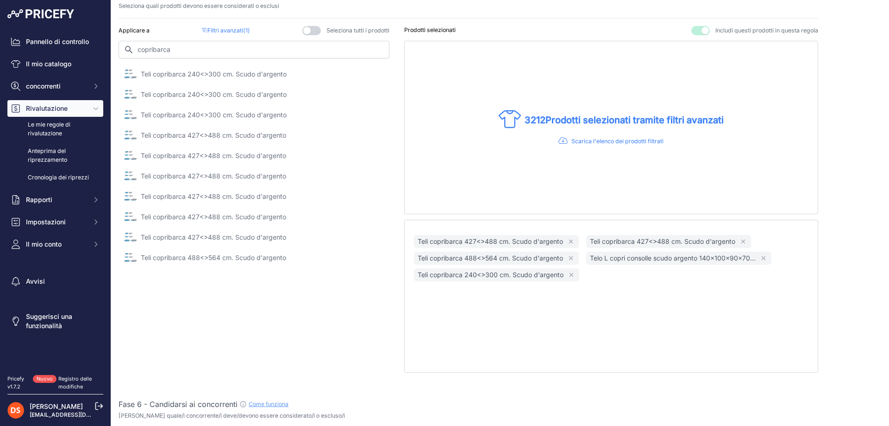
click at [130, 129] on img at bounding box center [130, 135] width 13 height 13
click at [130, 131] on img at bounding box center [130, 135] width 13 height 13
click at [127, 157] on img at bounding box center [130, 155] width 13 height 13
click at [130, 175] on img at bounding box center [130, 175] width 13 height 13
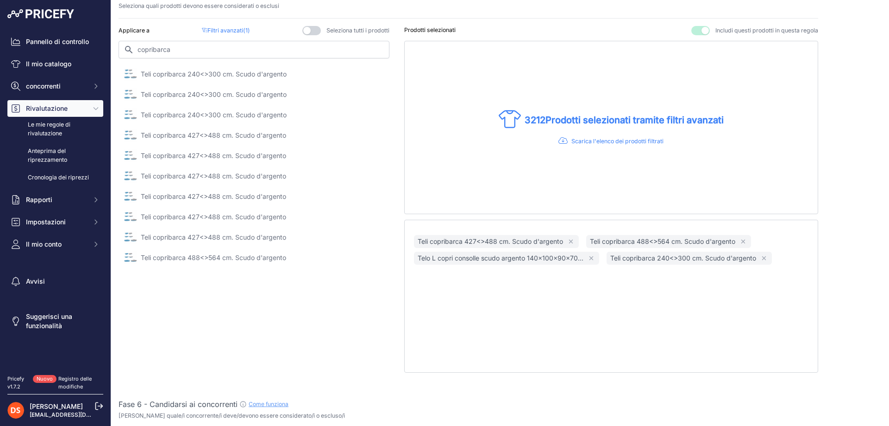
click at [130, 175] on img at bounding box center [130, 175] width 13 height 13
click at [228, 29] on font "Filtri avanzati" at bounding box center [225, 30] width 36 height 7
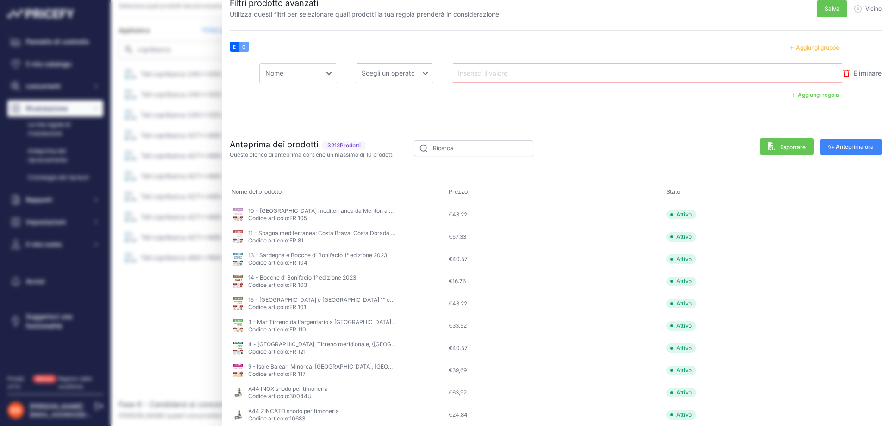
click at [496, 74] on input "text" at bounding box center [493, 72] width 74 height 11
type input "teli"
click at [453, 150] on input "text" at bounding box center [473, 148] width 119 height 16
type input "teli"
click at [825, 10] on font "Salva" at bounding box center [832, 8] width 15 height 7
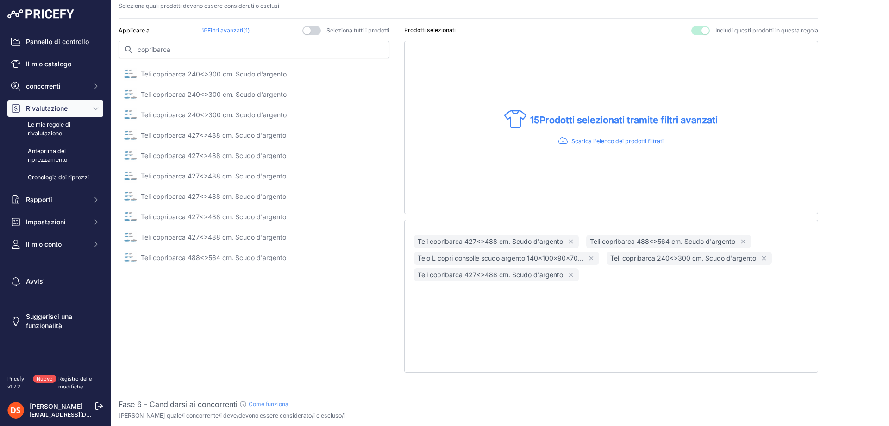
drag, startPoint x: 564, startPoint y: 137, endPoint x: 570, endPoint y: 147, distance: 12.1
click at [565, 141] on div "Scarica l'elenco dei prodotti filtrati" at bounding box center [610, 141] width 105 height 11
drag, startPoint x: 221, startPoint y: 28, endPoint x: 233, endPoint y: 33, distance: 12.5
click at [221, 28] on font "Filtri avanzati" at bounding box center [225, 30] width 36 height 7
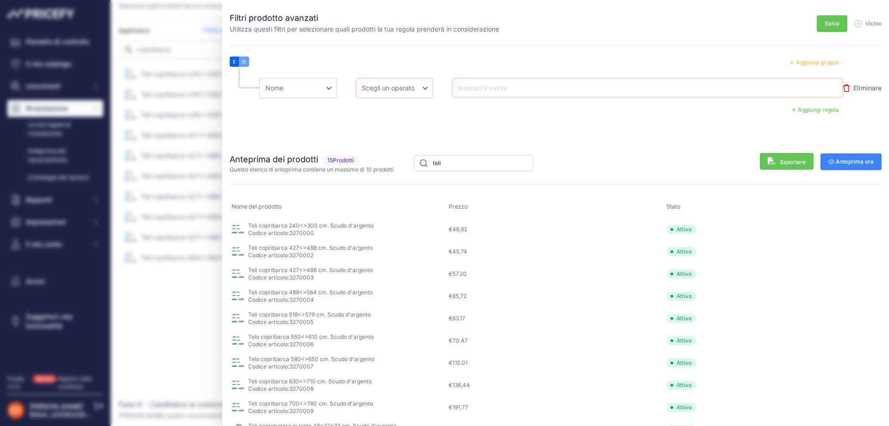
scroll to position [15, 0]
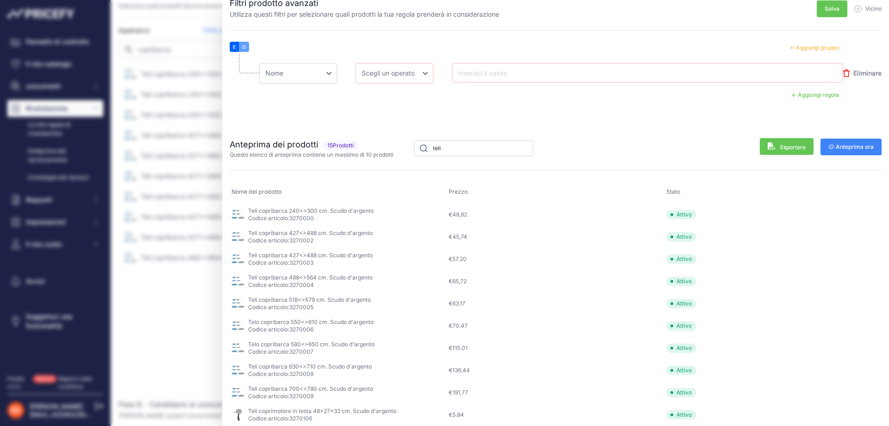
click at [238, 215] on img at bounding box center [238, 214] width 13 height 13
drag, startPoint x: 470, startPoint y: 148, endPoint x: 354, endPoint y: 163, distance: 116.7
click at [356, 163] on div "Anteprima dei prodotti 15 Prodotti Questo elenco di anteprima contiene un massi…" at bounding box center [556, 274] width 652 height 302
click at [843, 72] on icon "button" at bounding box center [846, 72] width 6 height 7
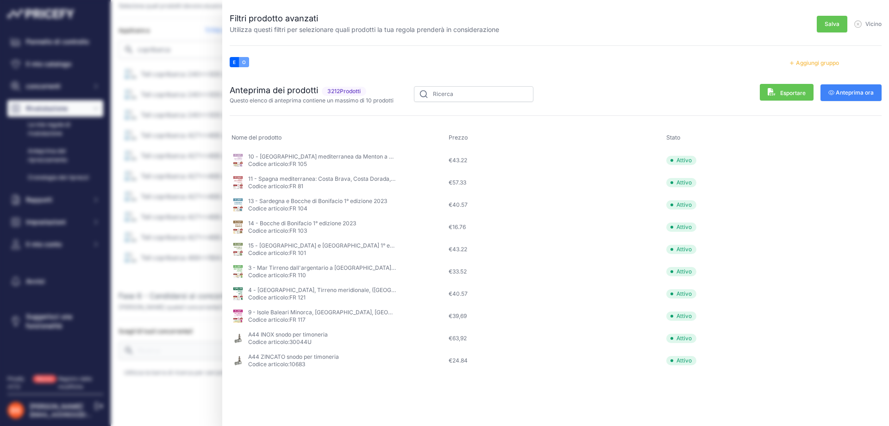
click at [858, 22] on icon "button" at bounding box center [857, 23] width 7 height 7
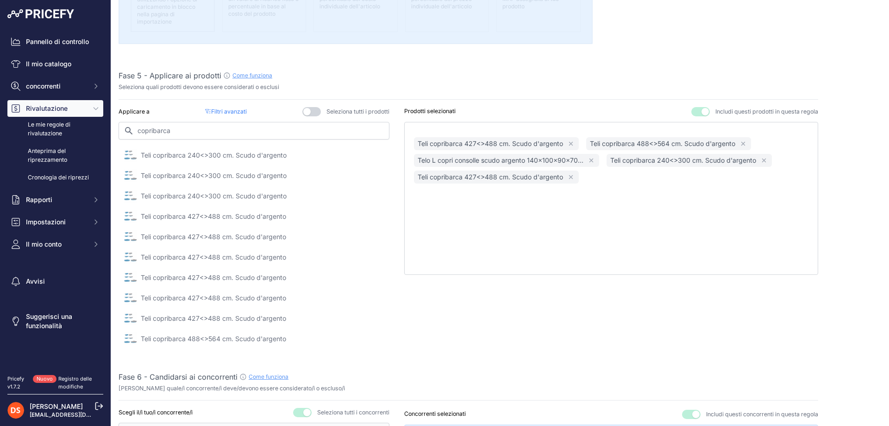
scroll to position [550, 0]
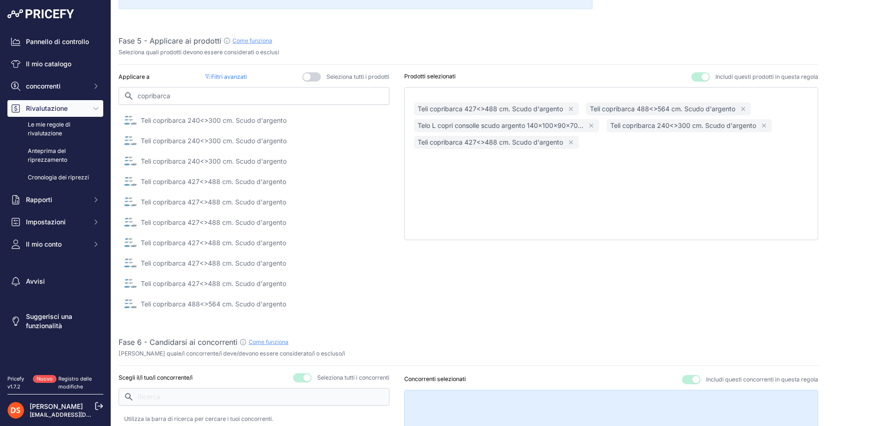
click at [303, 78] on button "button" at bounding box center [311, 76] width 19 height 9
click at [567, 109] on button "Rimuovere" at bounding box center [571, 109] width 8 height 8
click at [568, 109] on icon "button" at bounding box center [571, 109] width 6 height 6
click at [567, 109] on font "Telo L copri consolle scudo argento 140x100x90x70..." at bounding box center [501, 109] width 166 height 8
click at [587, 109] on button "Rimuovere" at bounding box center [591, 109] width 8 height 8
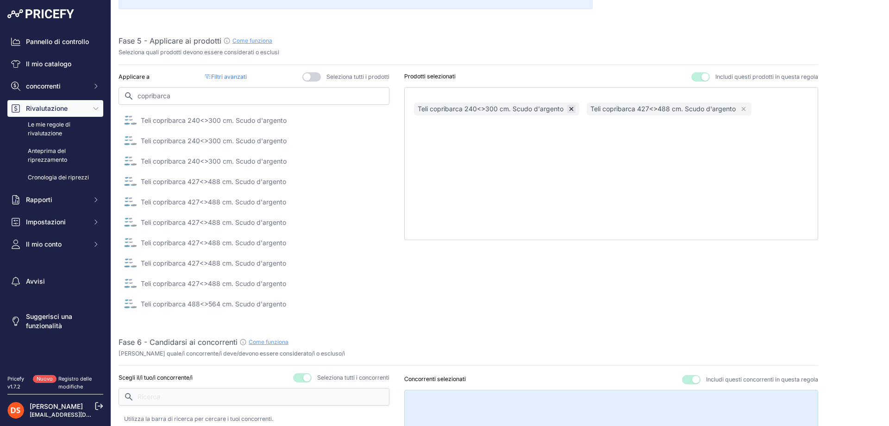
click at [568, 109] on icon "button" at bounding box center [571, 109] width 6 height 6
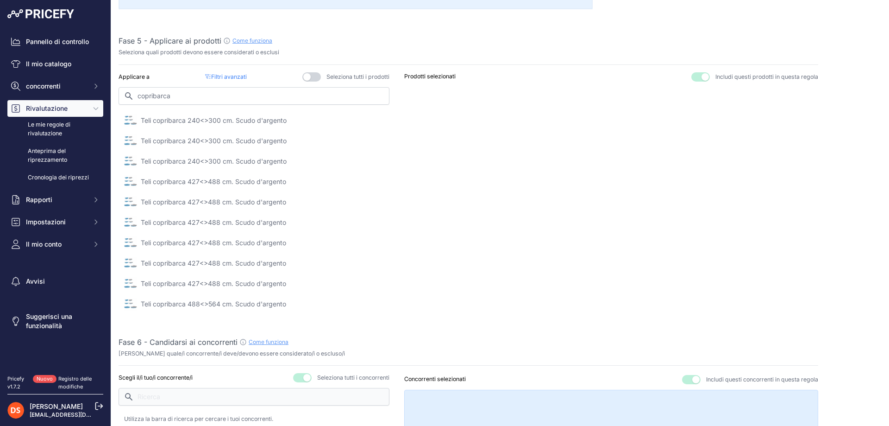
click at [699, 73] on button "button" at bounding box center [700, 76] width 19 height 9
click at [685, 78] on button "button" at bounding box center [689, 76] width 19 height 9
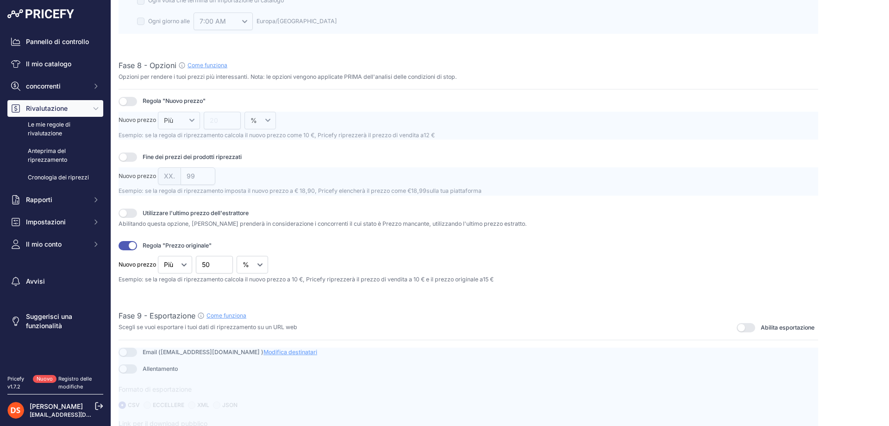
scroll to position [1218, 0]
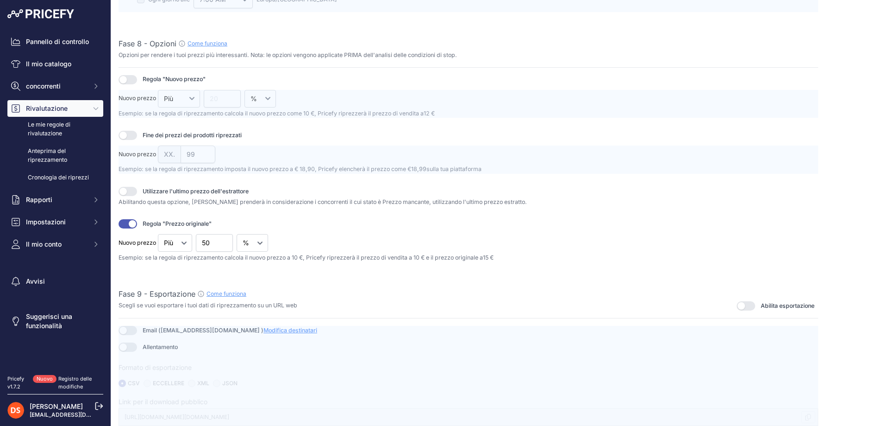
click at [129, 137] on button "button" at bounding box center [128, 135] width 19 height 9
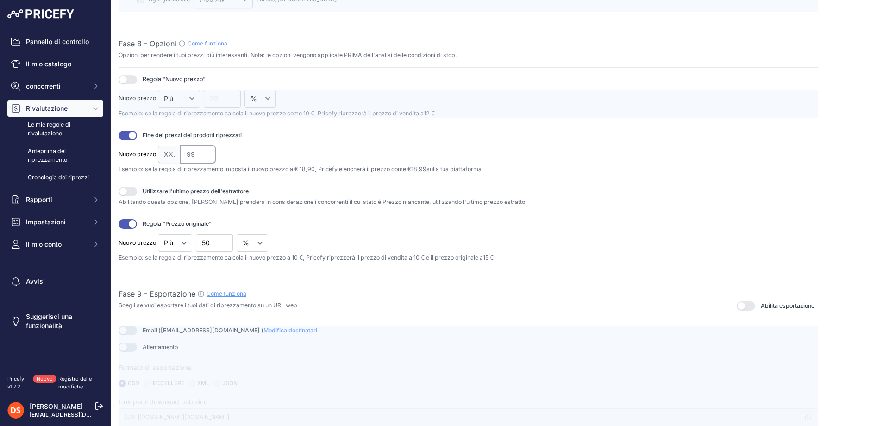
click at [199, 148] on input "99" at bounding box center [198, 154] width 35 height 18
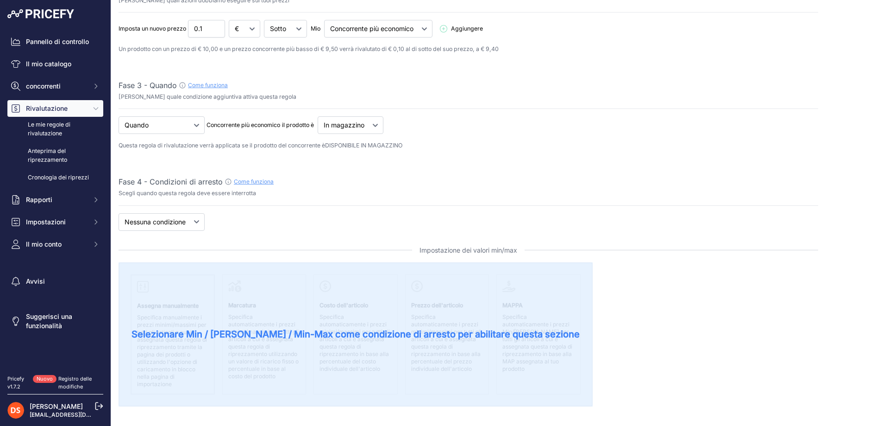
scroll to position [0, 0]
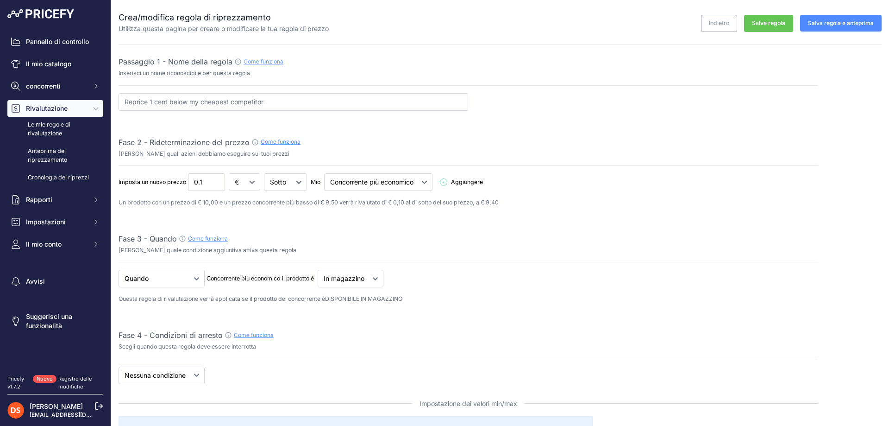
type input "98"
click at [815, 21] on font "Salva regola e anteprima" at bounding box center [841, 22] width 66 height 7
click at [816, 25] on font "Salva regola e anteprima" at bounding box center [841, 22] width 66 height 7
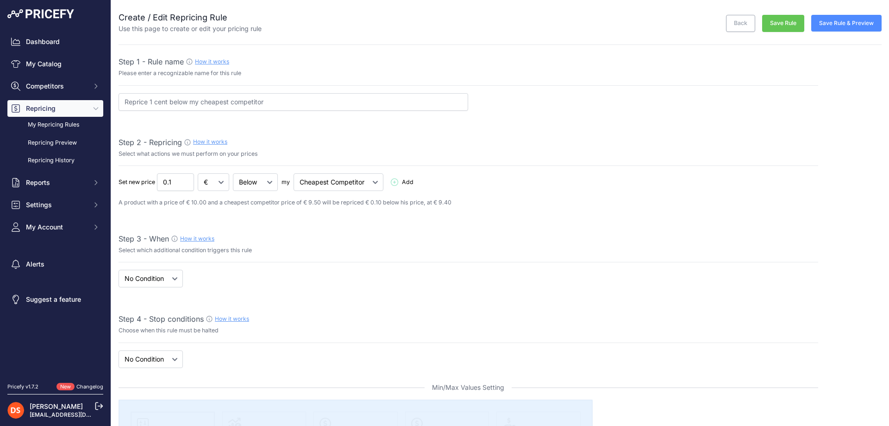
select select "7"
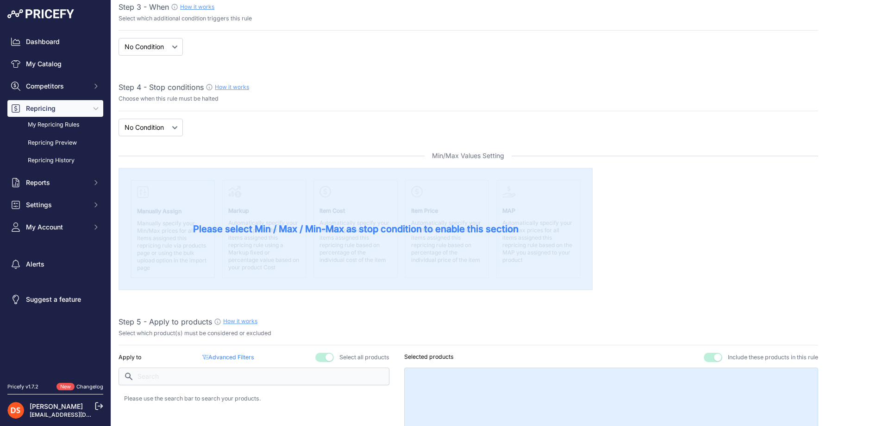
scroll to position [417, 0]
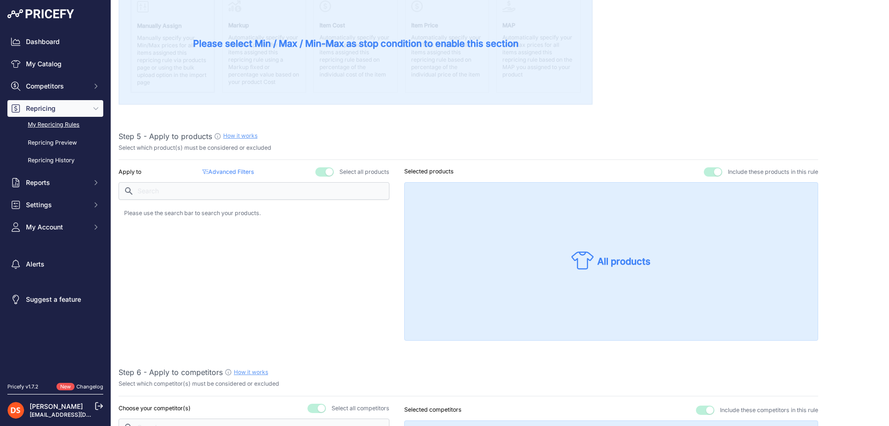
click at [58, 125] on link "My Repricing Rules" at bounding box center [55, 125] width 96 height 16
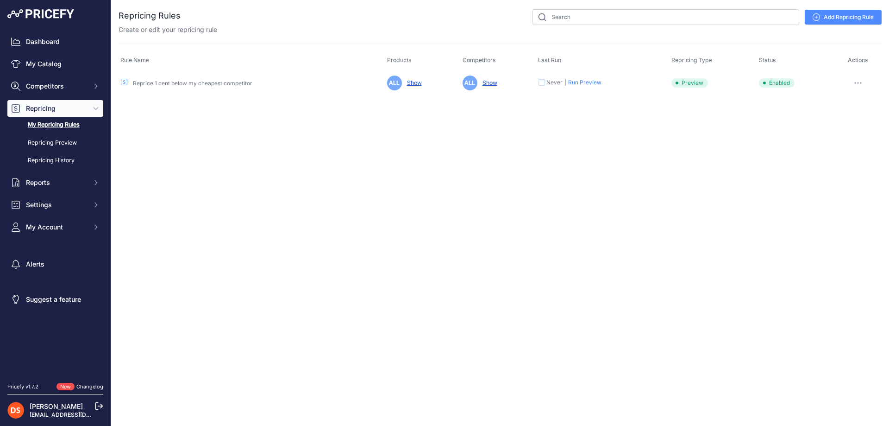
click at [226, 82] on link "Reprice 1 cent below my cheapest competitor" at bounding box center [192, 83] width 119 height 7
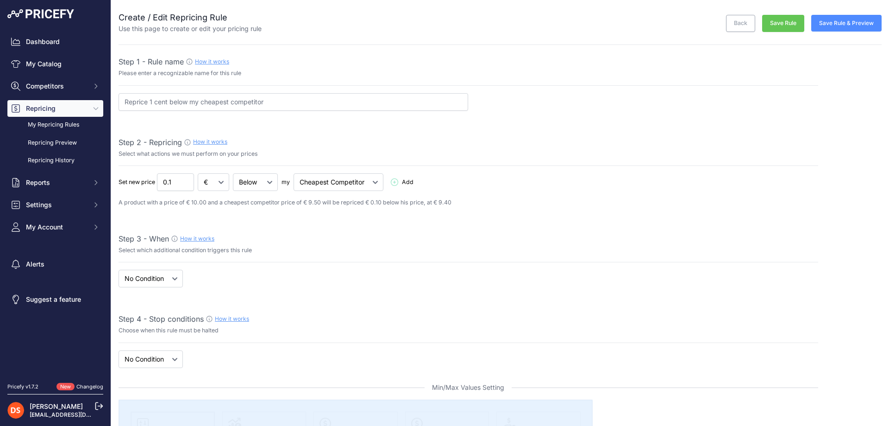
select select "7"
drag, startPoint x: 113, startPoint y: 100, endPoint x: 58, endPoint y: 100, distance: 54.6
click at [58, 100] on div "Dashboard My Catalog Competitors Competitors Monitored URLs MAP infringements R…" at bounding box center [444, 213] width 889 height 426
type input "Teli copribarca"
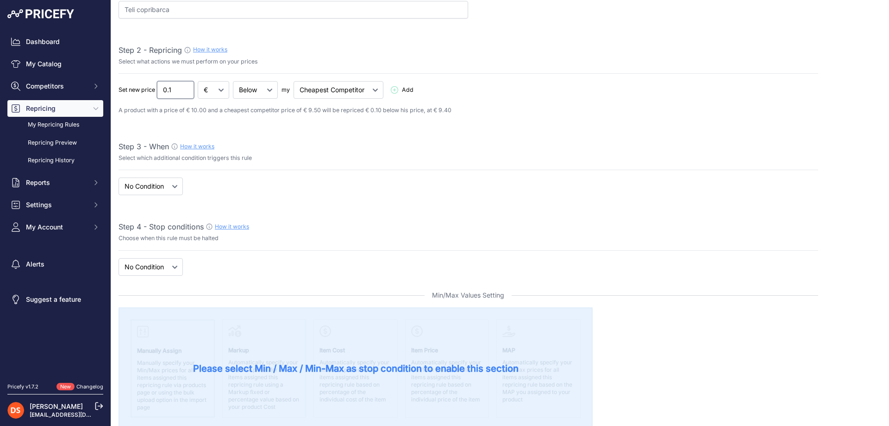
scroll to position [93, 0]
click at [171, 188] on select "When No Condition" at bounding box center [151, 186] width 64 height 18
select select "when"
click at [119, 177] on select "When No Condition" at bounding box center [151, 186] width 64 height 18
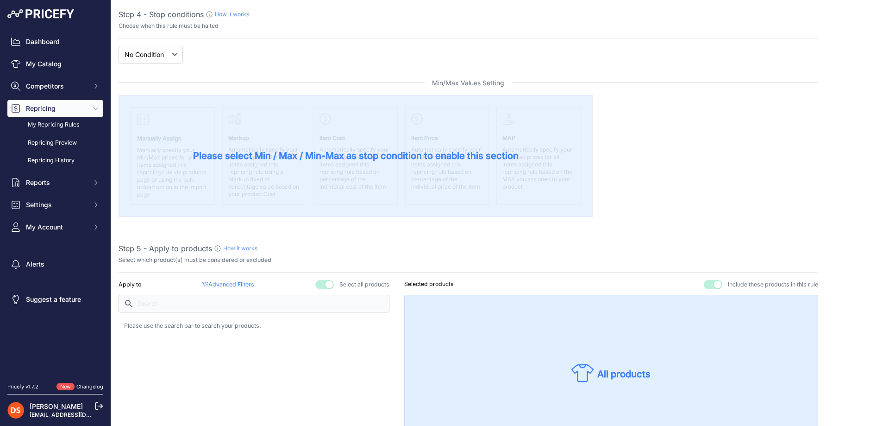
scroll to position [324, 0]
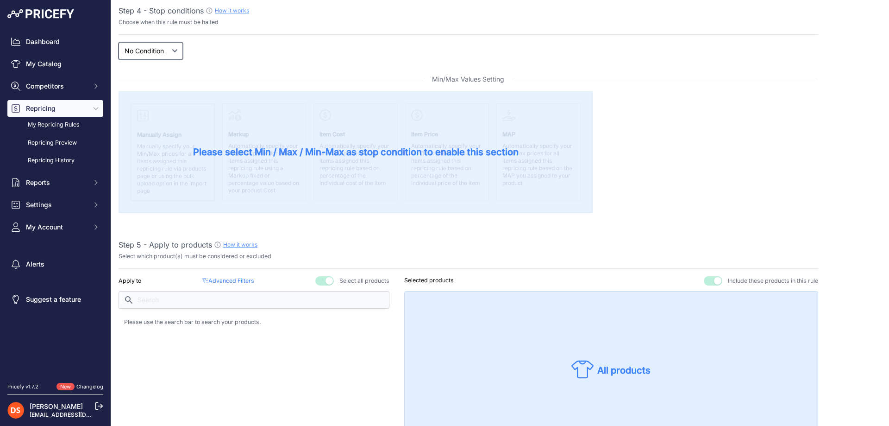
click at [166, 51] on select "New Price No Condition" at bounding box center [151, 51] width 64 height 18
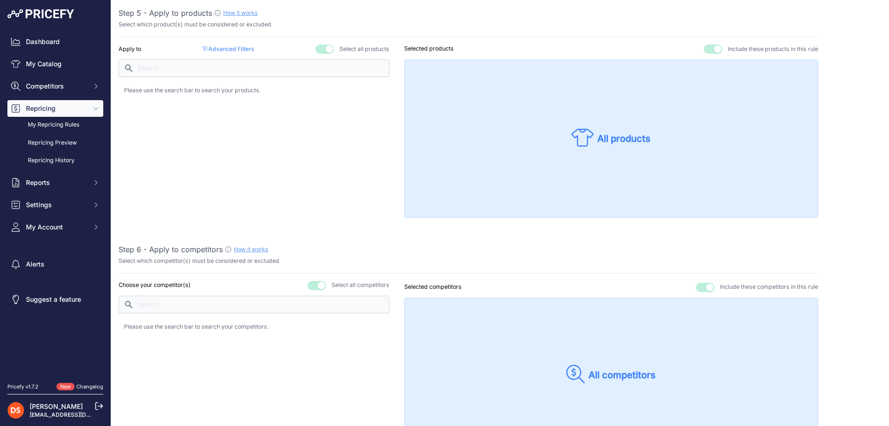
scroll to position [463, 0]
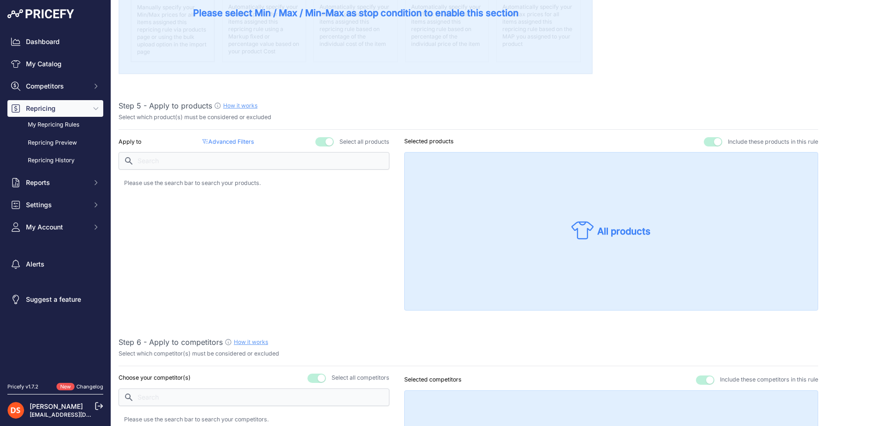
click at [327, 142] on button "button" at bounding box center [324, 141] width 19 height 9
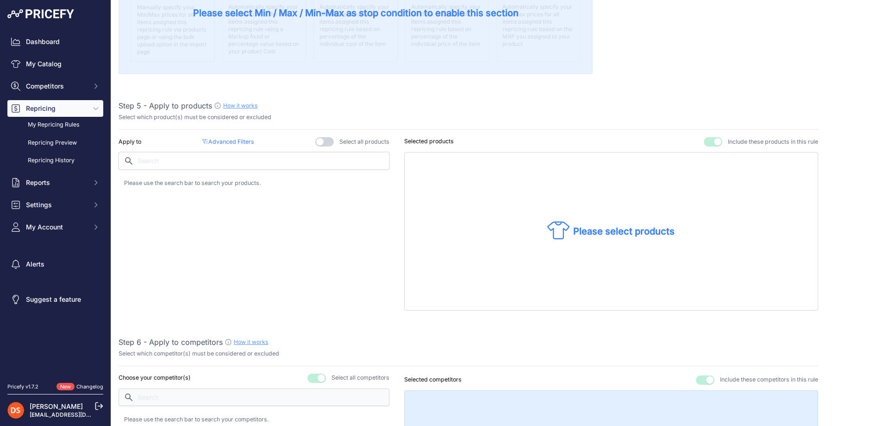
click at [254, 168] on input "text" at bounding box center [254, 161] width 271 height 18
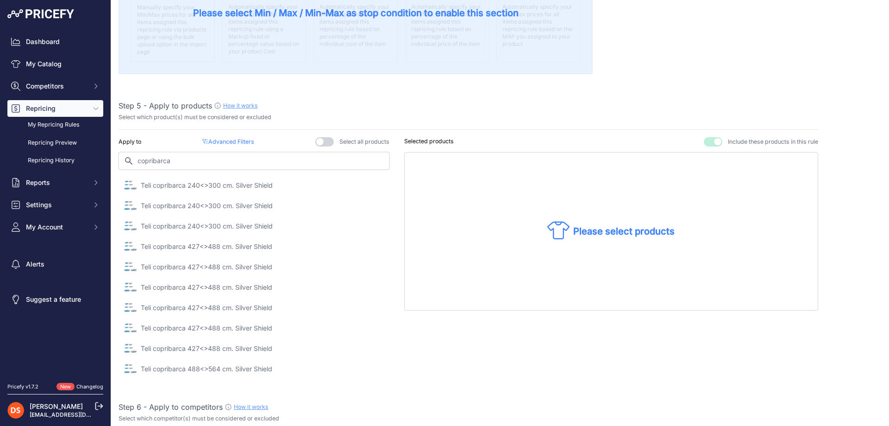
type input "copribarca"
click at [320, 141] on button "button" at bounding box center [324, 141] width 19 height 9
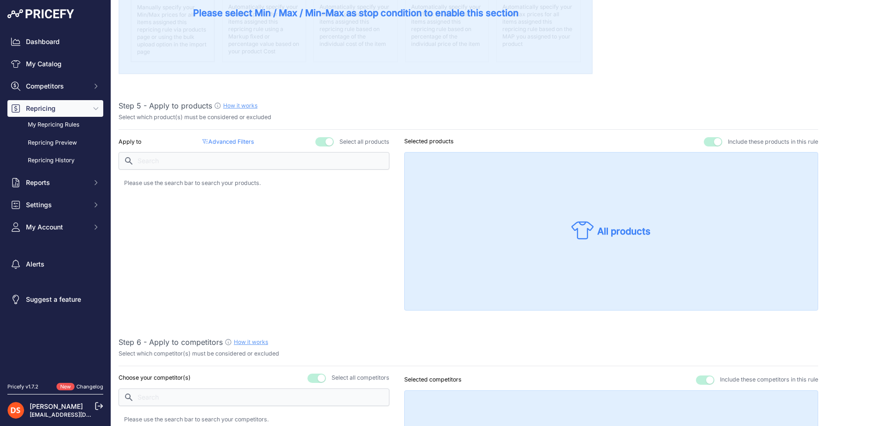
click at [490, 240] on div "All products" at bounding box center [611, 231] width 414 height 158
click at [597, 232] on p "All products" at bounding box center [623, 231] width 53 height 13
click at [328, 137] on div "Select all products" at bounding box center [352, 141] width 74 height 9
drag, startPoint x: 328, startPoint y: 144, endPoint x: 333, endPoint y: 145, distance: 5.2
click at [328, 144] on button "button" at bounding box center [324, 141] width 19 height 9
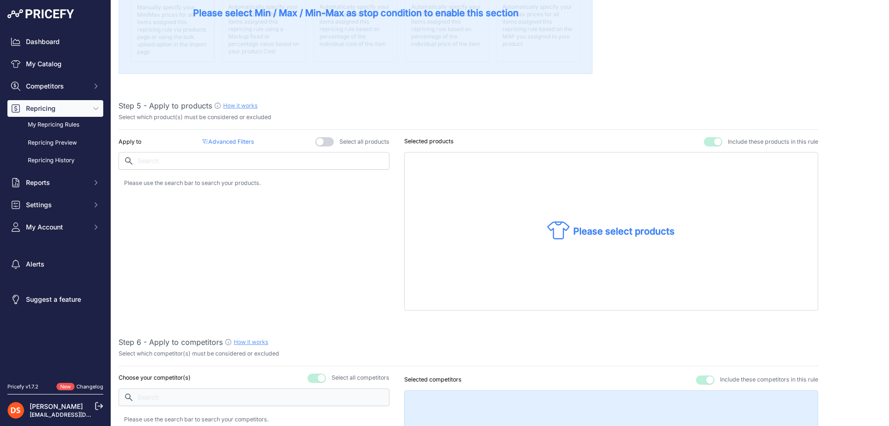
click at [594, 233] on p "Please select products" at bounding box center [623, 231] width 101 height 13
click at [452, 144] on div "Selected products Exclude these products from this rule Include these products …" at bounding box center [611, 141] width 414 height 9
click at [438, 140] on p "Selected products" at bounding box center [429, 141] width 50 height 9
click at [546, 209] on div "Please select products" at bounding box center [611, 231] width 414 height 158
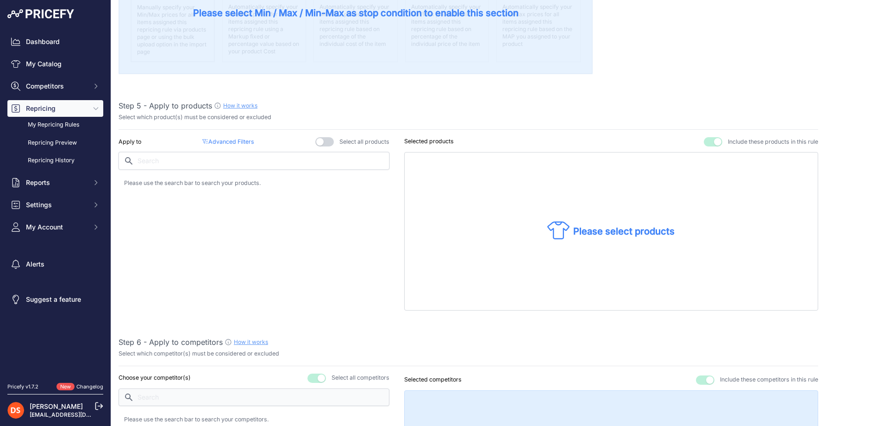
click at [155, 159] on input "text" at bounding box center [254, 161] width 271 height 18
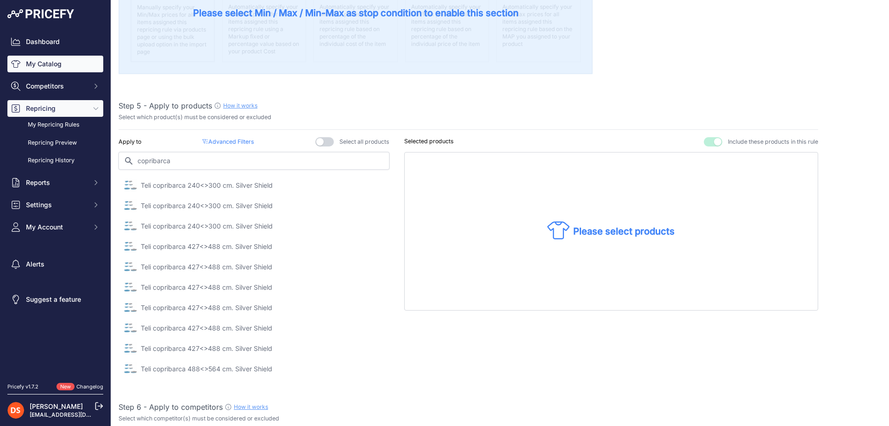
type input "copribarca"
click at [241, 161] on input "copribarca" at bounding box center [254, 161] width 271 height 18
click at [237, 138] on p "Advanced Filters ( false )" at bounding box center [227, 142] width 51 height 9
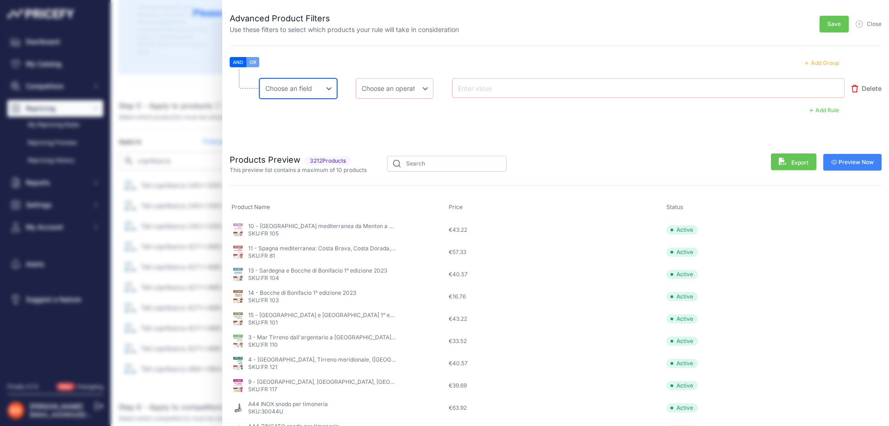
click at [315, 88] on select "Choose an field Name Price Cost MAP Brand Min Price Max Price SKU GTIN/EAN/ASIN…" at bounding box center [298, 88] width 78 height 20
select select "mp.name"
click at [259, 78] on select "Choose an field Name Price Cost MAP Brand Min Price Max Price SKU GTIN/EAN/ASIN…" at bounding box center [298, 88] width 78 height 20
click at [380, 88] on select "Choose an operator Equal Not Equal In Not In Less Less or Equal Greater Greater…" at bounding box center [395, 88] width 78 height 20
click at [317, 88] on select "Choose an field Name Price Cost MAP Brand Min Price Max Price SKU GTIN/EAN/ASIN…" at bounding box center [298, 88] width 78 height 20
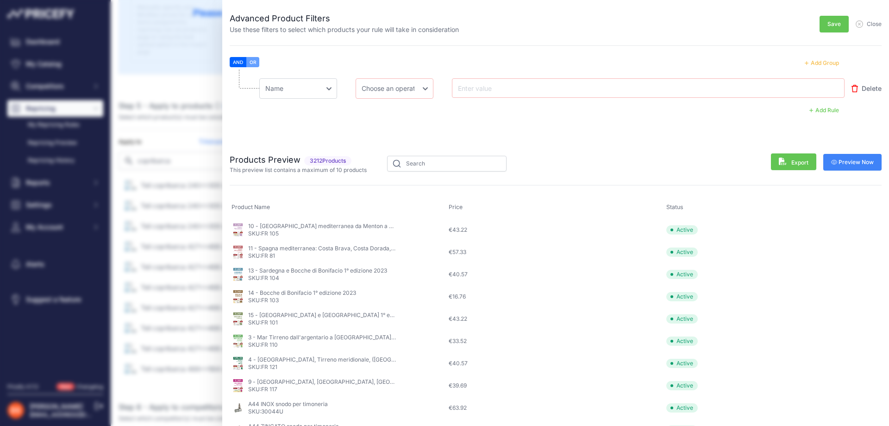
click at [478, 87] on input "text" at bounding box center [493, 87] width 74 height 11
type input "copribarca"
click at [864, 86] on span "Delete" at bounding box center [872, 88] width 20 height 9
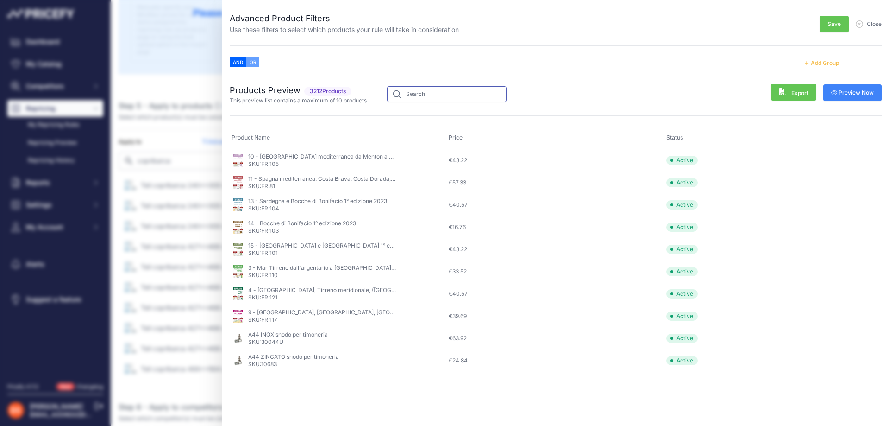
click at [423, 95] on input "text" at bounding box center [446, 94] width 119 height 16
type input "copribarca"
click at [837, 23] on span "Save" at bounding box center [834, 23] width 13 height 7
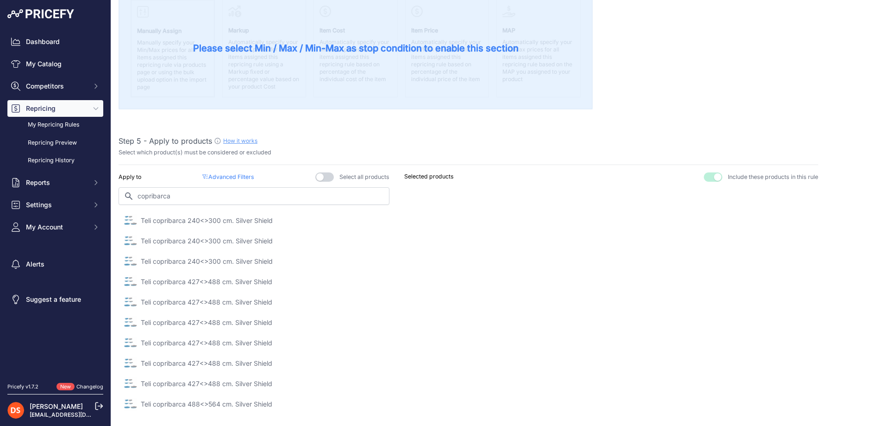
scroll to position [417, 0]
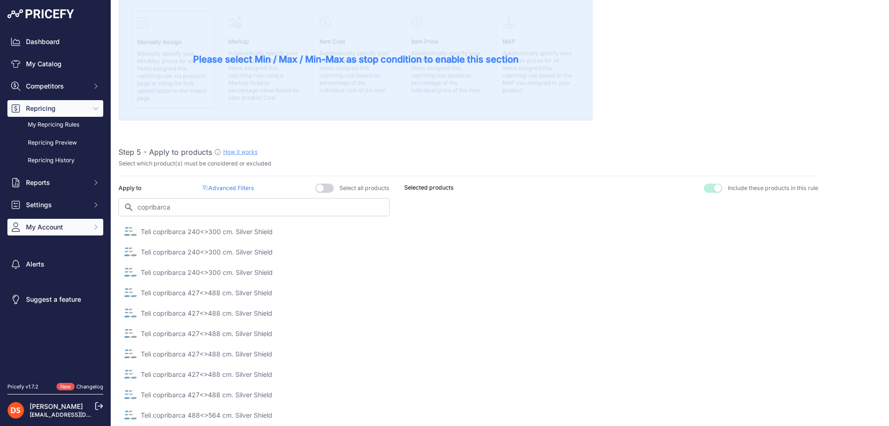
drag, startPoint x: 235, startPoint y: 205, endPoint x: 85, endPoint y: 219, distance: 151.1
click at [85, 219] on div "Dashboard My Catalog Competitors Competitors Monitored URLs MAP infringements R…" at bounding box center [444, 213] width 889 height 426
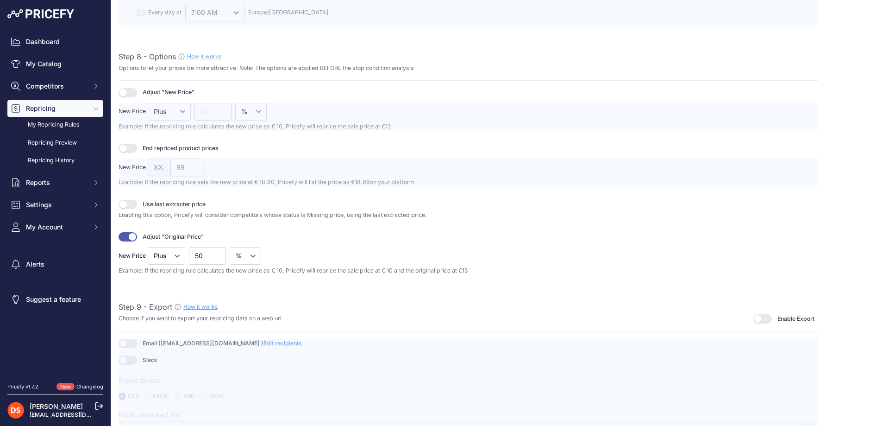
scroll to position [1196, 0]
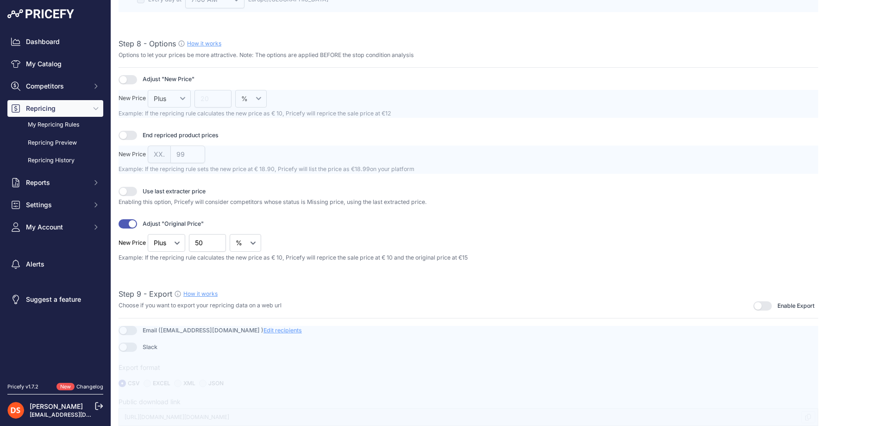
drag, startPoint x: 124, startPoint y: 135, endPoint x: 129, endPoint y: 138, distance: 5.6
click at [124, 135] on button "button" at bounding box center [128, 135] width 19 height 9
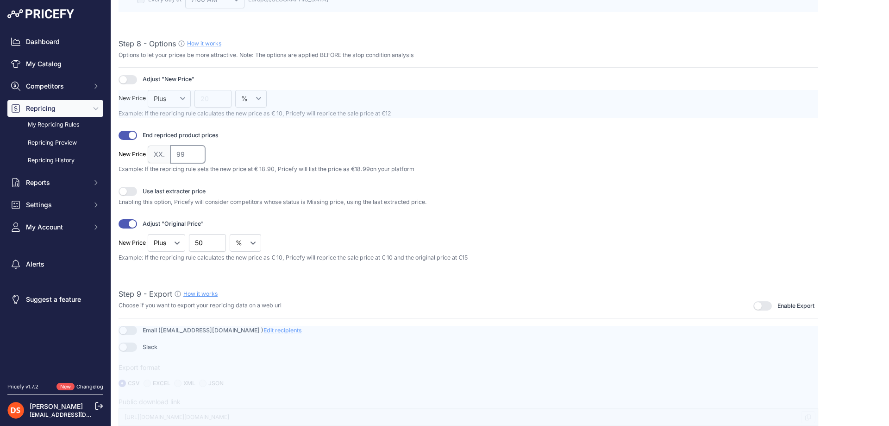
click at [189, 158] on input "99" at bounding box center [187, 154] width 35 height 18
type input "98"
click at [197, 157] on input "98" at bounding box center [187, 154] width 35 height 18
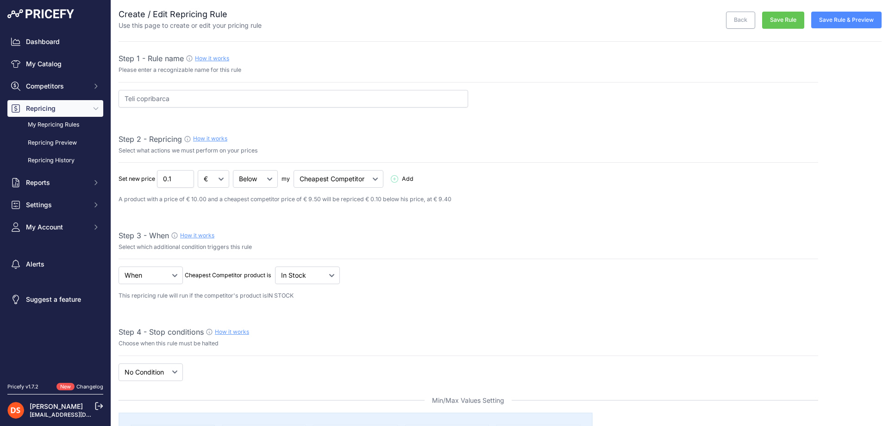
scroll to position [0, 0]
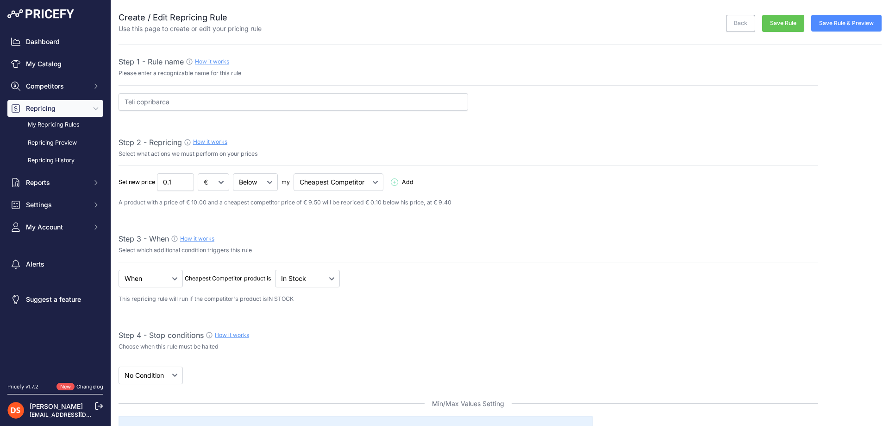
click at [777, 22] on button "Save Rule" at bounding box center [783, 23] width 42 height 17
click at [52, 124] on link "My Repricing Rules" at bounding box center [55, 125] width 96 height 16
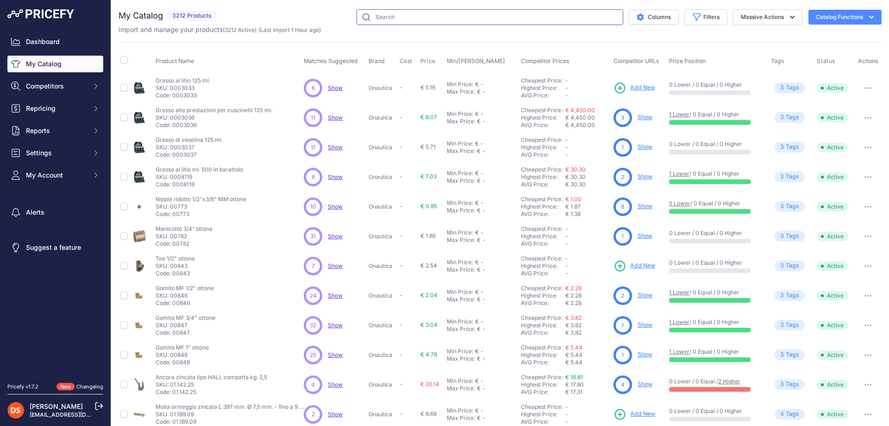
click at [436, 19] on input "text" at bounding box center [490, 17] width 267 height 16
type input "copribarca"
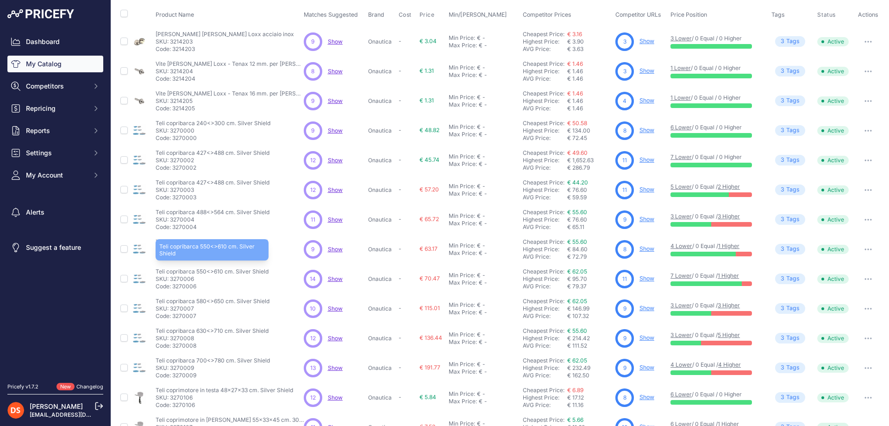
scroll to position [93, 0]
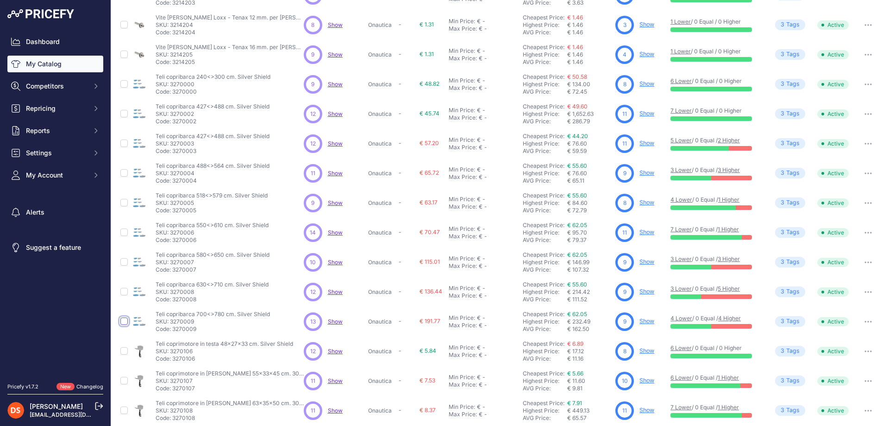
click at [125, 322] on input "checkbox" at bounding box center [123, 320] width 7 height 7
checkbox input "true"
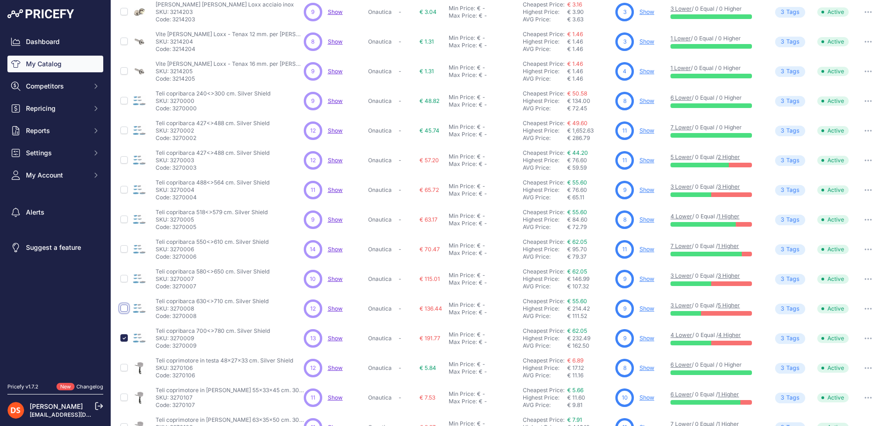
click at [123, 307] on input "checkbox" at bounding box center [123, 307] width 7 height 7
checkbox input "true"
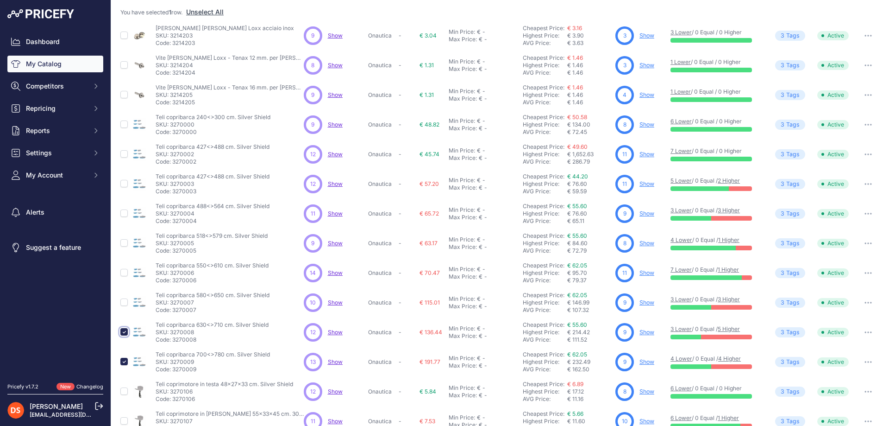
scroll to position [116, 0]
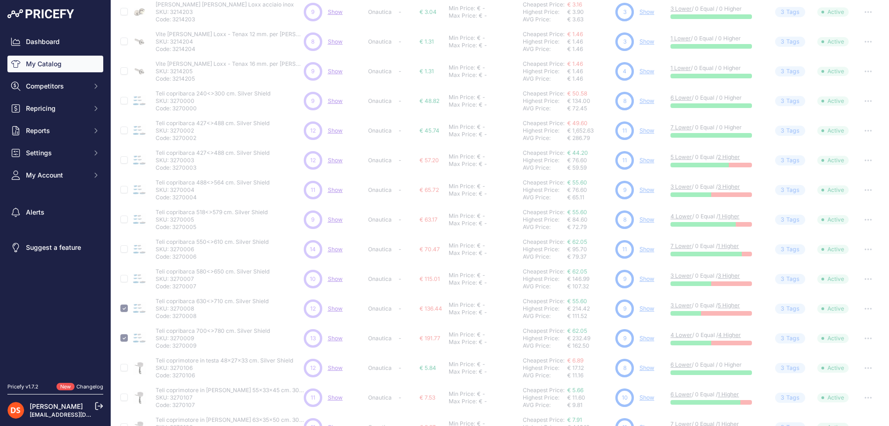
click at [124, 274] on div at bounding box center [123, 277] width 7 height 9
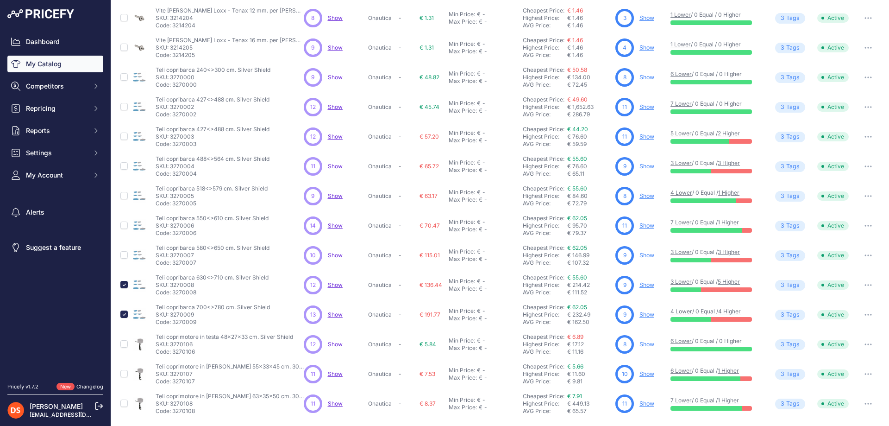
scroll to position [93, 0]
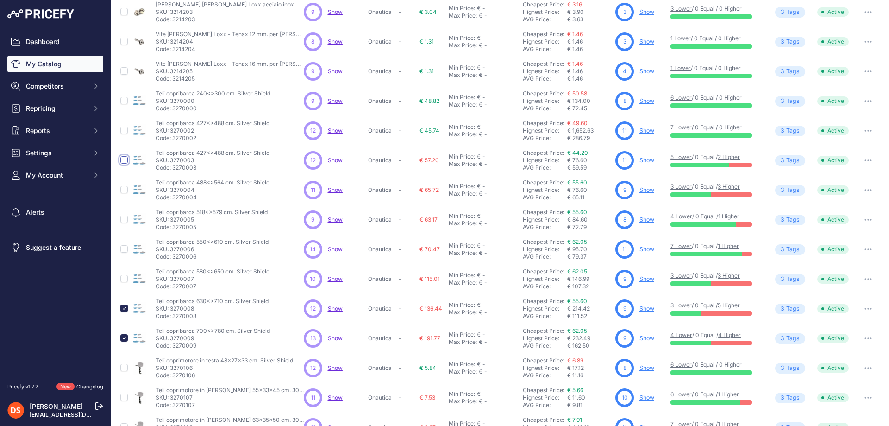
click at [124, 159] on input "checkbox" at bounding box center [123, 159] width 7 height 7
checkbox input "true"
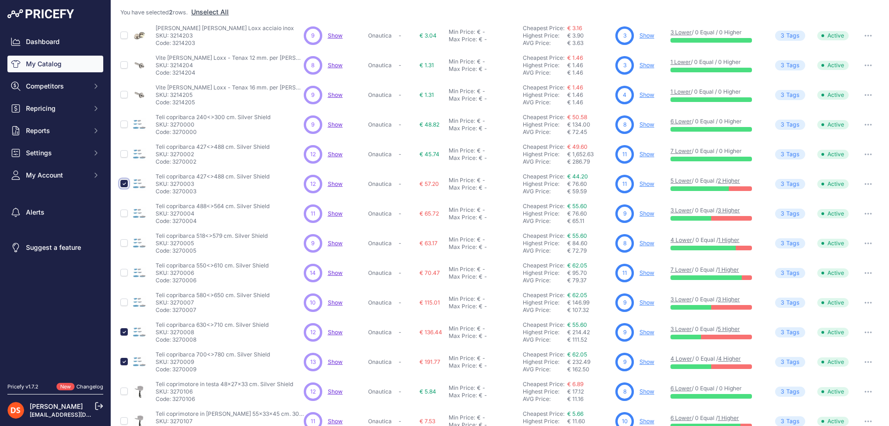
scroll to position [116, 0]
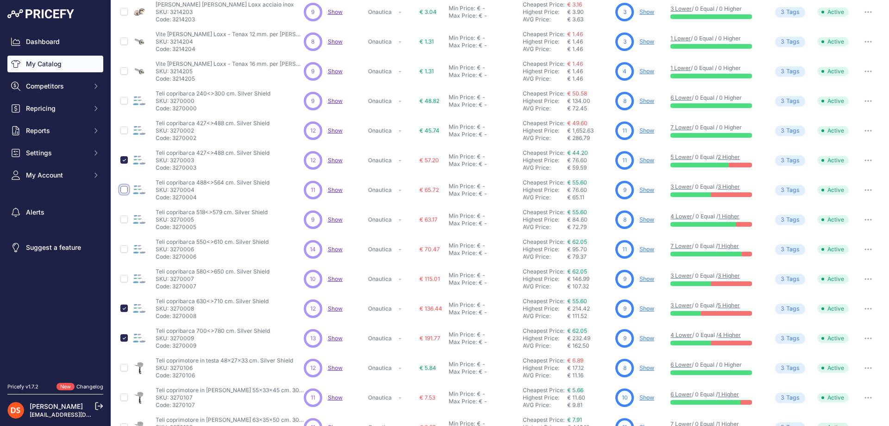
click at [124, 190] on input "checkbox" at bounding box center [123, 189] width 7 height 7
checkbox input "true"
click at [125, 220] on input "checkbox" at bounding box center [123, 218] width 7 height 7
checkbox input "true"
click at [123, 251] on input "checkbox" at bounding box center [123, 248] width 7 height 7
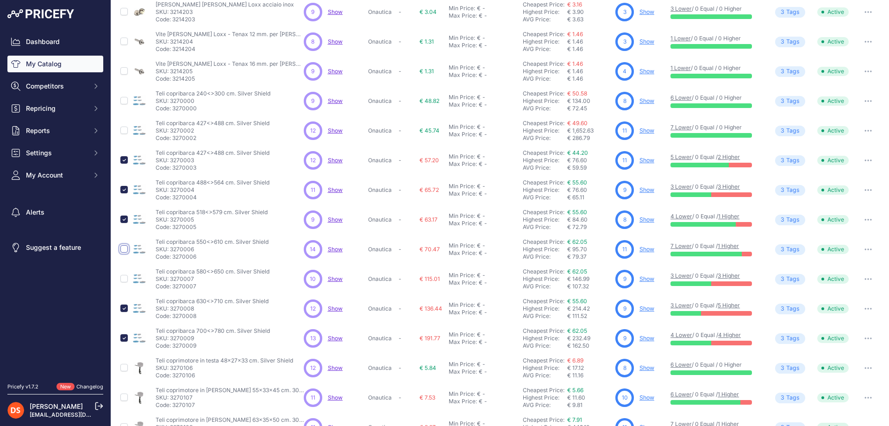
checkbox input "true"
click at [126, 278] on input "checkbox" at bounding box center [123, 278] width 7 height 7
checkbox input "true"
click at [122, 131] on input "checkbox" at bounding box center [123, 129] width 7 height 7
checkbox input "true"
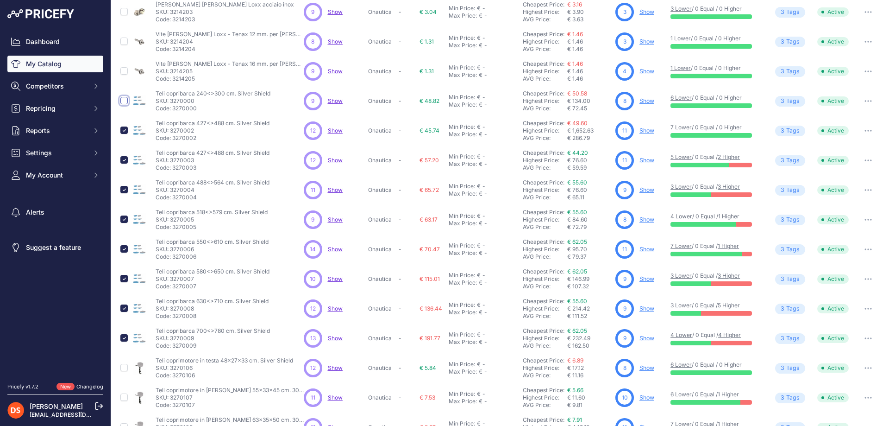
click at [125, 100] on input "checkbox" at bounding box center [123, 100] width 7 height 7
checkbox input "true"
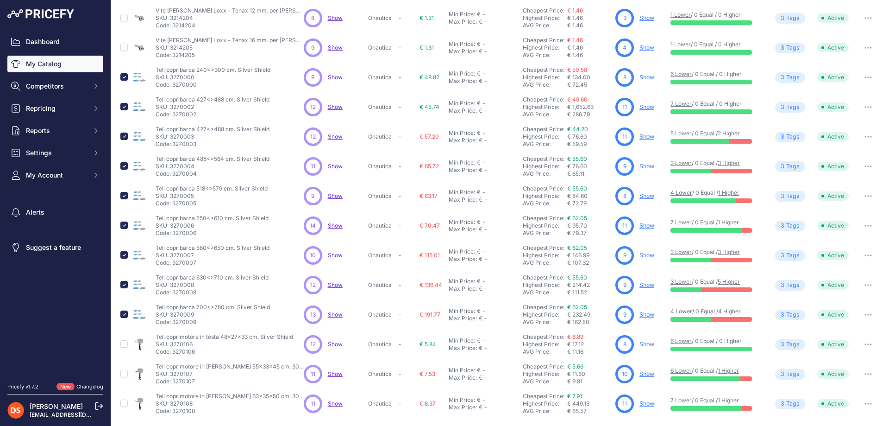
scroll to position [93, 0]
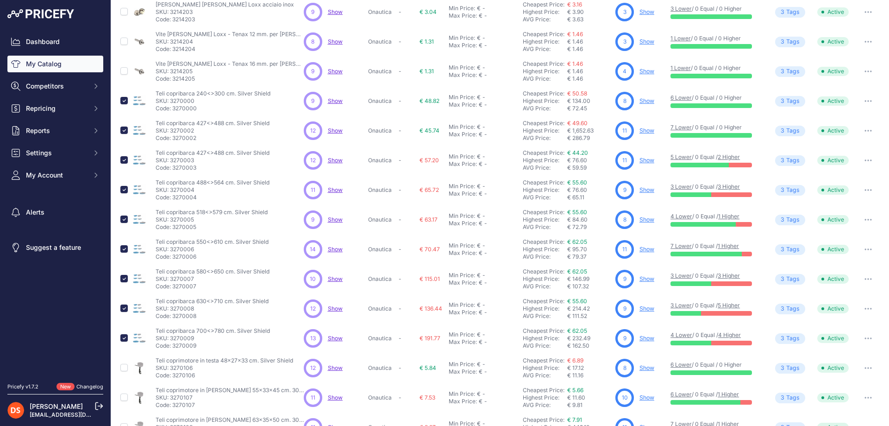
click at [860, 99] on button "button" at bounding box center [868, 100] width 19 height 13
click at [861, 99] on button "button" at bounding box center [868, 100] width 19 height 13
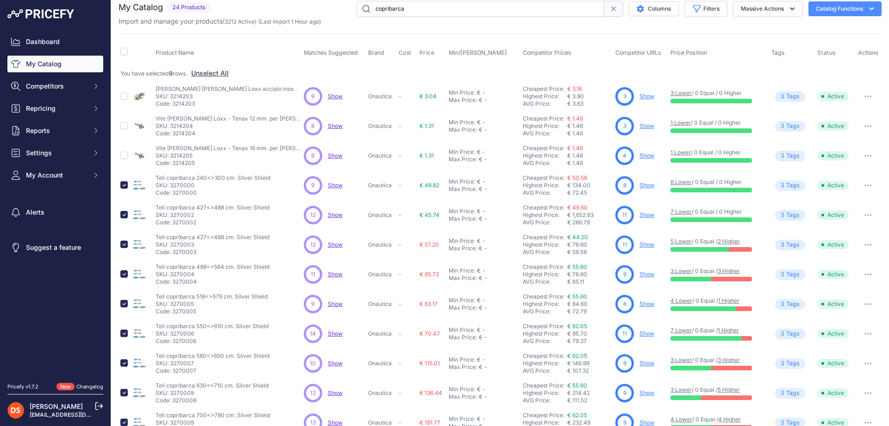
scroll to position [0, 0]
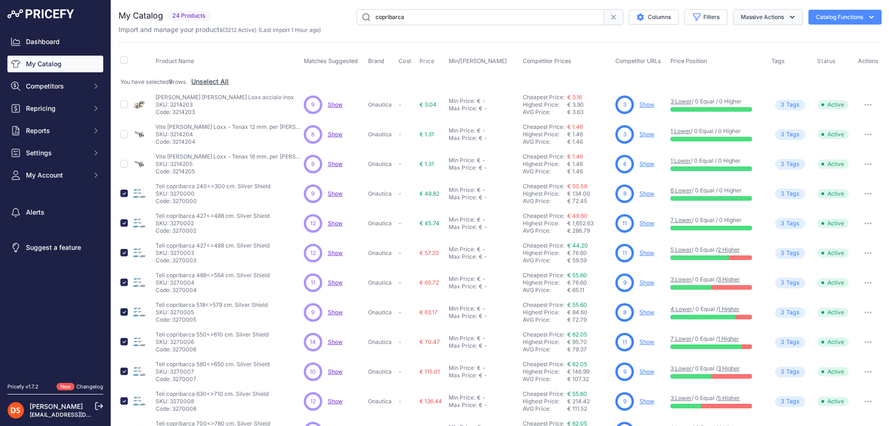
click at [788, 18] on icon "button" at bounding box center [792, 17] width 9 height 9
click at [752, 35] on button "Enable" at bounding box center [766, 39] width 74 height 17
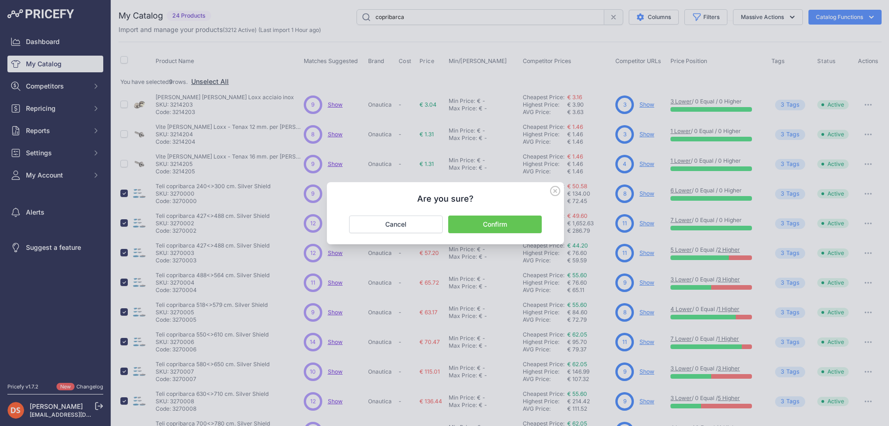
click at [504, 232] on div "Are you sure? Confirm Cancel" at bounding box center [445, 213] width 237 height 62
click at [505, 227] on button "Confirm" at bounding box center [495, 224] width 94 height 18
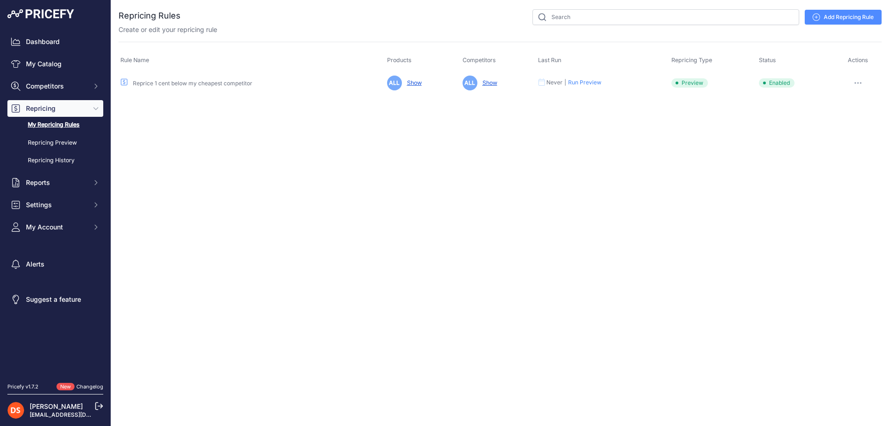
click at [840, 15] on link "Add Repricing Rule" at bounding box center [843, 17] width 77 height 15
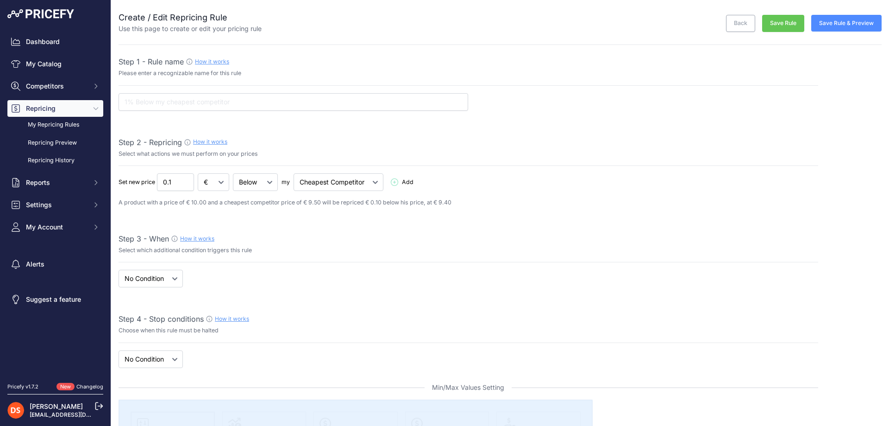
select select "7"
click at [175, 103] on input "text" at bounding box center [294, 102] width 350 height 18
type input "Veneziani"
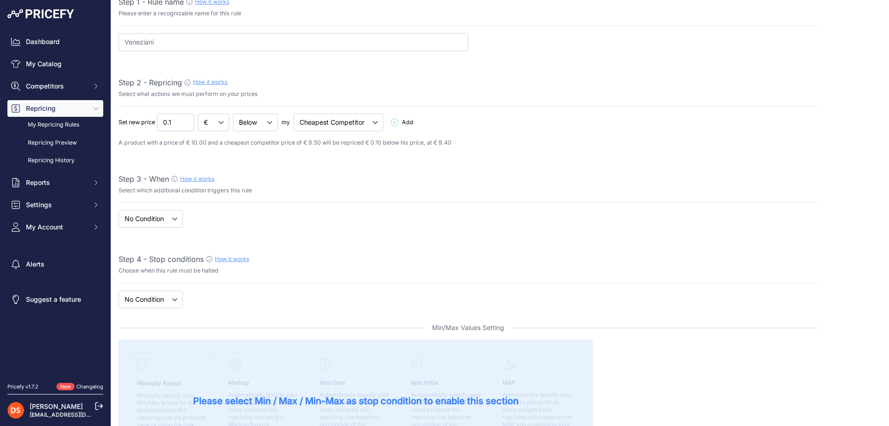
scroll to position [185, 0]
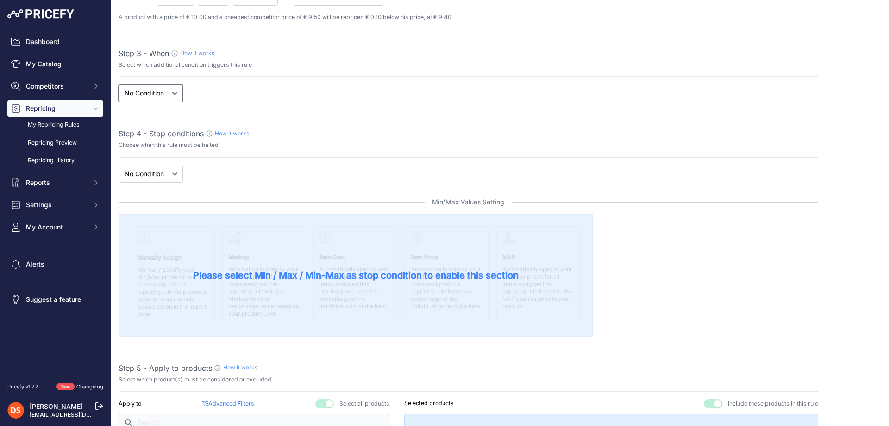
click at [164, 98] on select "When No Condition" at bounding box center [151, 93] width 64 height 18
select select "when"
click at [119, 84] on select "When No Condition" at bounding box center [151, 93] width 64 height 18
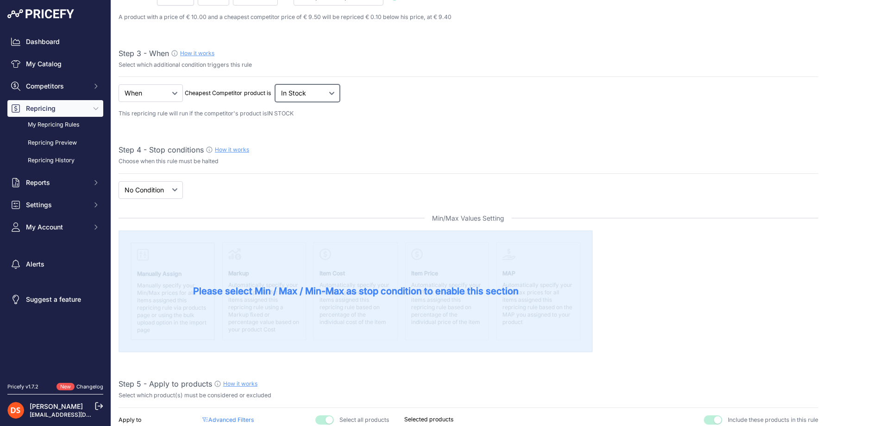
click at [300, 94] on select "Out Of Stock In Stock" at bounding box center [307, 93] width 65 height 18
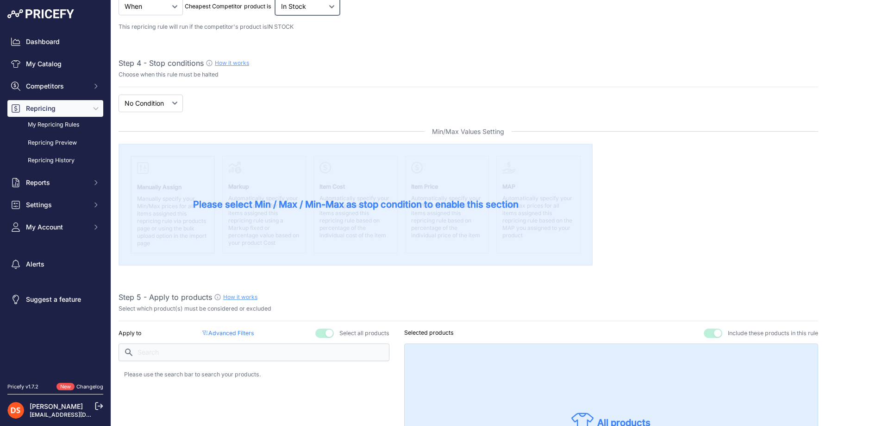
scroll to position [417, 0]
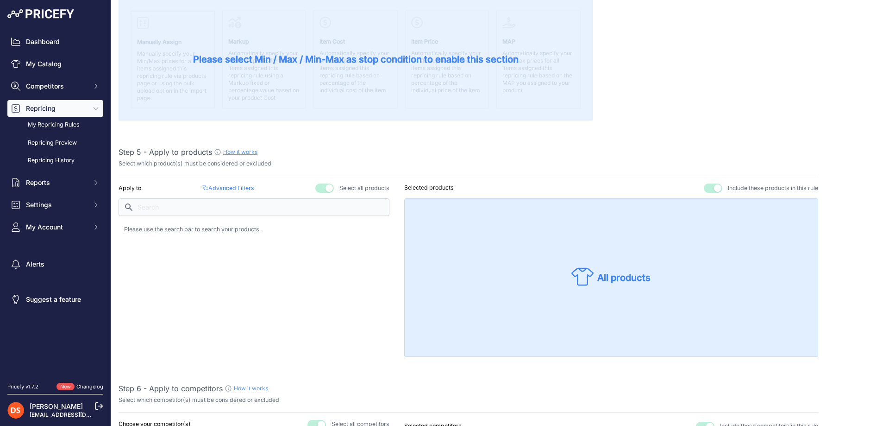
click at [233, 186] on p "Advanced Filters ( false )" at bounding box center [227, 188] width 51 height 9
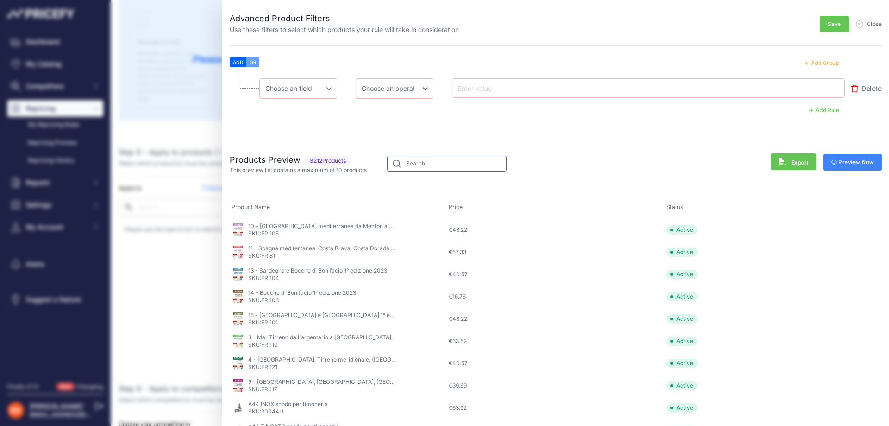
click at [436, 165] on input "text" at bounding box center [446, 164] width 119 height 16
type input "veneziani"
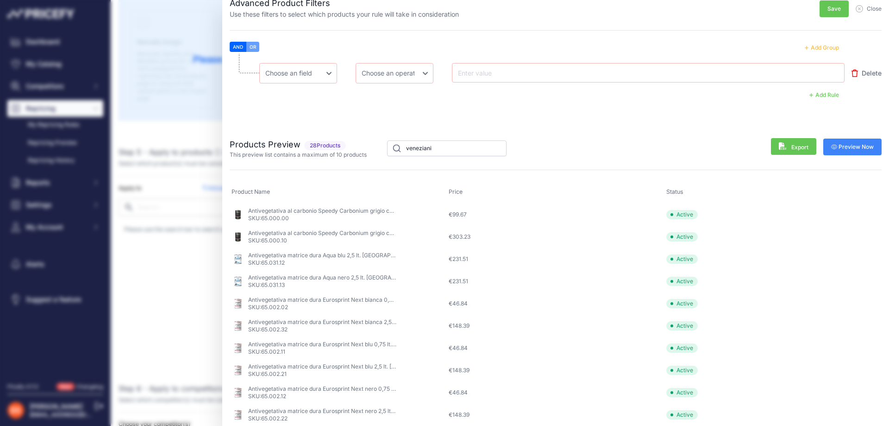
click at [828, 9] on span "Save" at bounding box center [834, 8] width 13 height 7
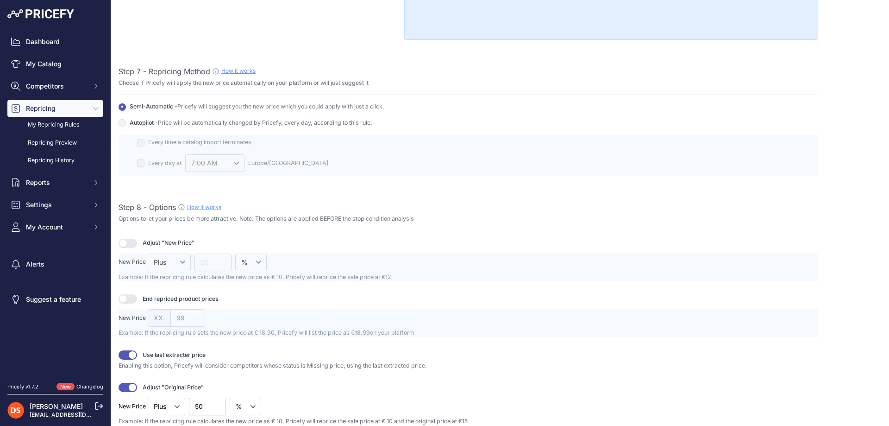
scroll to position [972, 0]
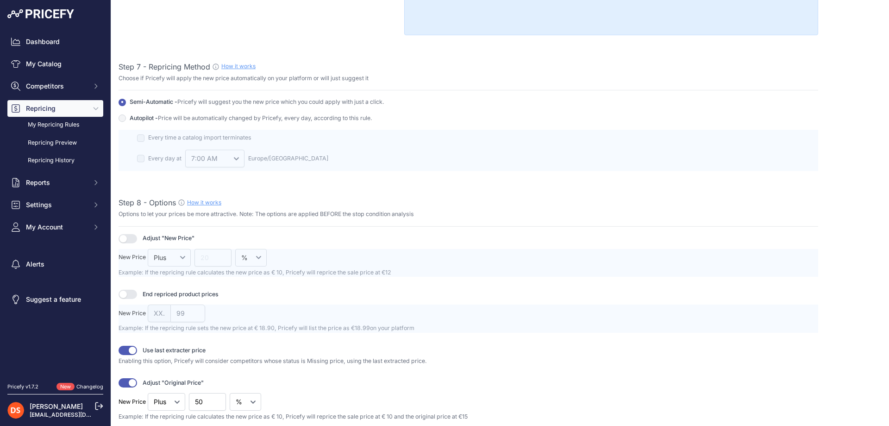
click at [132, 296] on button "button" at bounding box center [128, 293] width 19 height 9
drag, startPoint x: 195, startPoint y: 318, endPoint x: 204, endPoint y: 318, distance: 8.3
type input "98"
click at [196, 318] on input "98" at bounding box center [187, 313] width 35 height 18
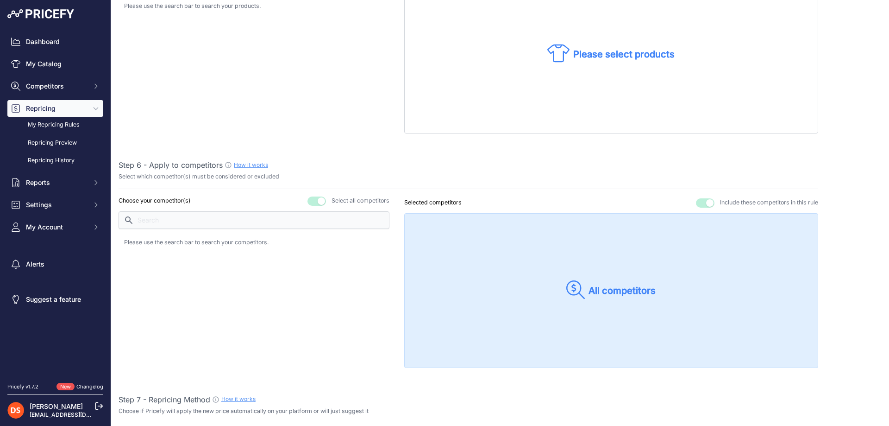
scroll to position [509, 0]
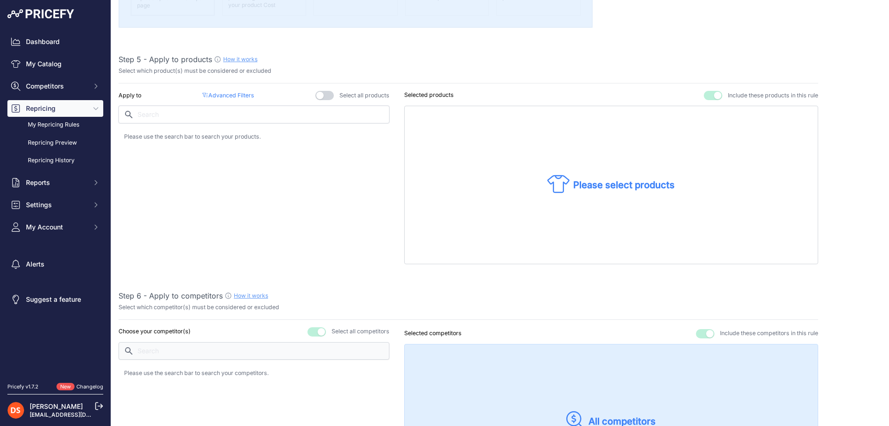
click at [183, 115] on input "text" at bounding box center [254, 115] width 271 height 18
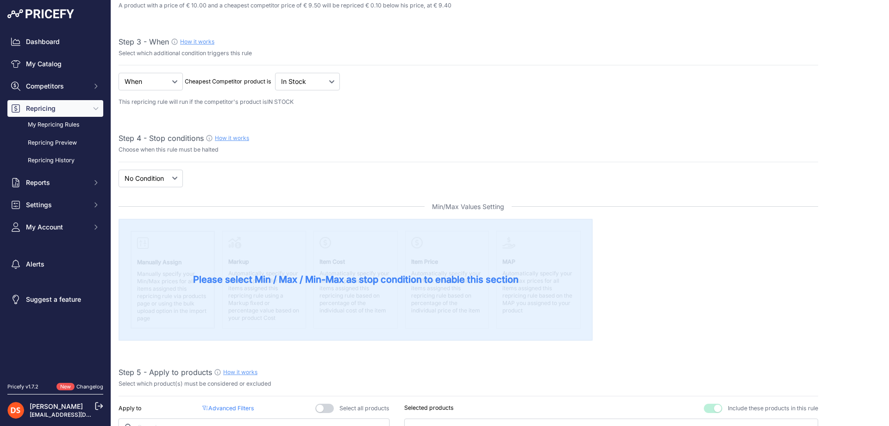
scroll to position [324, 0]
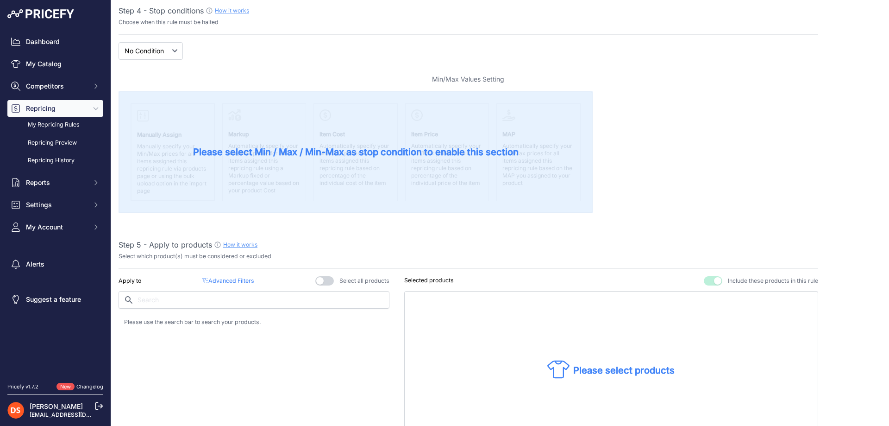
click at [215, 277] on p "Advanced Filters ( false )" at bounding box center [227, 280] width 51 height 9
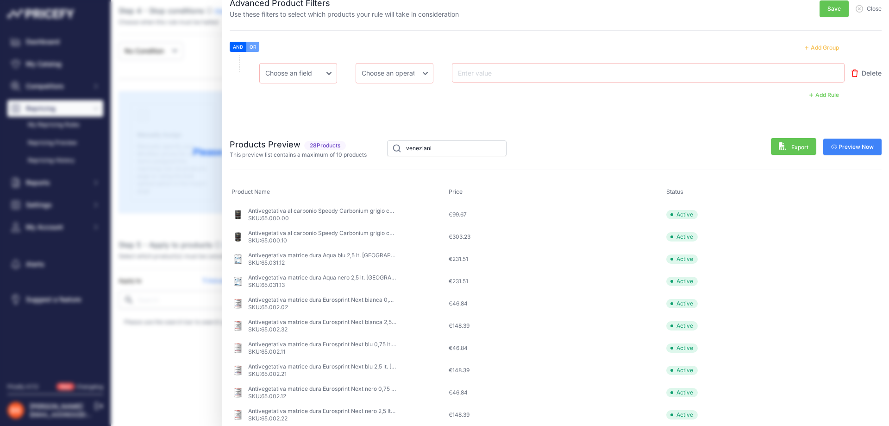
click at [787, 146] on span "Export" at bounding box center [794, 146] width 30 height 9
click at [852, 145] on span "Preview Now" at bounding box center [852, 146] width 43 height 7
drag, startPoint x: 736, startPoint y: 47, endPoint x: 731, endPoint y: 25, distance: 22.7
click at [733, 38] on div "Advanced Product Filters Use these filters to select which products your rule w…" at bounding box center [555, 213] width 667 height 426
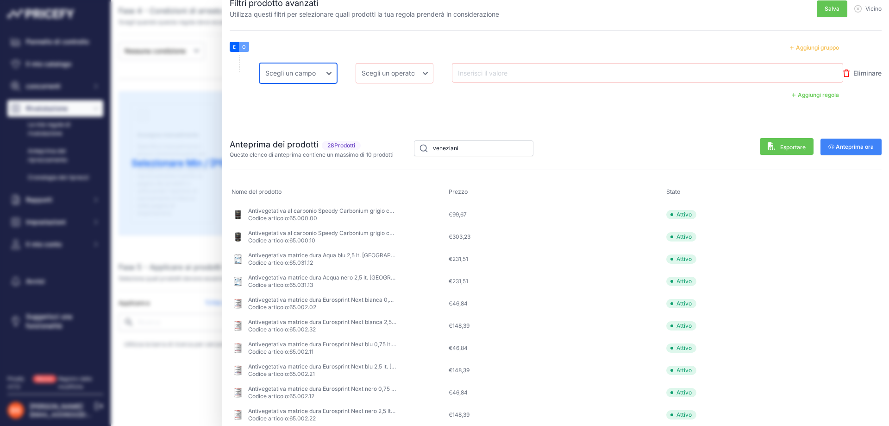
click at [315, 80] on select "Scegli un campo Nome Prezzo Costo MAPPA Marca Prezzo minimo Prezzo massimo Codi…" at bounding box center [298, 73] width 78 height 20
select select "mp.name"
click at [259, 63] on select "Scegli un campo Nome Prezzo Costo MAPPA Marca Prezzo minimo Prezzo massimo Codi…" at bounding box center [298, 73] width 78 height 20
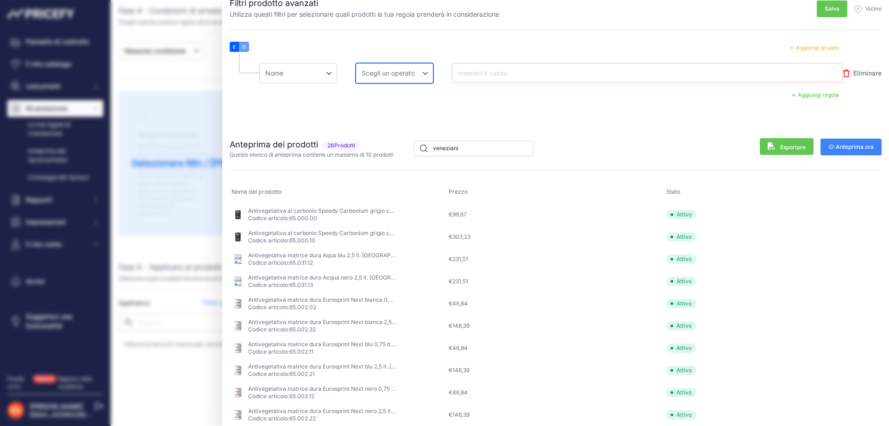
click at [390, 70] on select "Scegli un operatore Pari Non uguale In Non in Meno Meno o uguale Maggiore Maggi…" at bounding box center [395, 73] width 78 height 20
click at [356, 63] on select "Scegli un operatore Pari Non uguale In Non in Meno Meno o uguale Maggiore Maggi…" at bounding box center [395, 73] width 78 height 20
click at [485, 70] on input "text" at bounding box center [493, 72] width 74 height 11
click at [807, 96] on font "Aggiungi regola" at bounding box center [818, 94] width 41 height 7
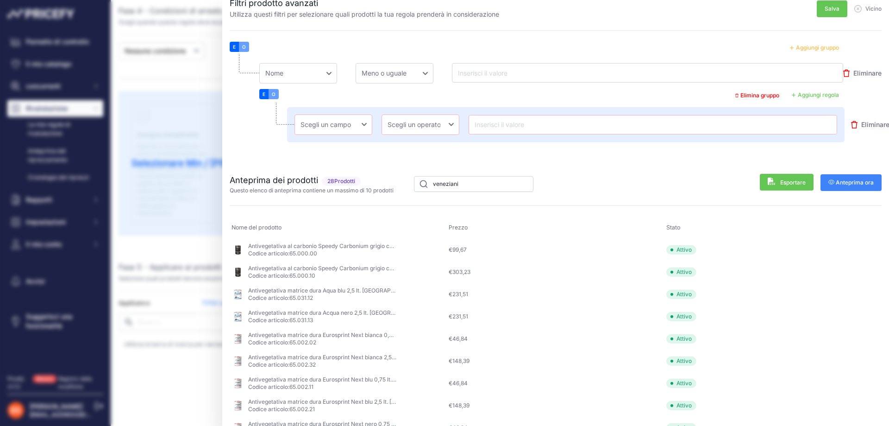
click at [861, 125] on font "Eliminare" at bounding box center [875, 124] width 28 height 8
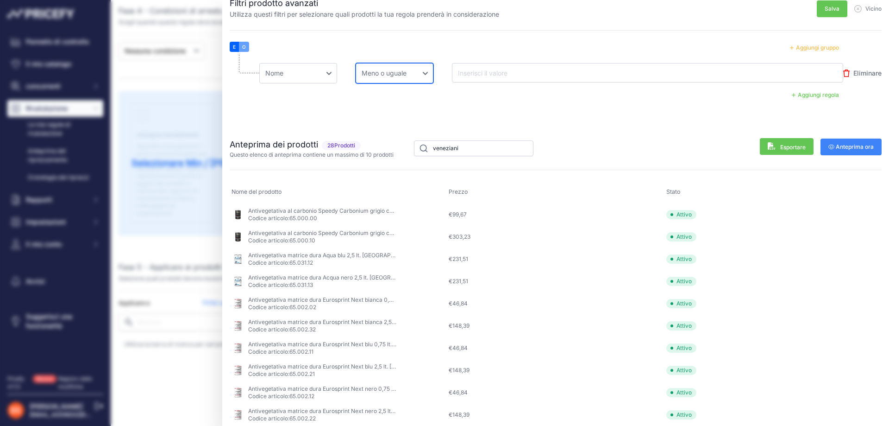
click at [414, 81] on select "Scegli un operatore Pari Non uguale In Non in Meno Meno o uguale Maggiore Maggi…" at bounding box center [395, 73] width 78 height 20
select select "equal"
click at [356, 63] on select "Scegli un operatore Pari Non uguale In Non in Meno Meno o uguale Maggiore Maggi…" at bounding box center [395, 73] width 78 height 20
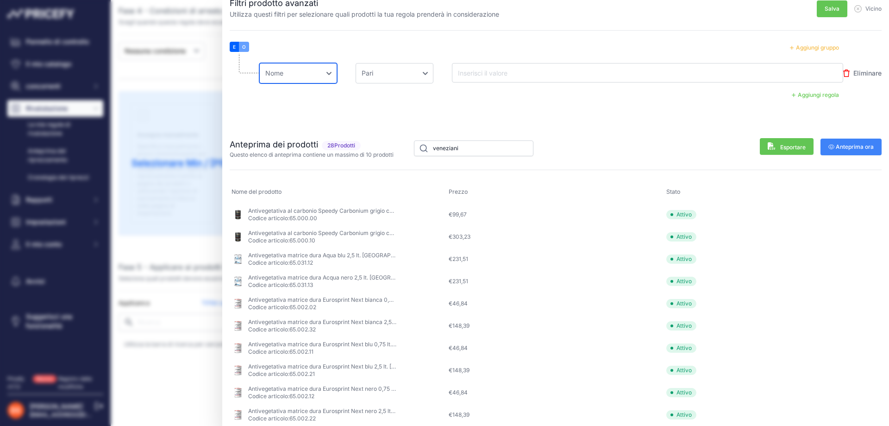
click at [317, 70] on select "Scegli un campo Nome Prezzo Costo MAPPA Marca Prezzo minimo Prezzo massimo Codi…" at bounding box center [298, 73] width 78 height 20
select select "null"
click at [259, 63] on select "Scegli un campo Nome Prezzo Costo MAPPA Marca Prezzo minimo Prezzo massimo Codi…" at bounding box center [298, 73] width 78 height 20
click at [383, 72] on select "Scegli un operatore Pari Non uguale In Non in Meno Meno o uguale Maggiore Maggi…" at bounding box center [395, 73] width 78 height 20
select select "null"
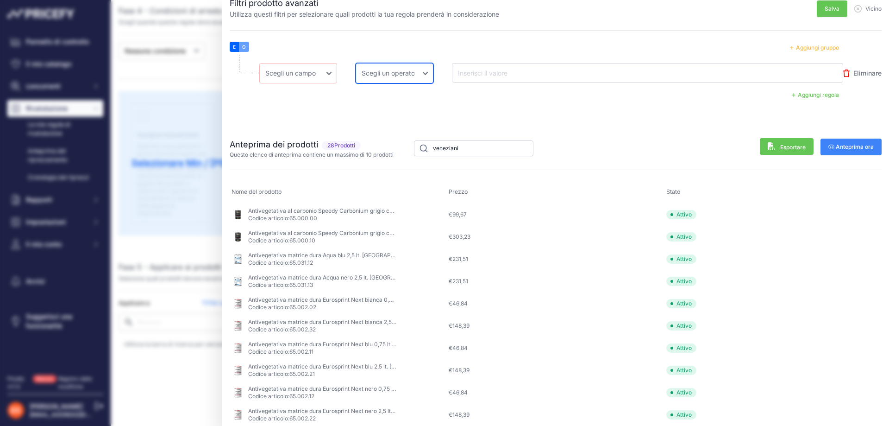
click at [356, 63] on select "Scegli un operatore Pari Non uguale In Non in Meno Meno o uguale Maggiore Maggi…" at bounding box center [395, 73] width 78 height 20
click at [856, 7] on span "Vicino" at bounding box center [867, 8] width 27 height 7
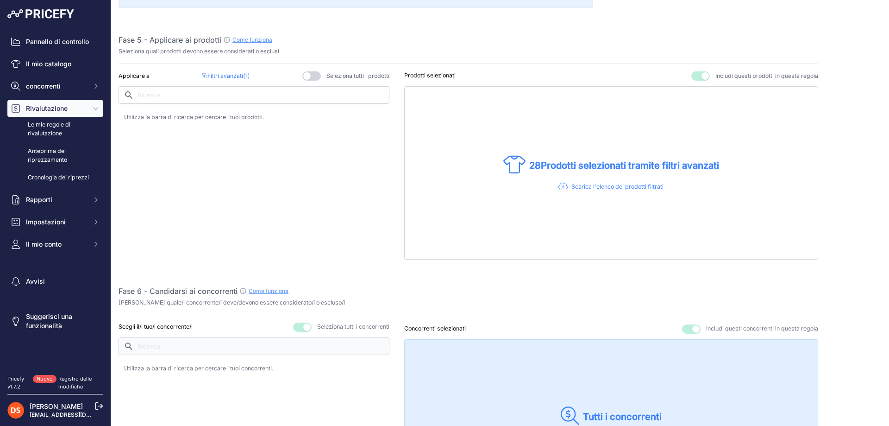
scroll to position [556, 0]
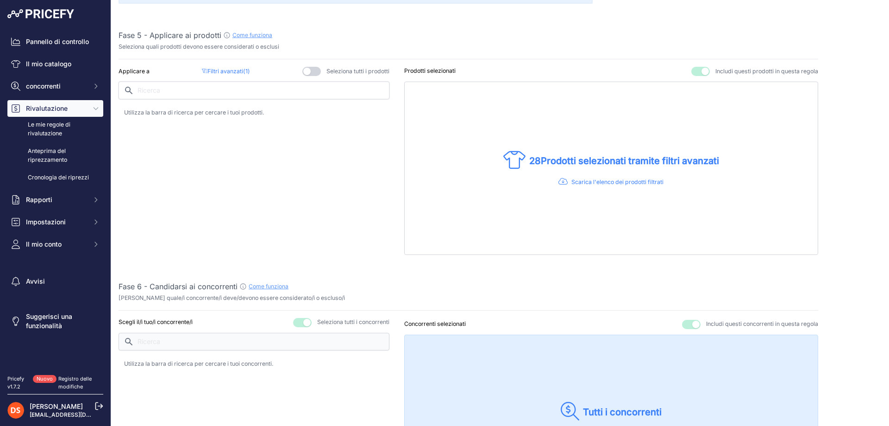
click at [213, 89] on input "text" at bounding box center [254, 91] width 271 height 18
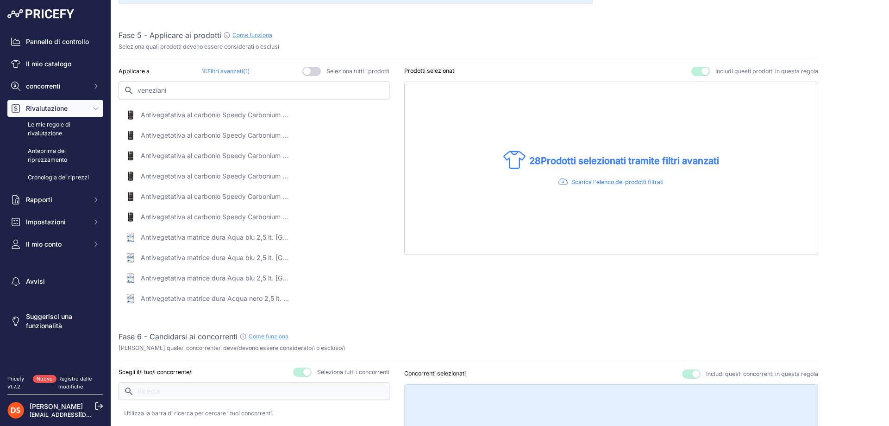
type input "veneziani"
click at [243, 116] on font "Antivegetativa al carbonio Speedy Carbonium grigio chiaro 0,75 lt. Veneziani" at bounding box center [276, 115] width 270 height 8
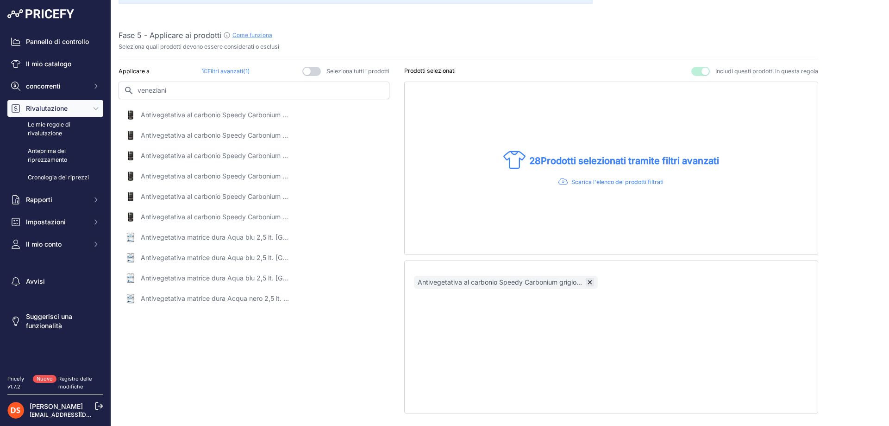
click at [589, 282] on icon "button" at bounding box center [590, 282] width 6 height 6
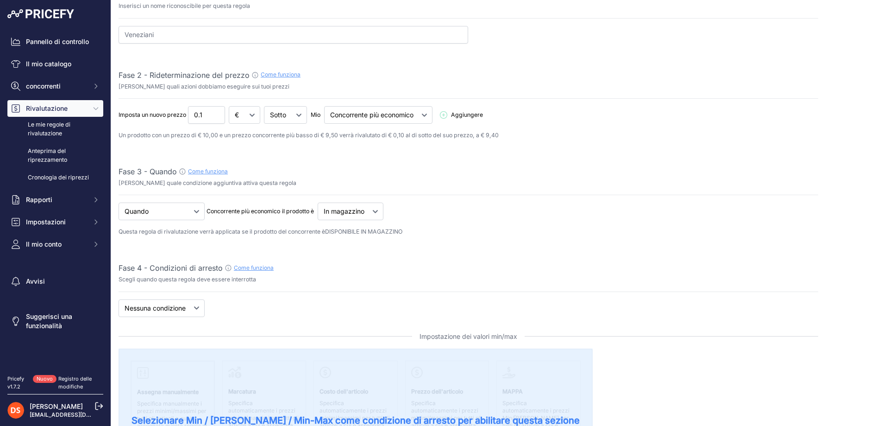
scroll to position [0, 0]
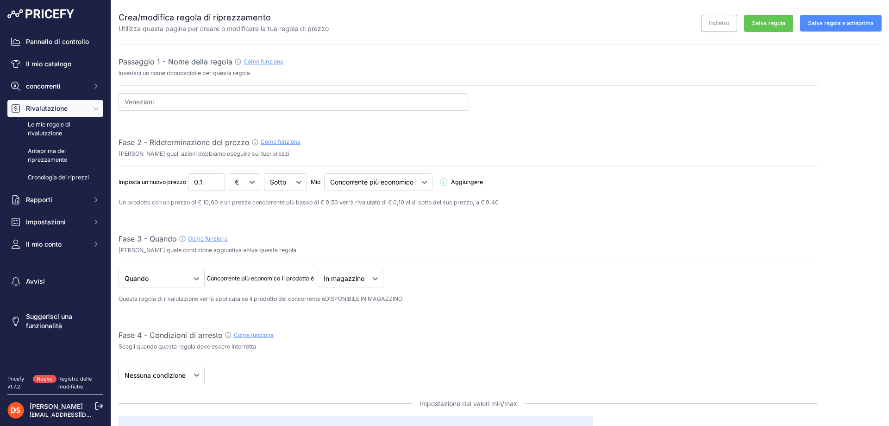
click at [833, 24] on font "Salva regola e anteprima" at bounding box center [841, 22] width 66 height 7
